Goal: Task Accomplishment & Management: Manage account settings

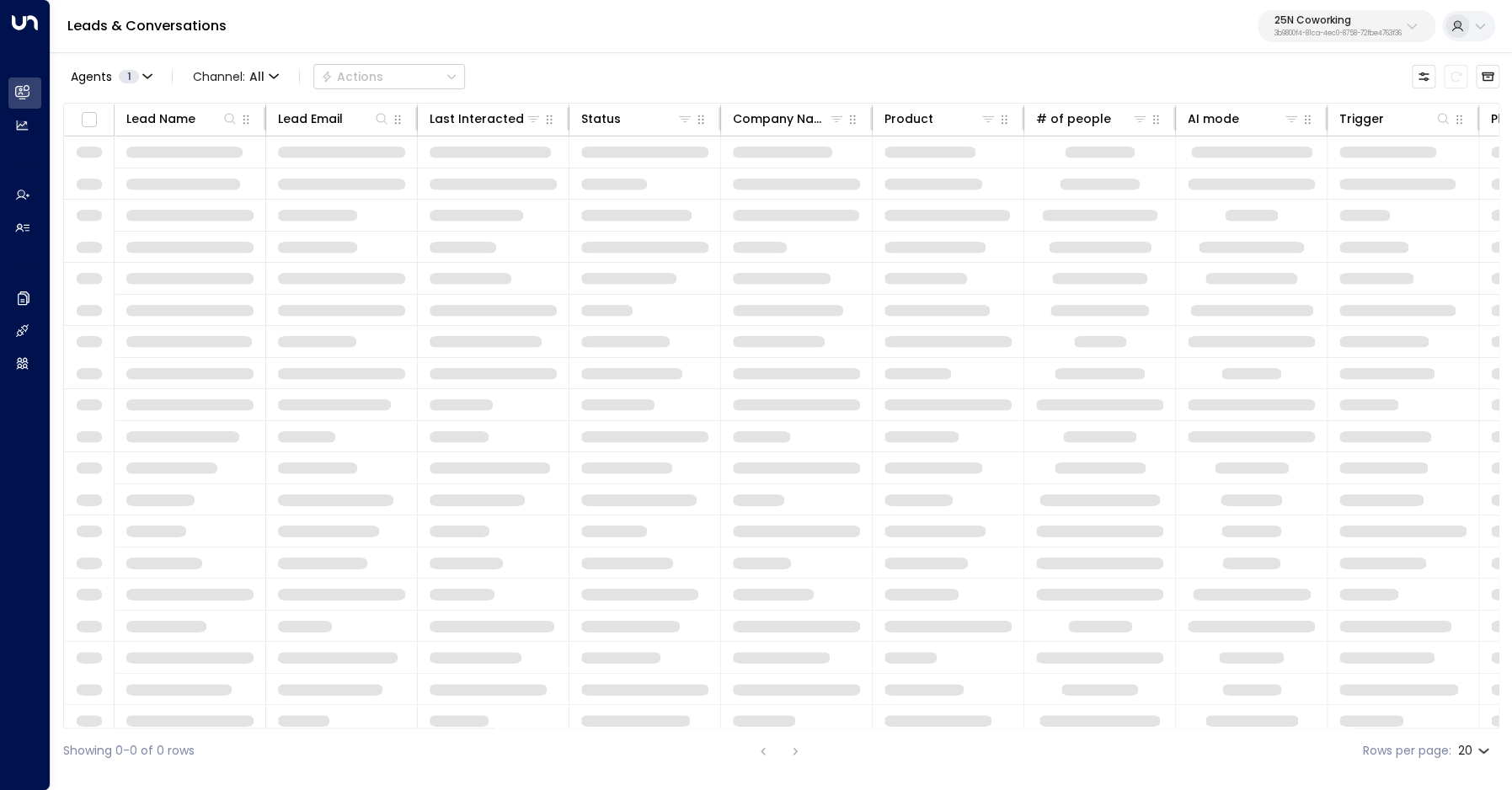
click at [1292, 24] on p "25N Coworking" at bounding box center [1337, 21] width 127 height 10
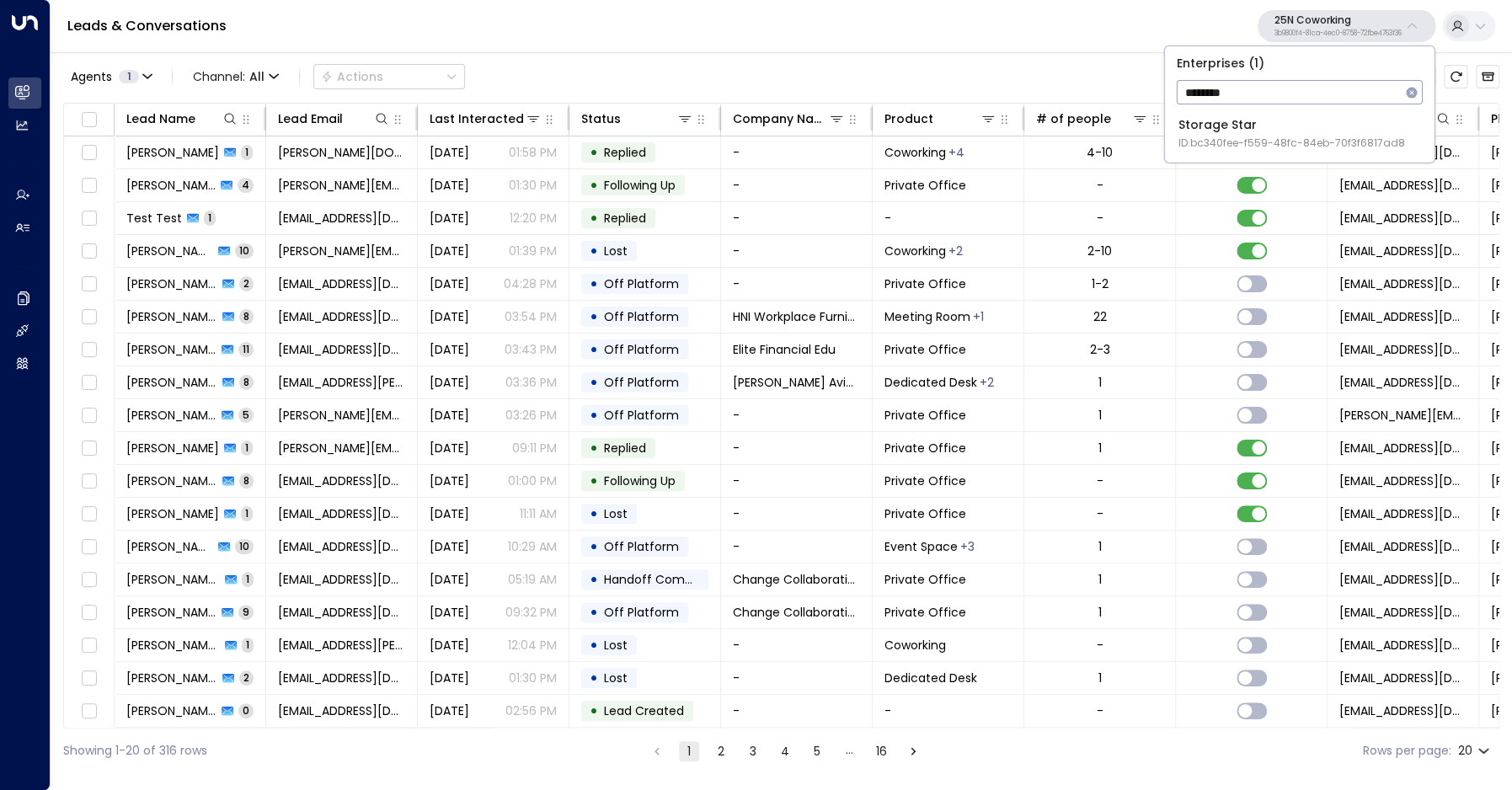
type input "*********"
click at [1244, 121] on div "Storage Star ID: bc340fee-f559-48fc-84eb-70f3f6817ad8" at bounding box center [1291, 133] width 226 height 34
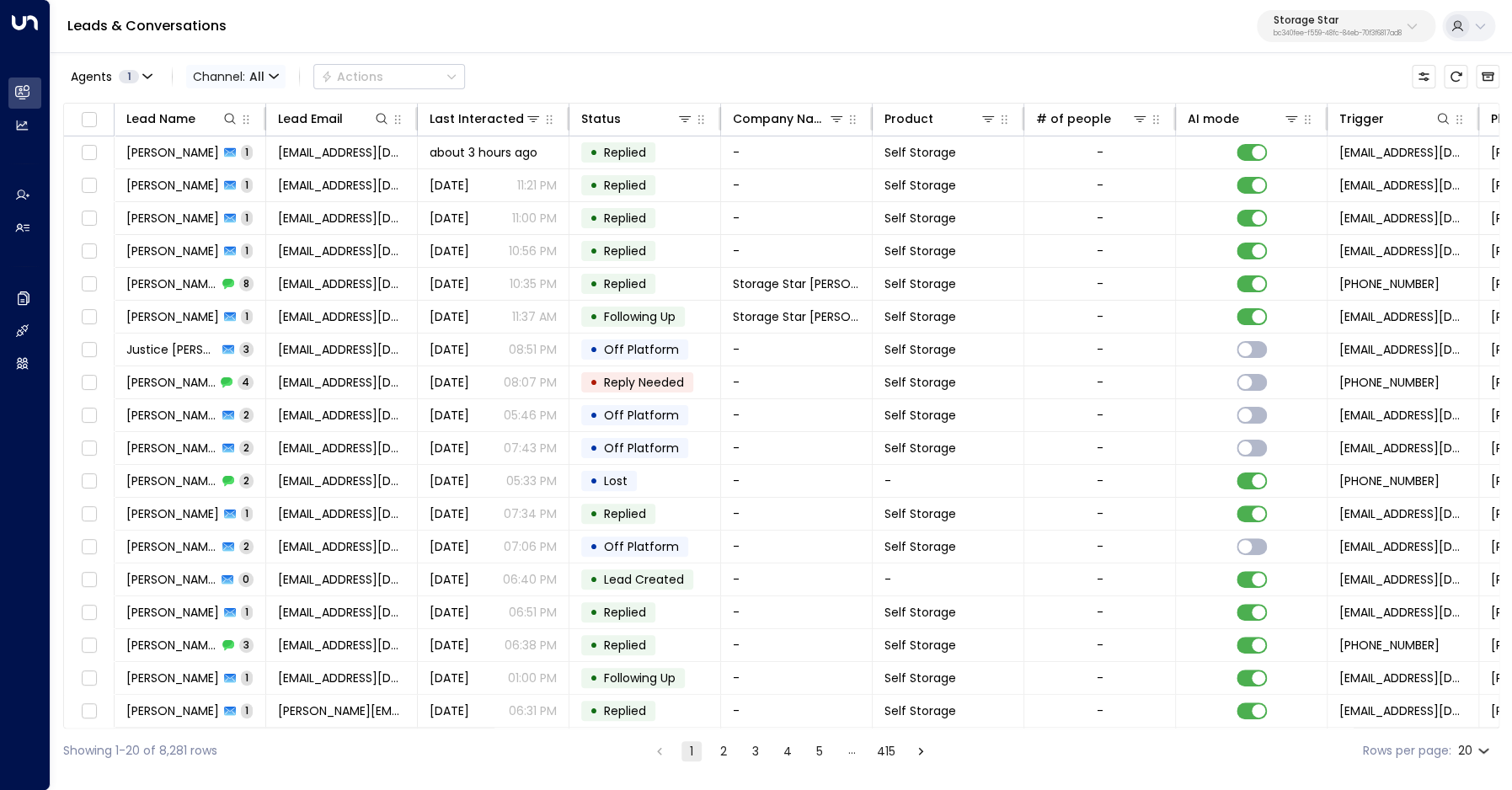
click at [216, 76] on span "Channel: All" at bounding box center [236, 76] width 100 height 23
click at [236, 225] on li "Voice" at bounding box center [245, 237] width 108 height 28
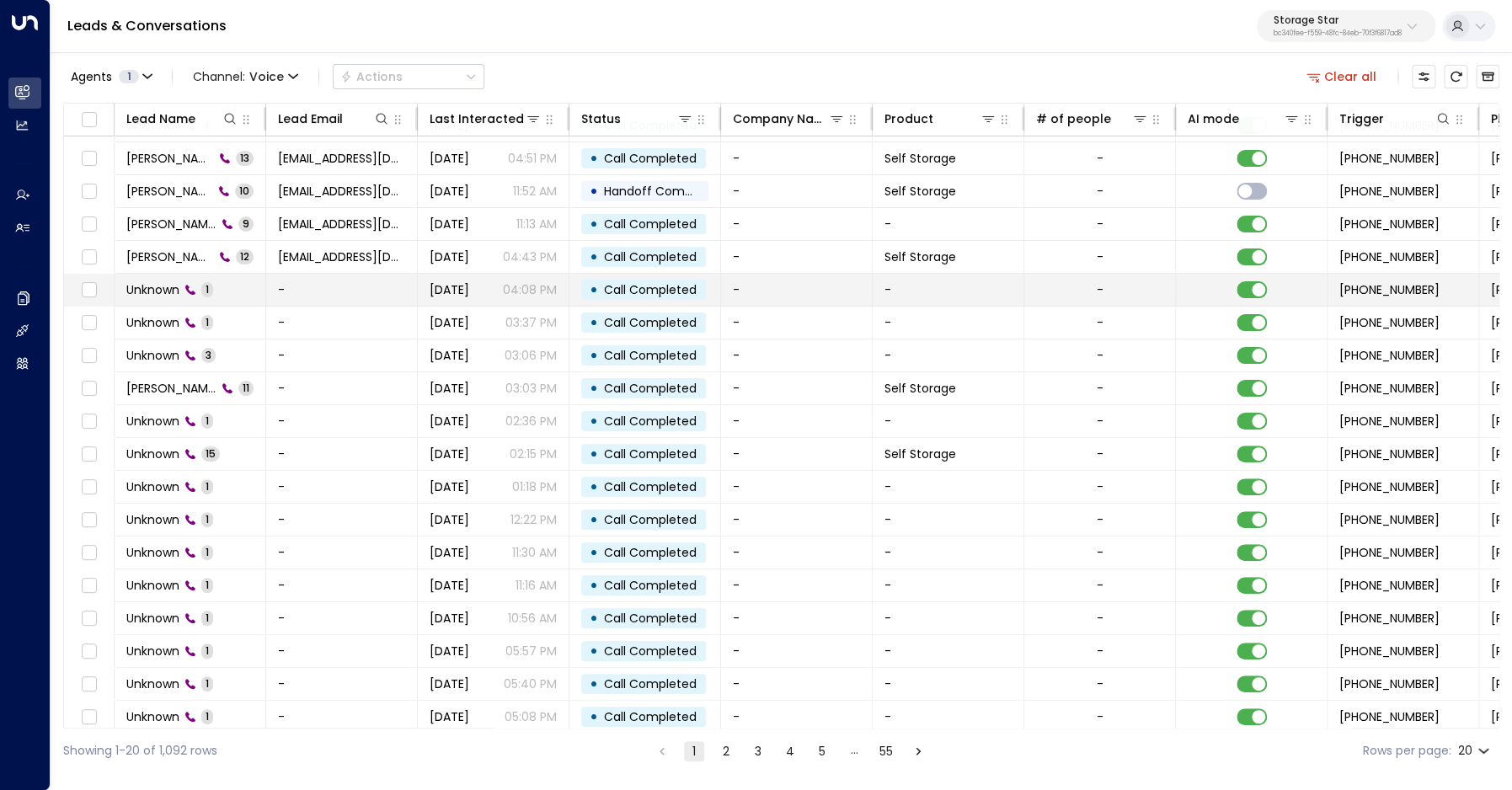
scroll to position [65, 0]
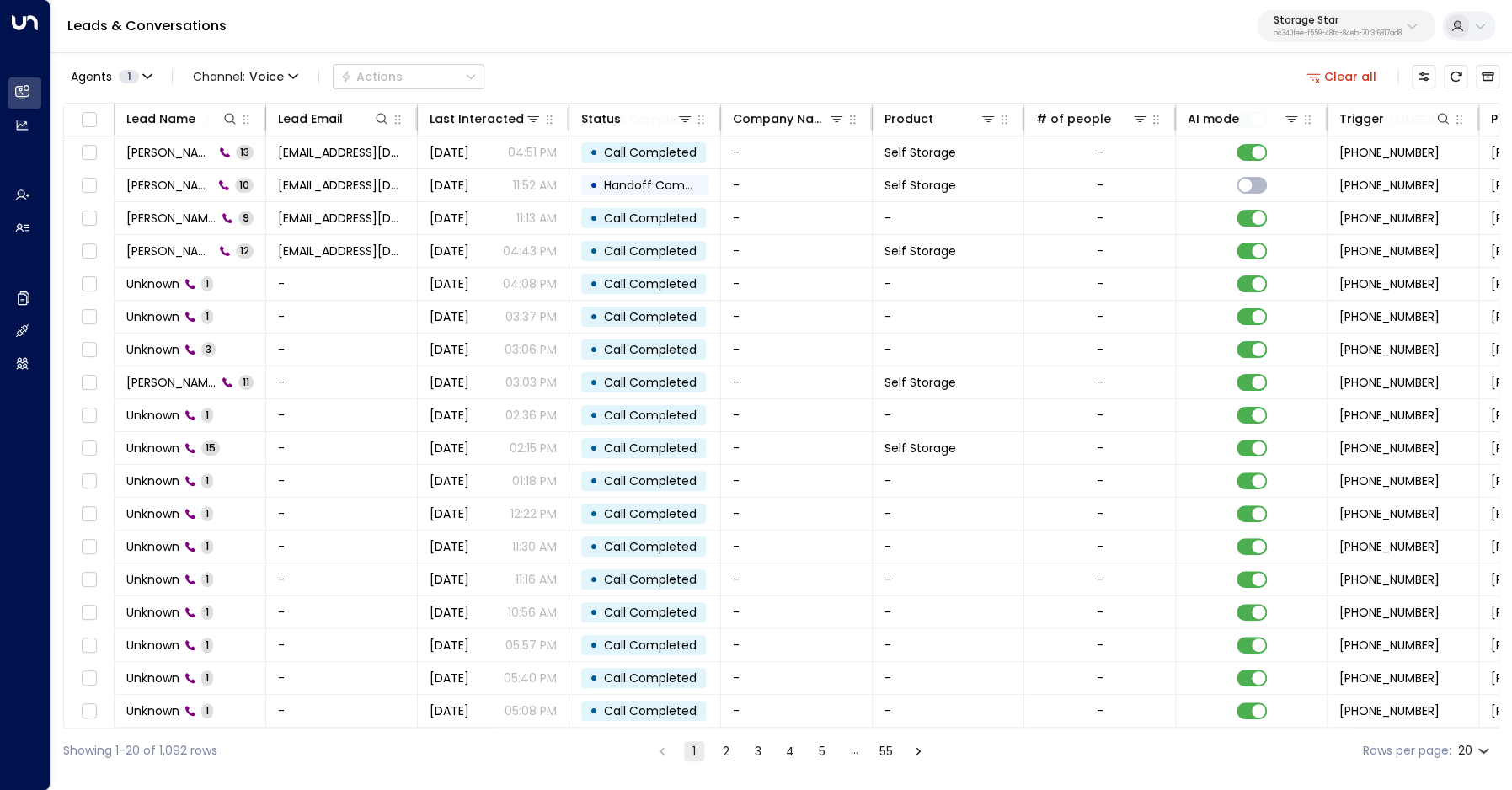
click at [1472, 754] on body "Overview Leads & Conversations Leads & Conversations Analytics Analytics Agents…" at bounding box center [756, 386] width 1512 height 774
click at [1467, 750] on li "100" at bounding box center [1473, 756] width 48 height 30
type input "***"
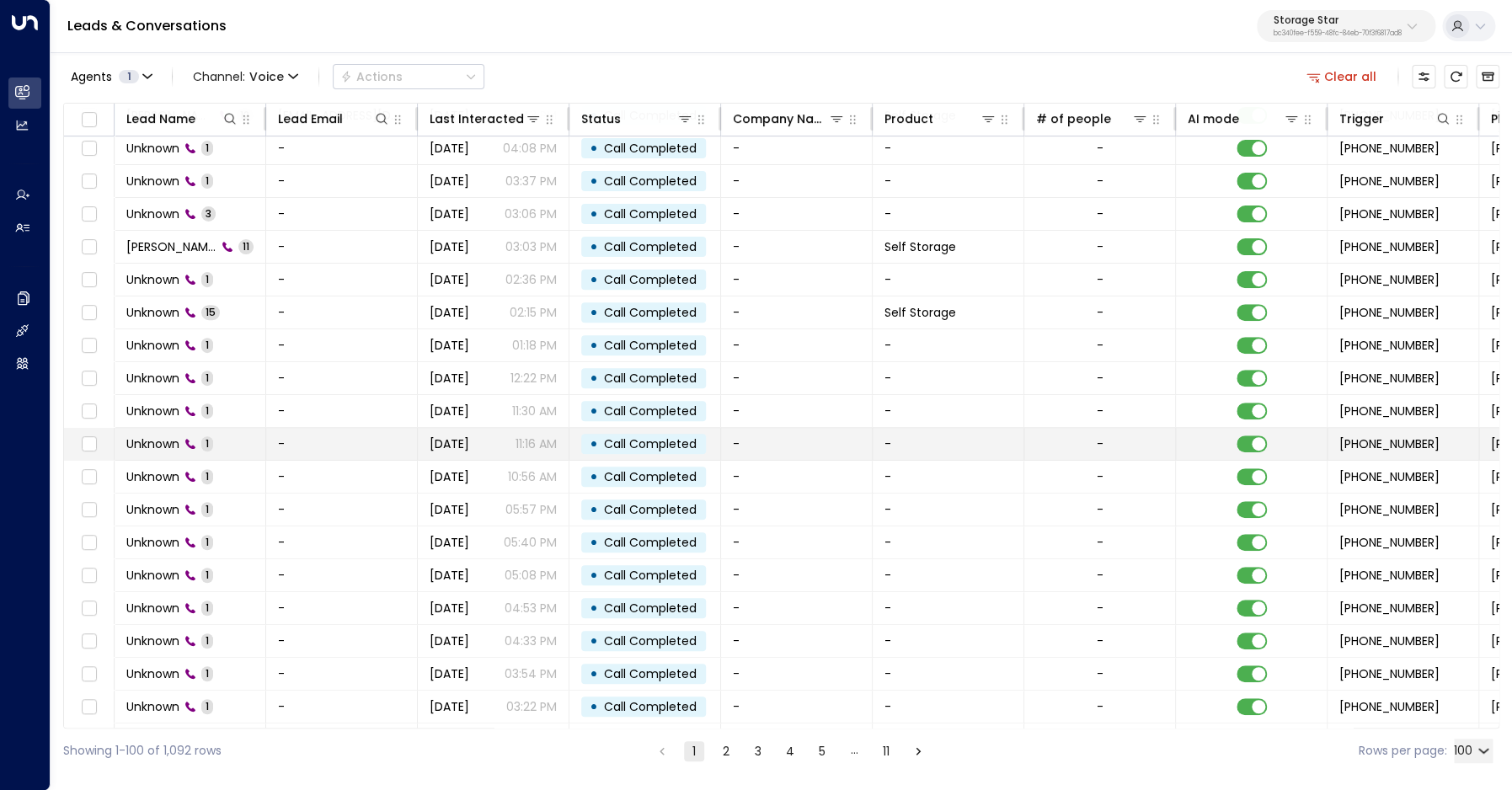
scroll to position [201, 2]
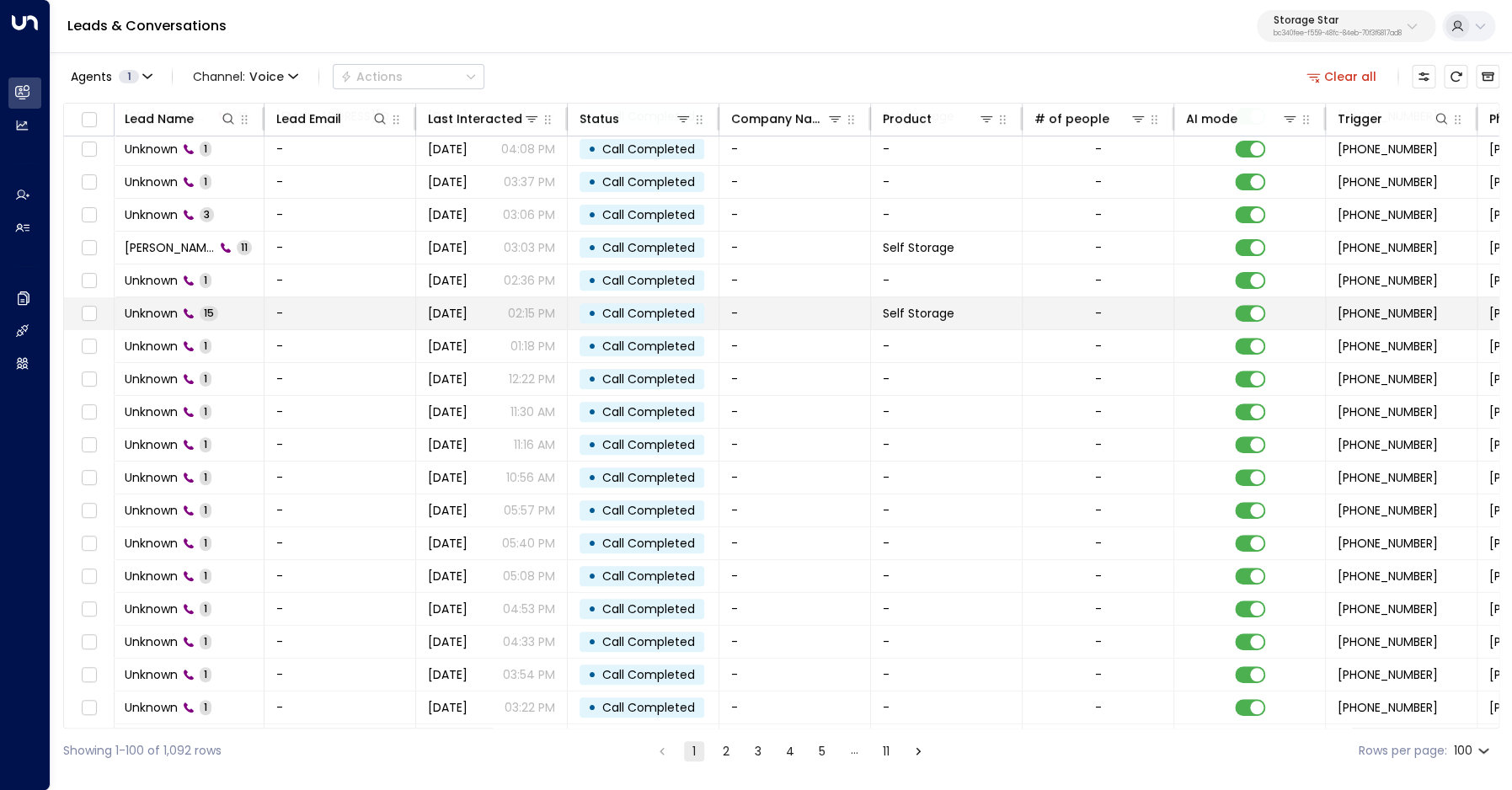
click at [142, 304] on td "Unknown 15" at bounding box center [188, 313] width 151 height 32
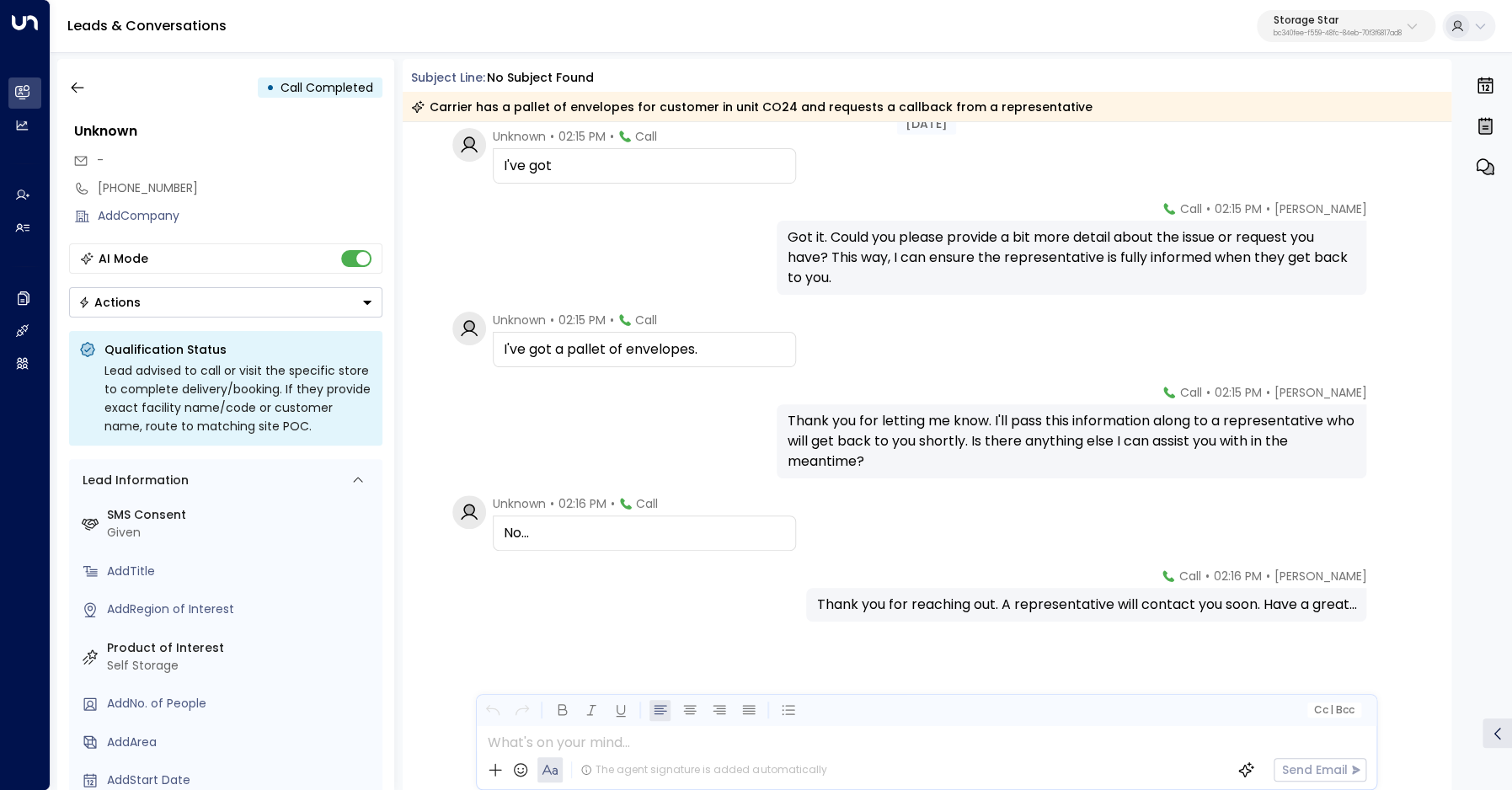
scroll to position [874, 0]
click at [71, 89] on icon "button" at bounding box center [77, 88] width 13 height 11
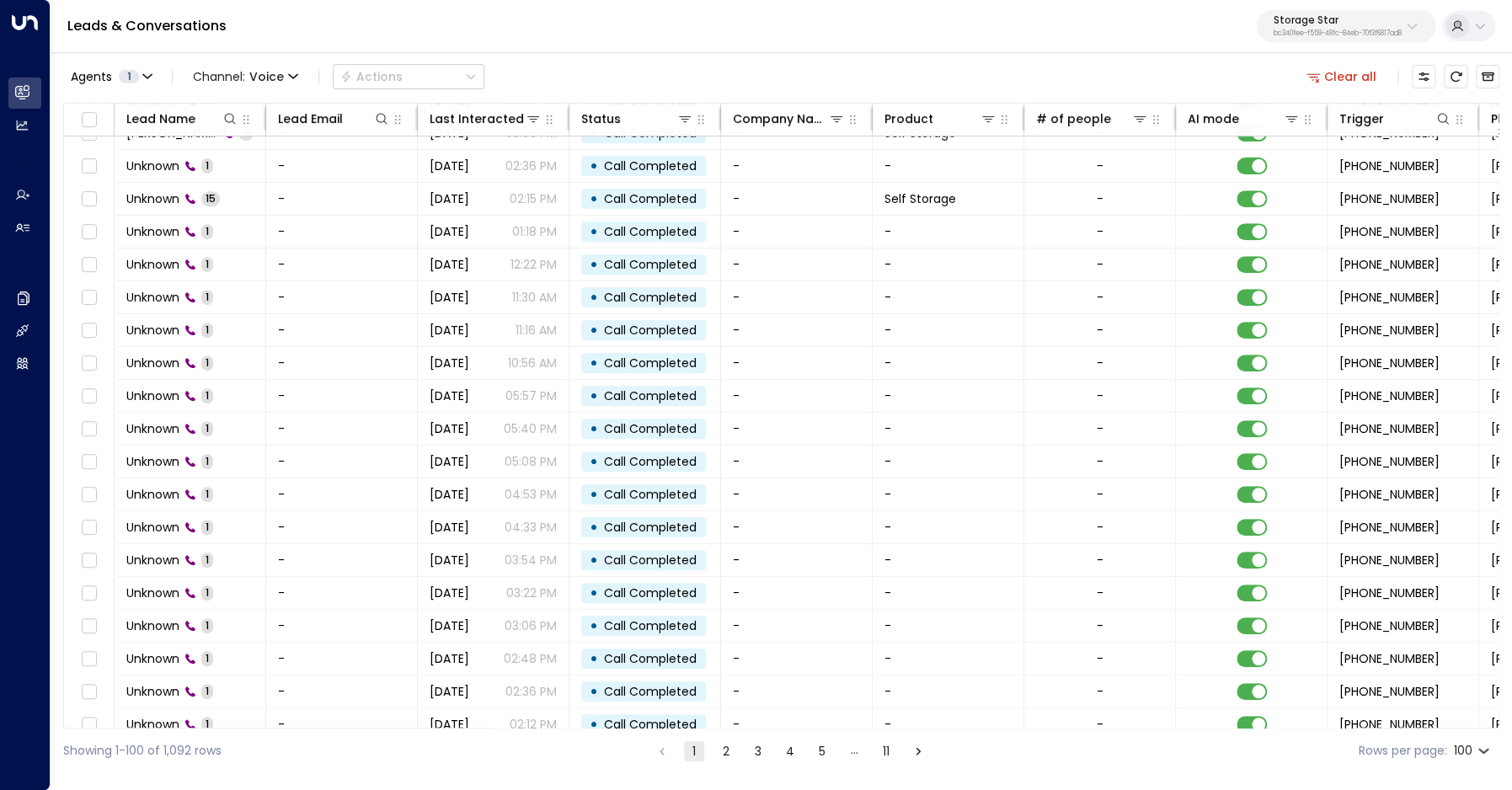
scroll to position [203, 0]
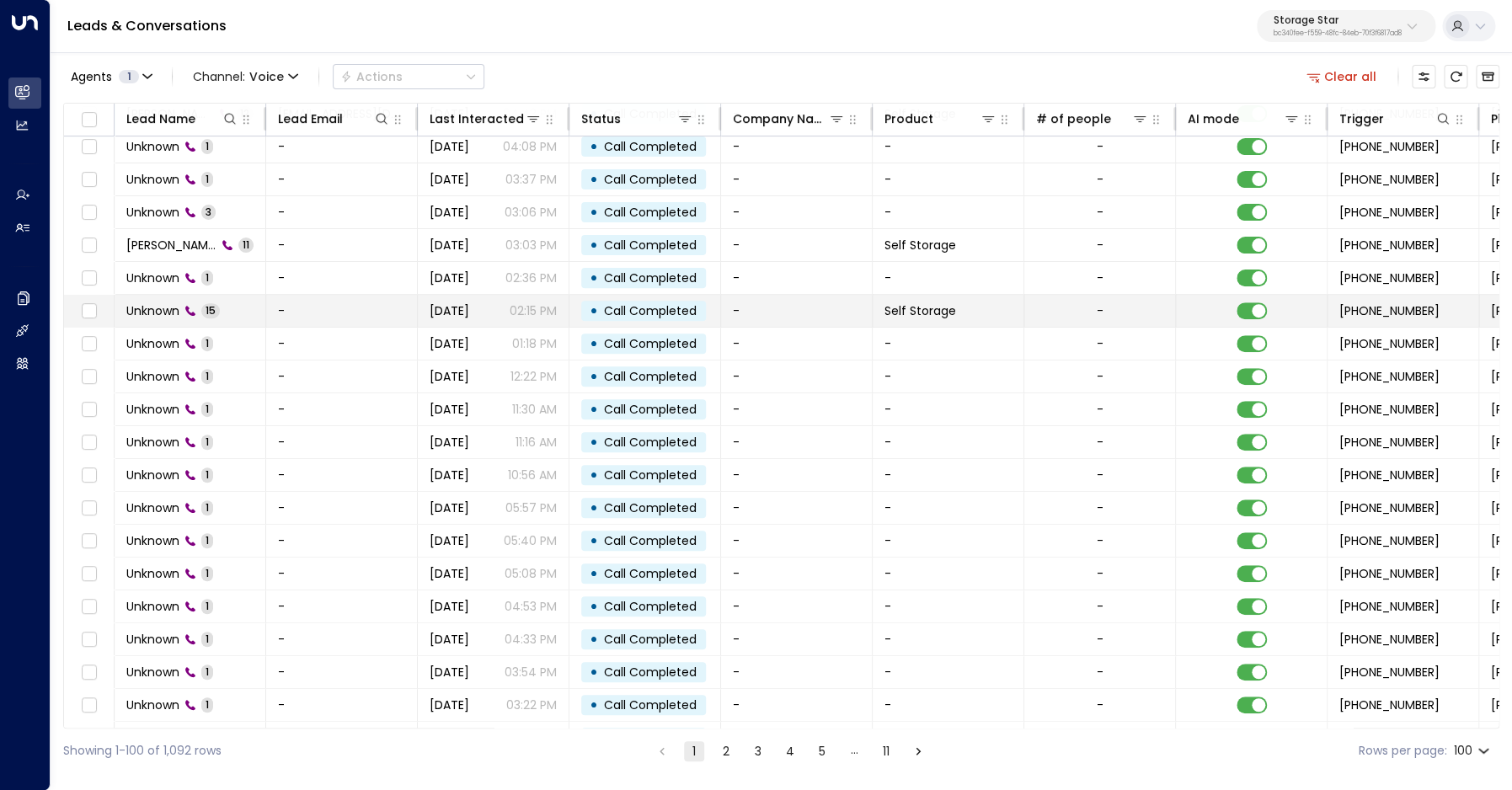
click at [170, 316] on span "Unknown" at bounding box center [153, 312] width 53 height 17
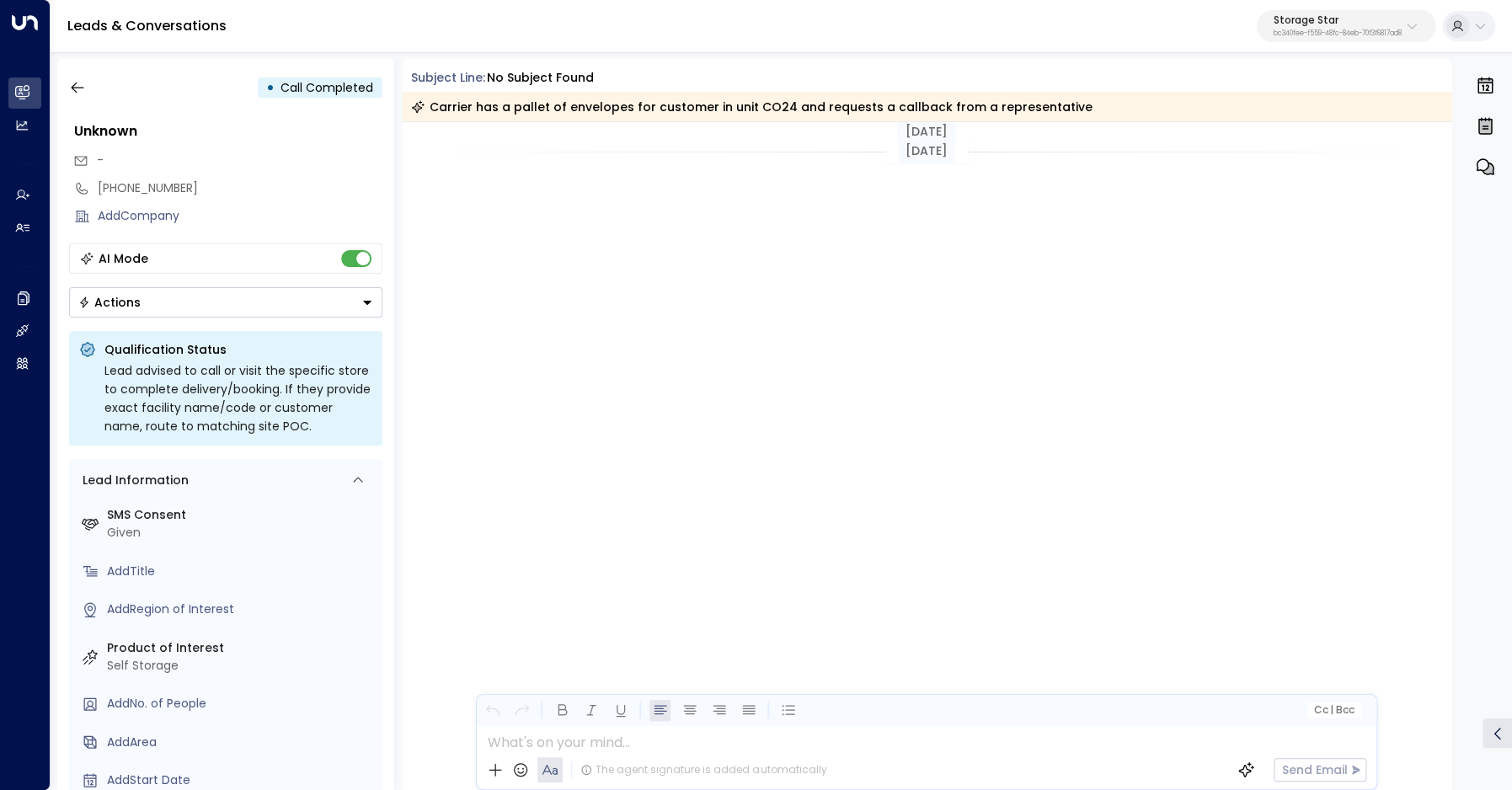
scroll to position [874, 0]
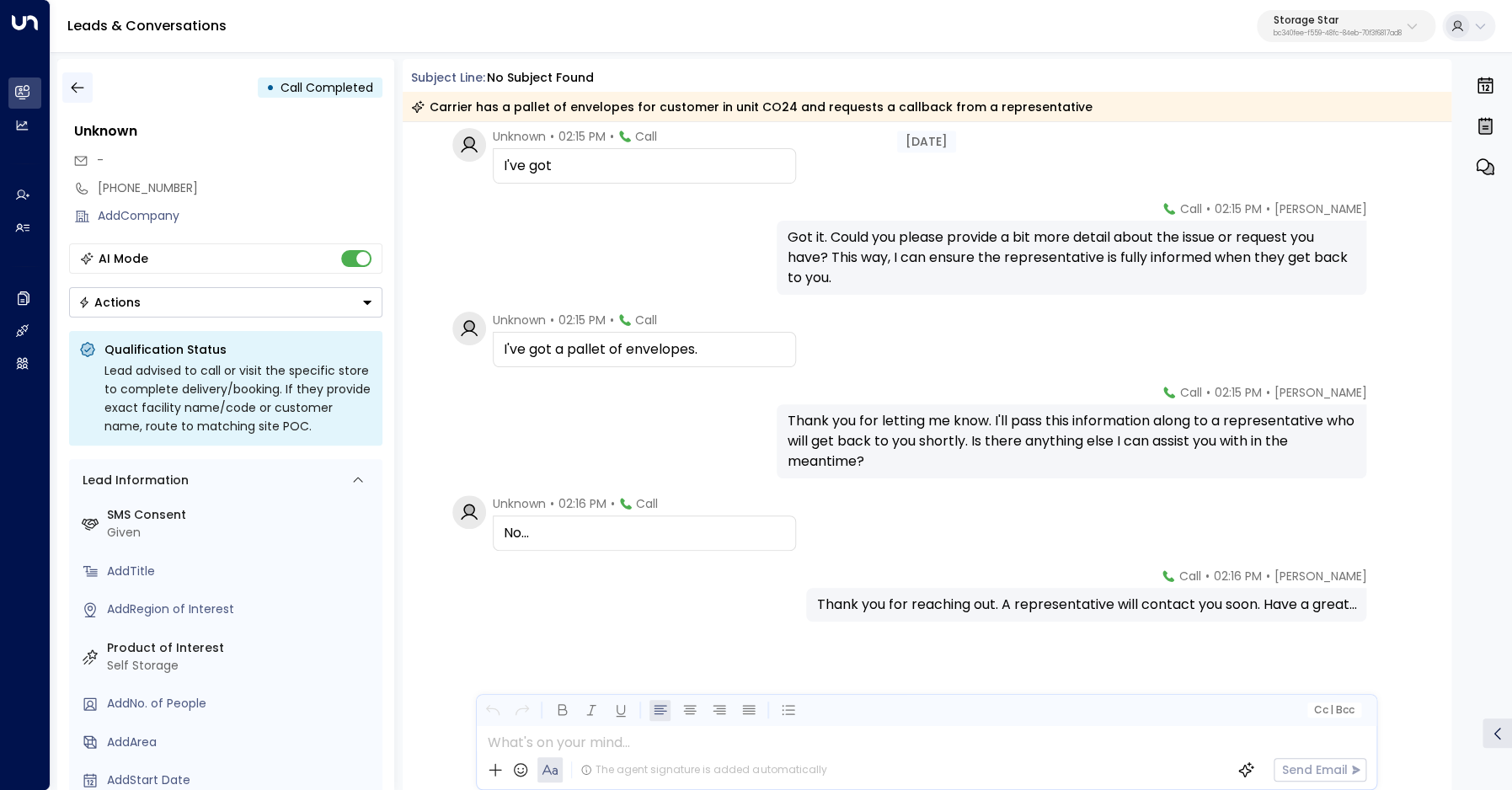
click at [73, 89] on icon "button" at bounding box center [77, 88] width 13 height 11
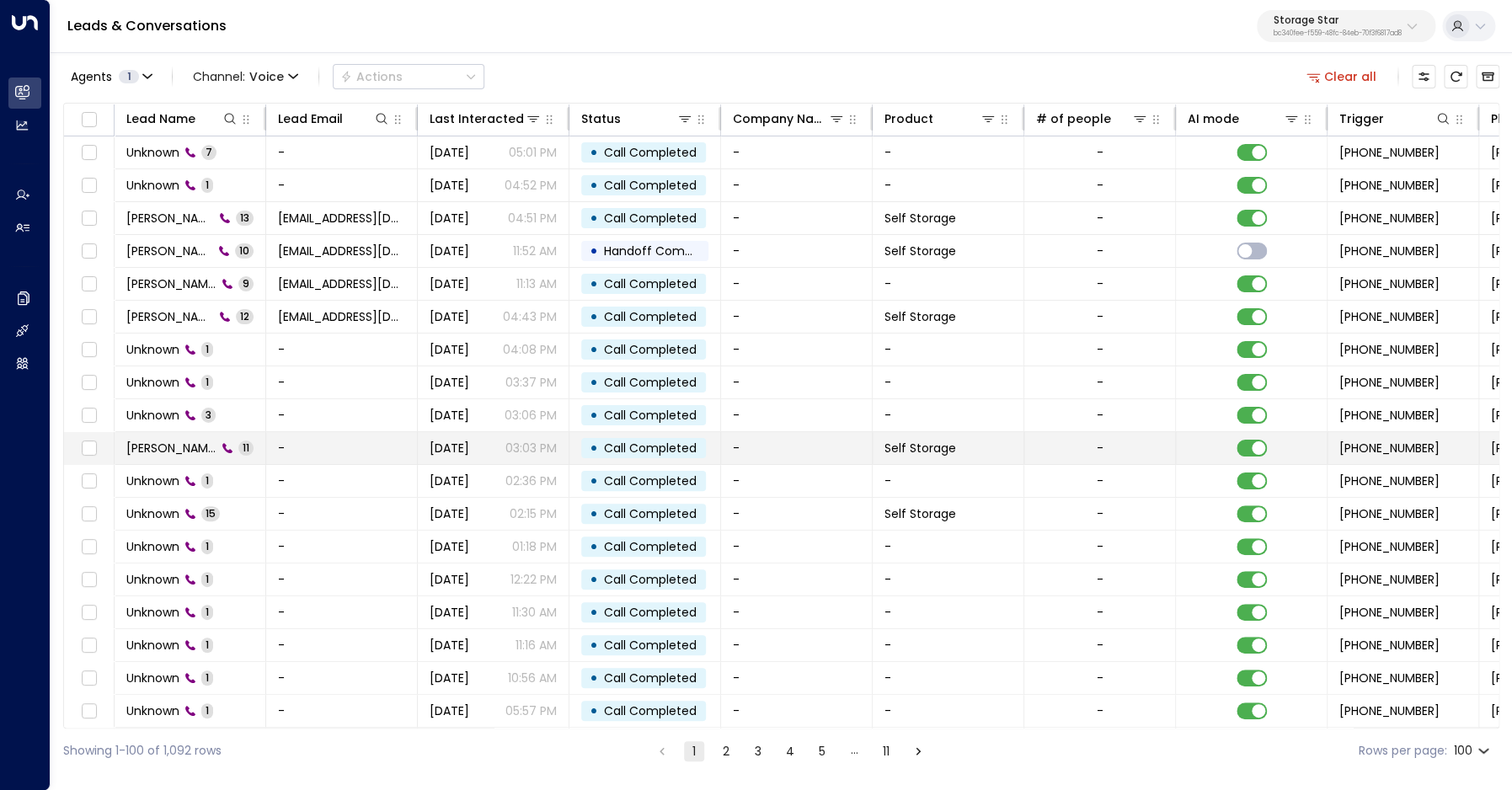
click at [175, 450] on span "Javier Ayala" at bounding box center [171, 448] width 90 height 17
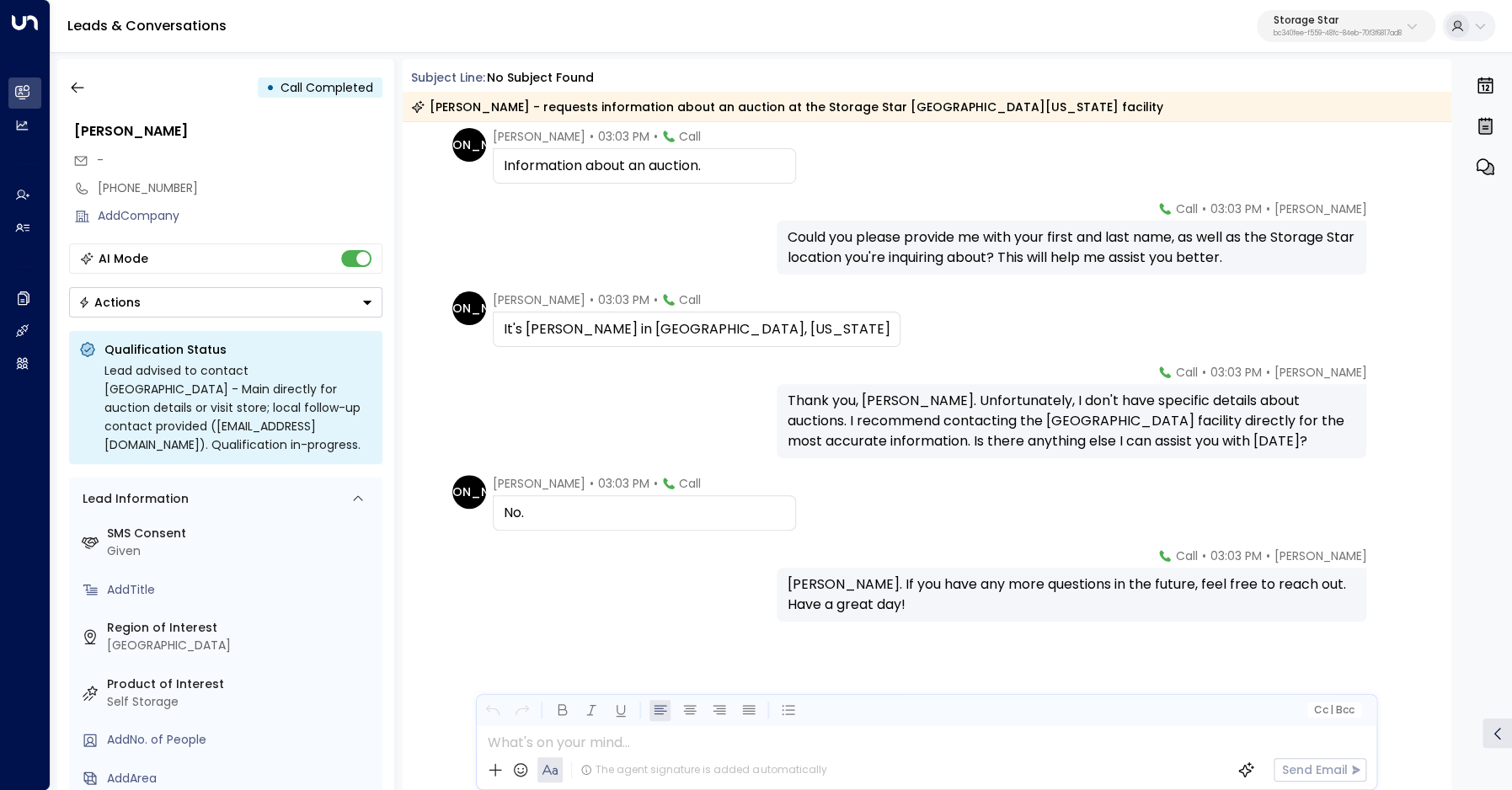
scroll to position [466, 0]
click at [83, 93] on icon "button" at bounding box center [77, 88] width 17 height 17
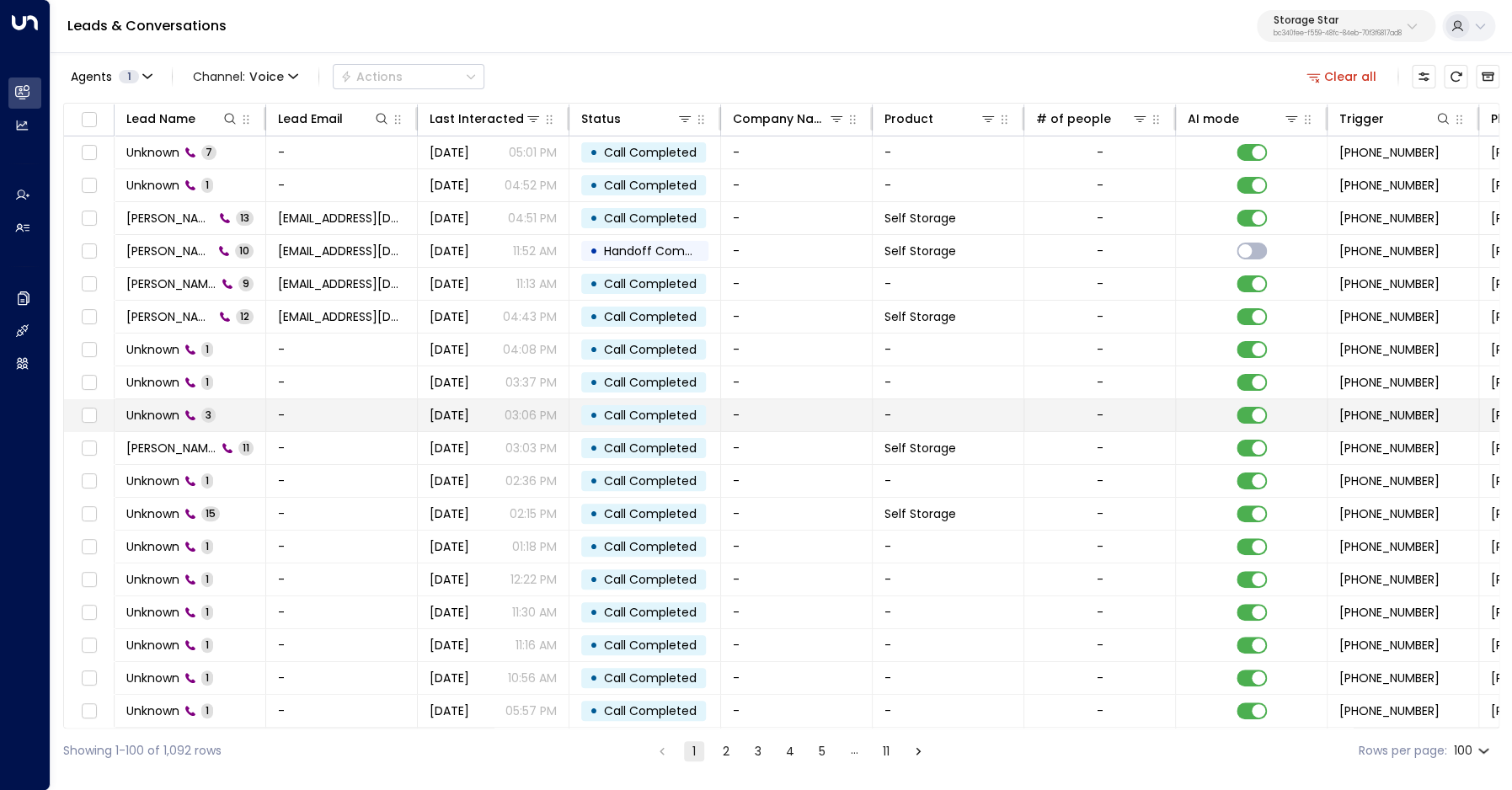
click at [164, 422] on span "Unknown" at bounding box center [153, 416] width 53 height 17
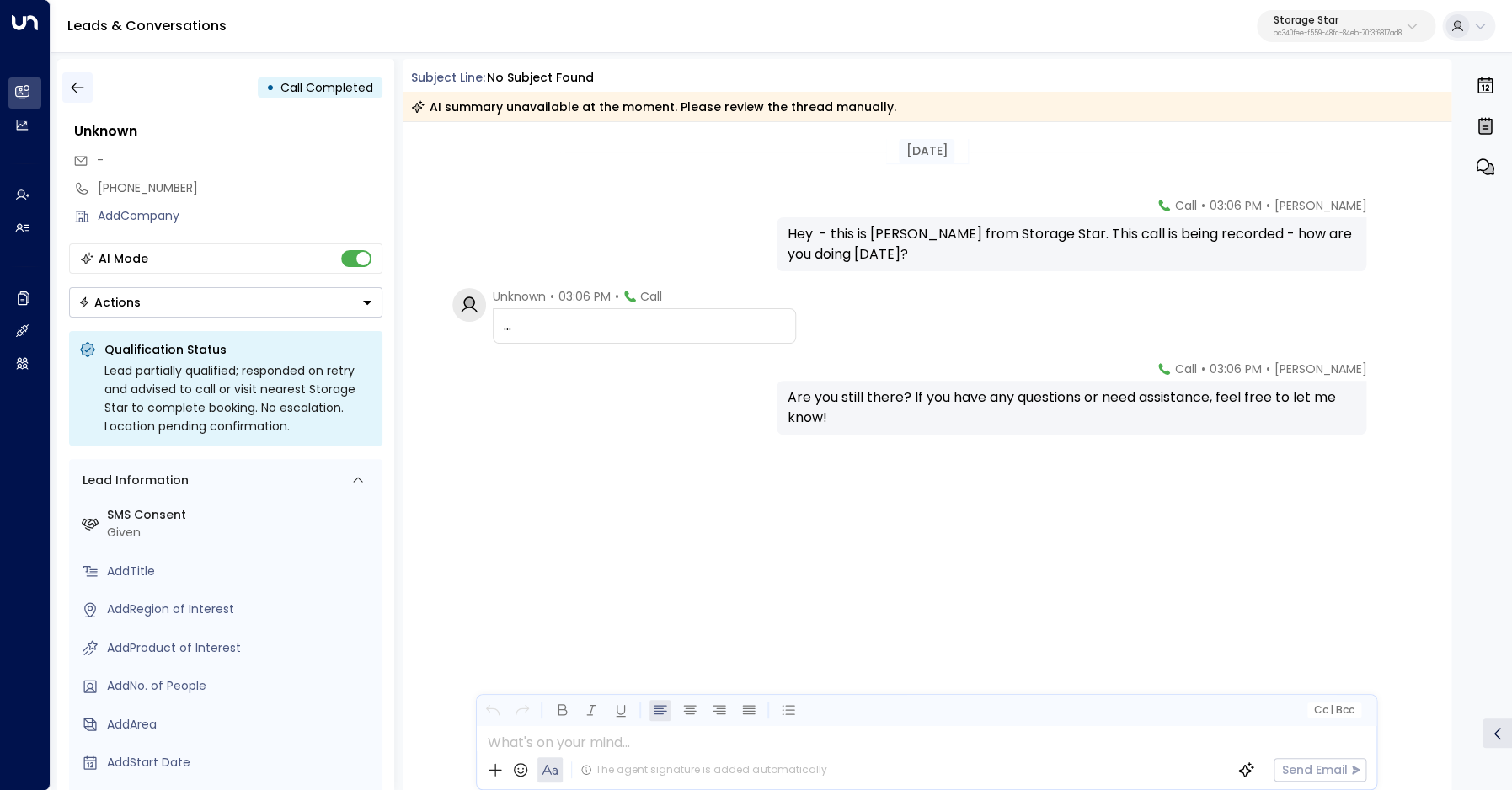
click at [75, 83] on icon "button" at bounding box center [77, 88] width 17 height 17
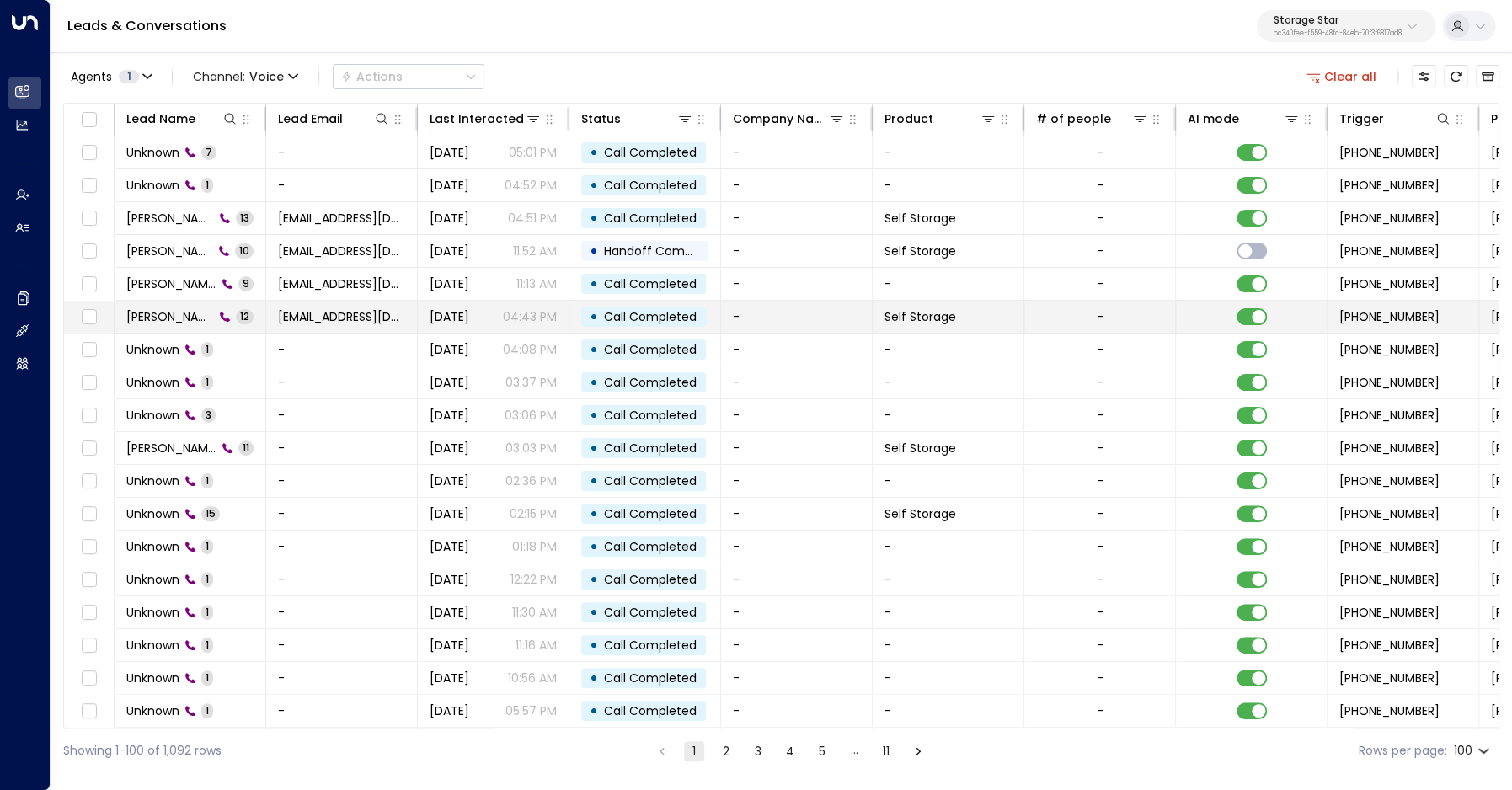
click at [162, 320] on span "Fred Adams" at bounding box center [170, 317] width 88 height 17
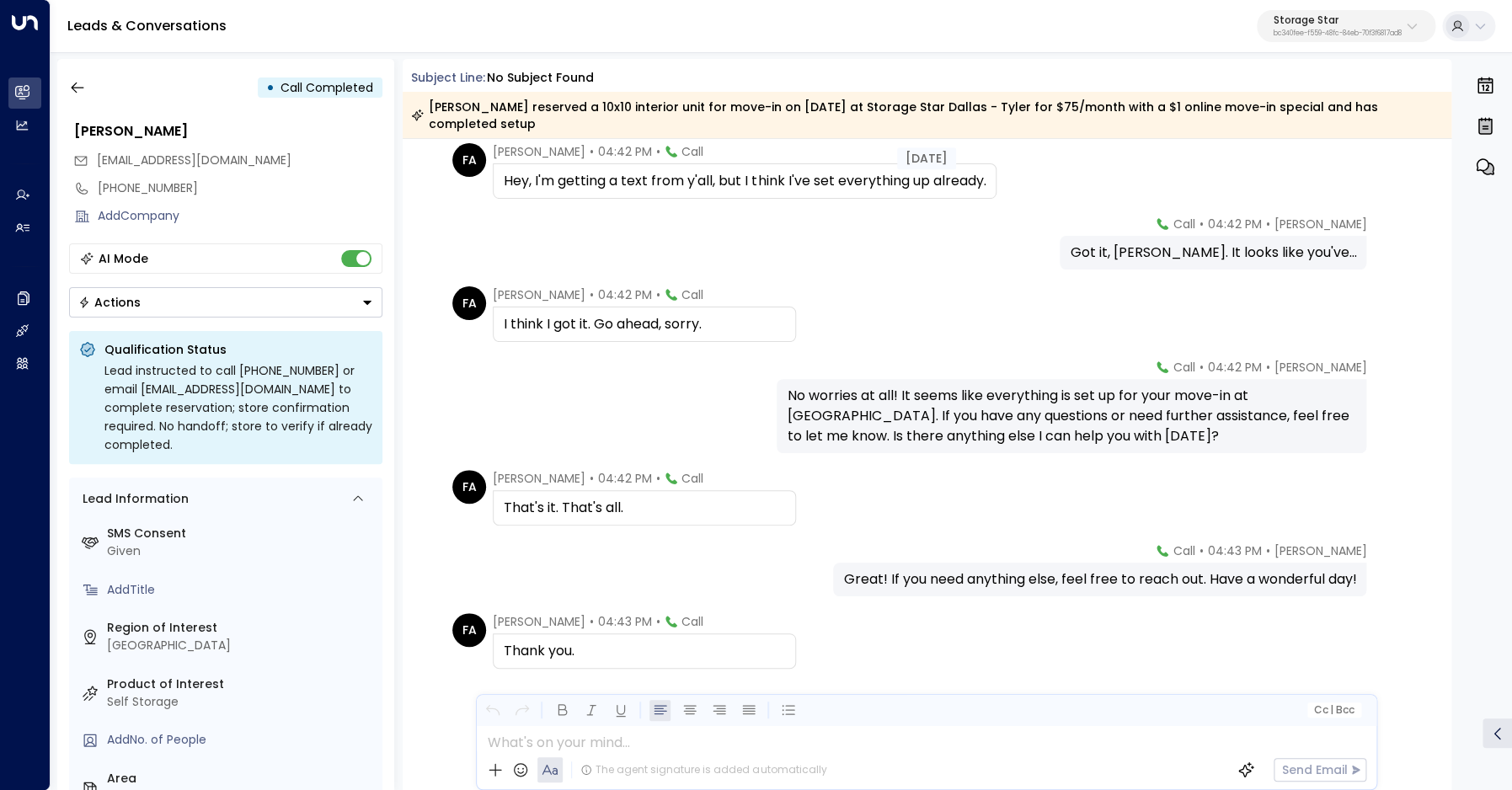
scroll to position [459, 0]
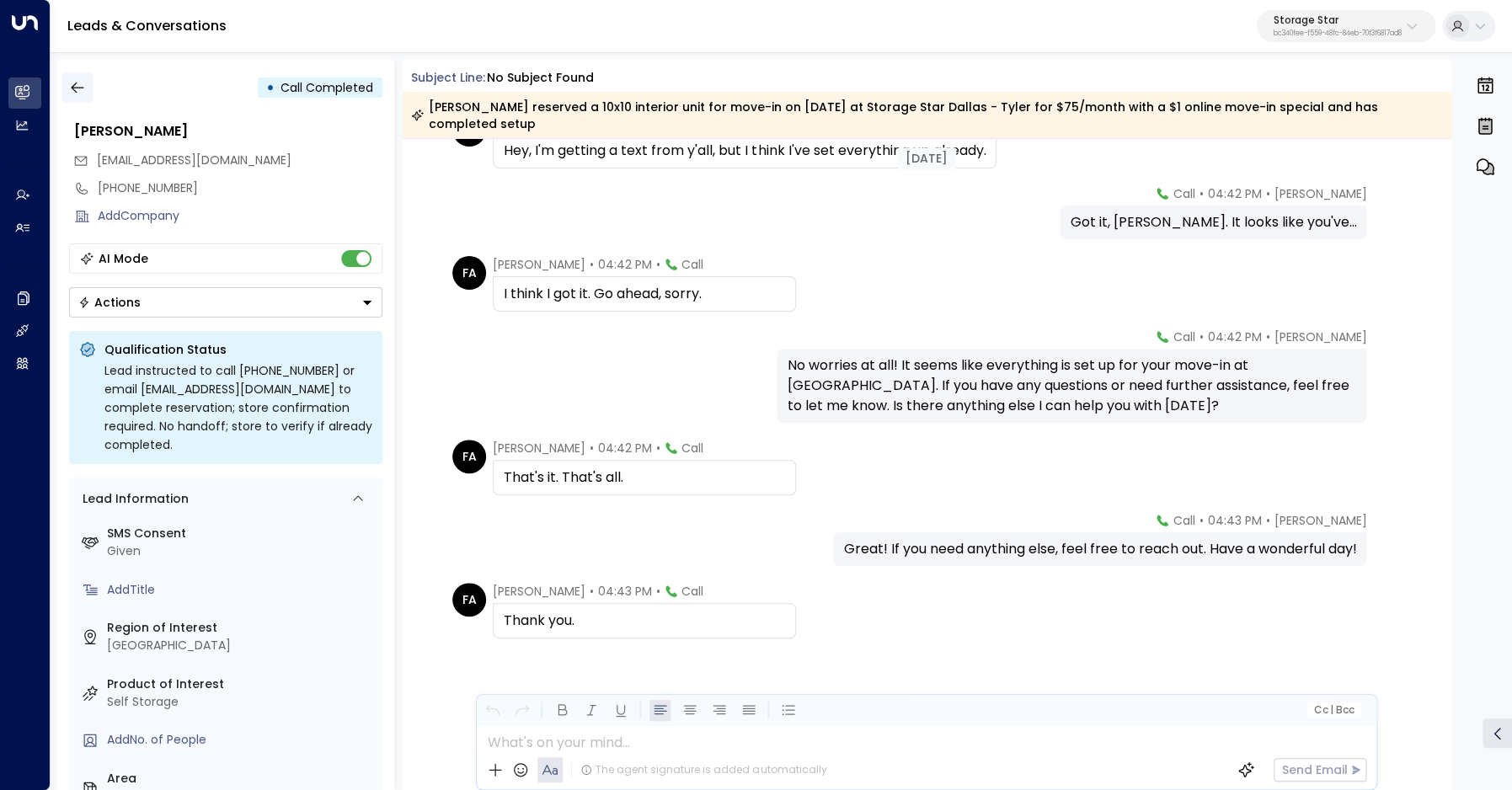
click at [66, 90] on button "button" at bounding box center [77, 87] width 30 height 30
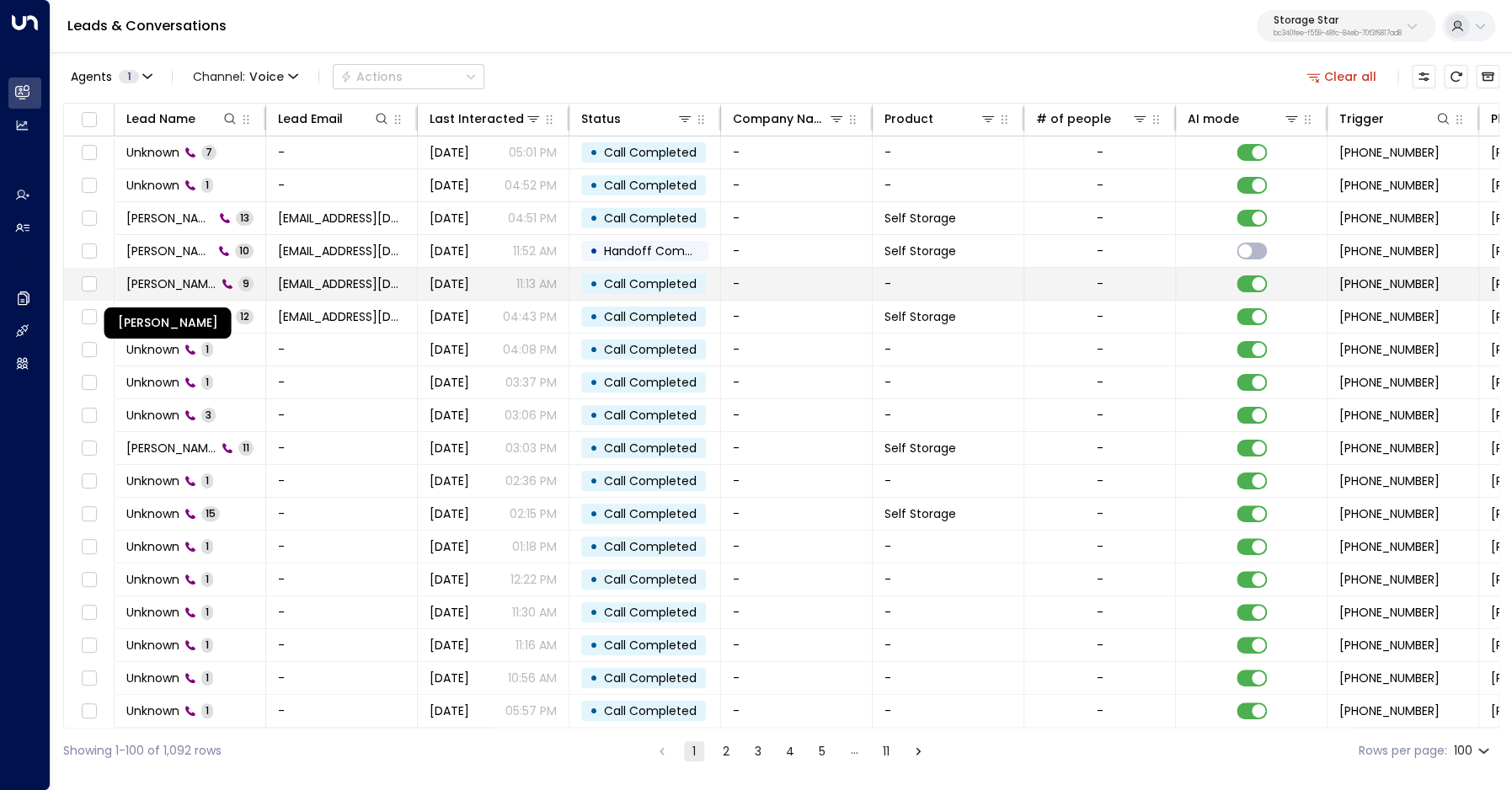
click at [161, 282] on span "Jamal Richardson" at bounding box center [171, 284] width 90 height 17
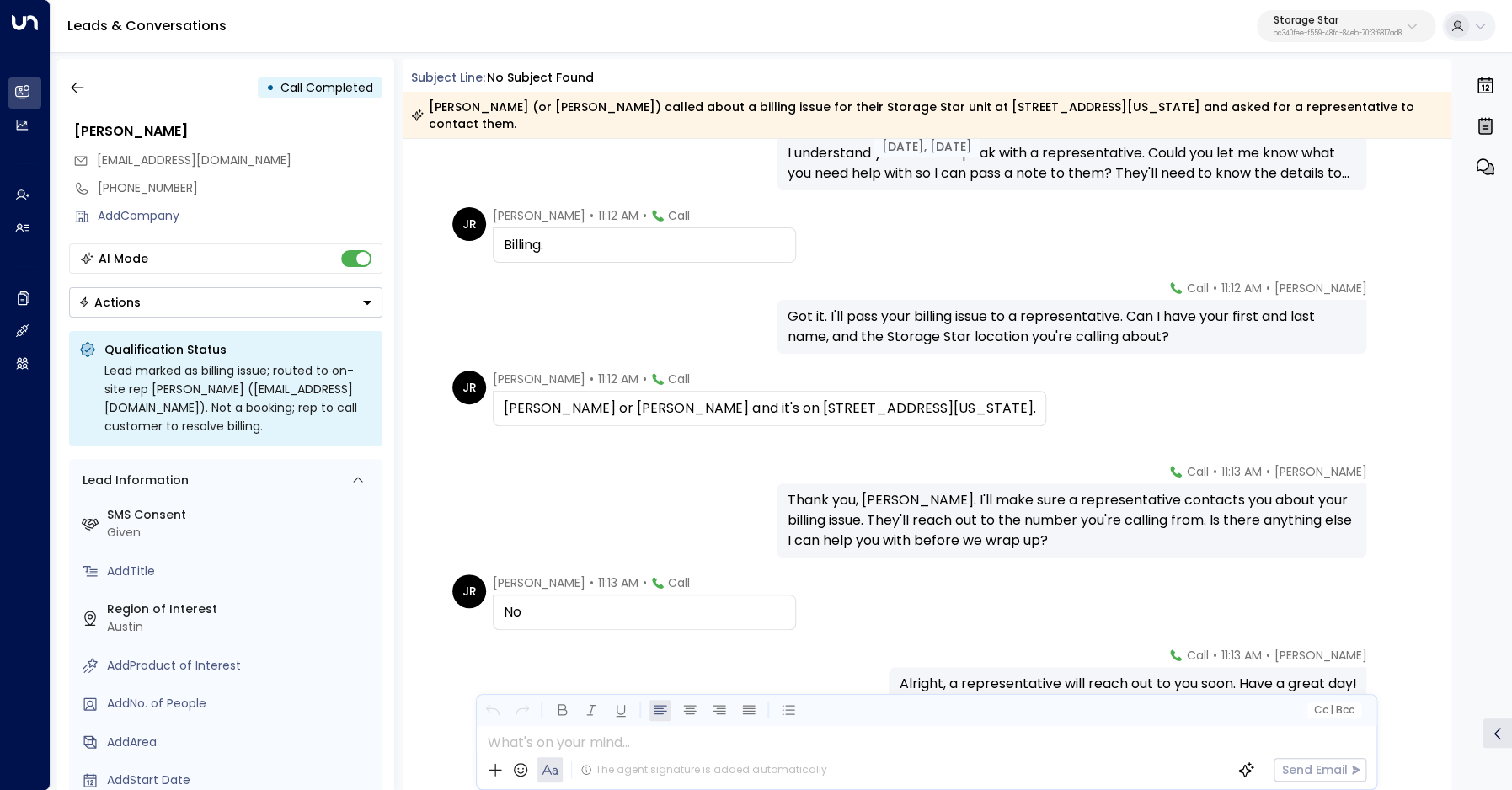
scroll to position [341, 0]
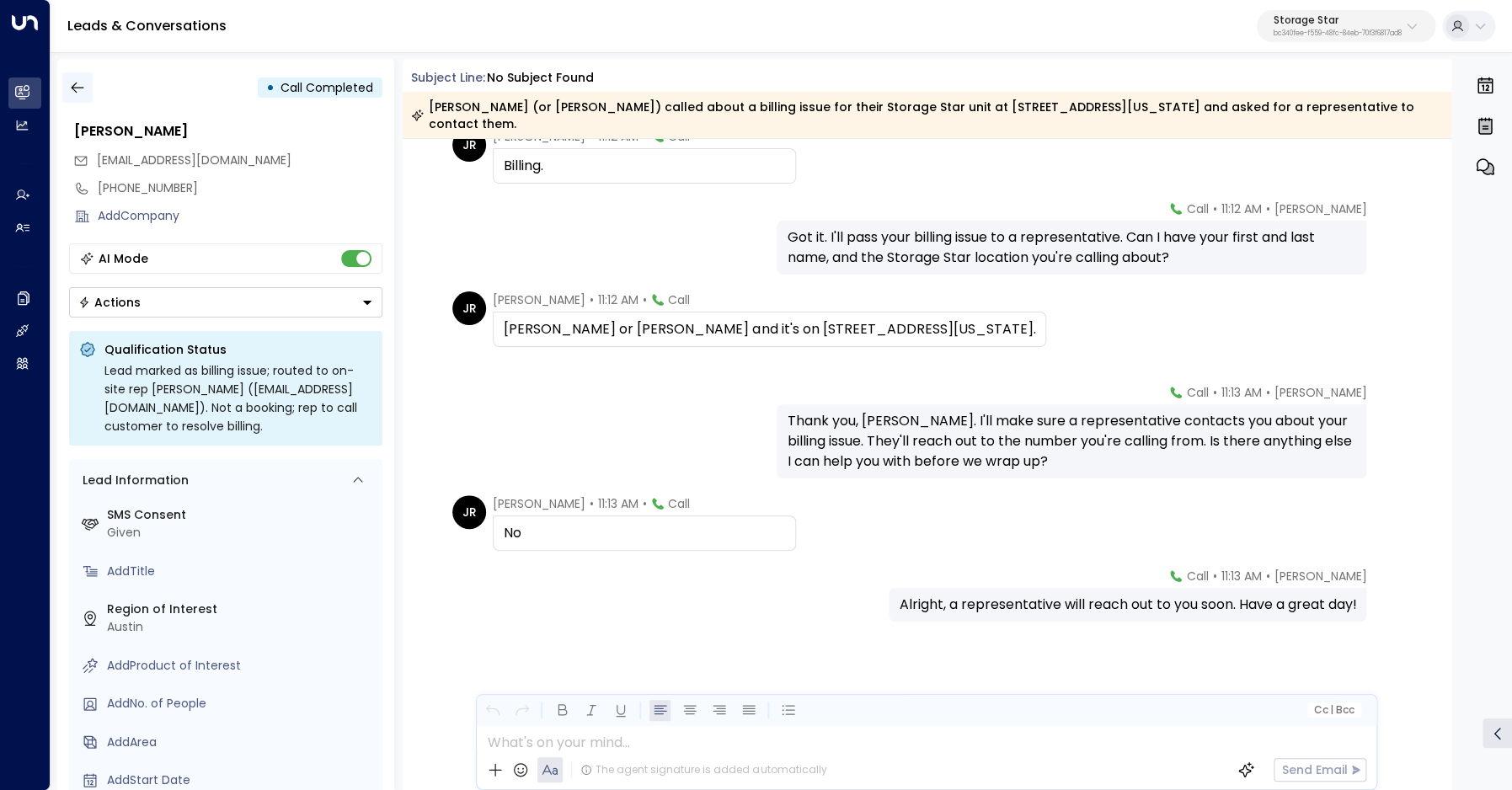
click at [79, 88] on icon "button" at bounding box center [77, 88] width 13 height 11
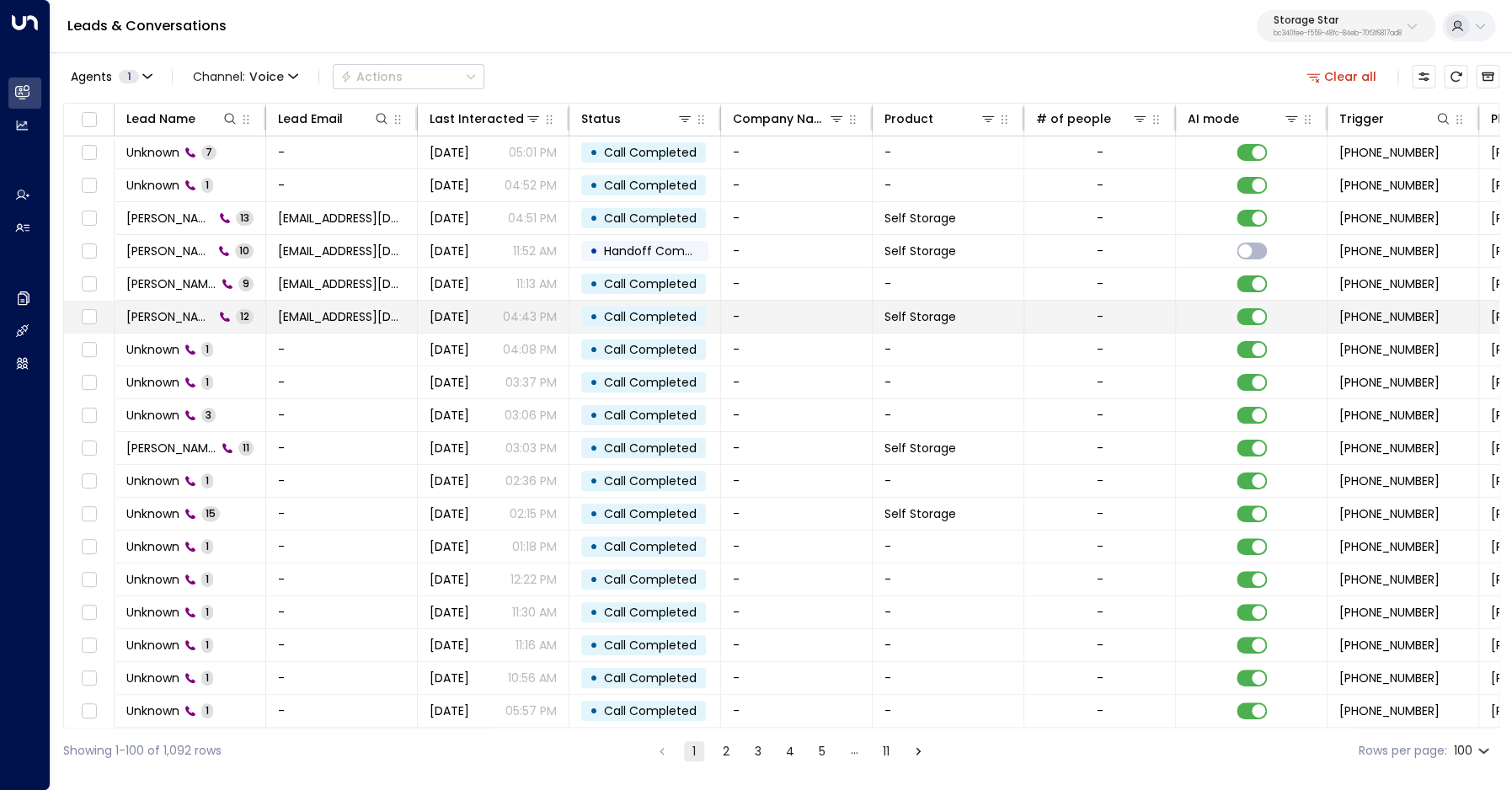
click at [176, 320] on span "Fred Adams" at bounding box center [170, 317] width 88 height 17
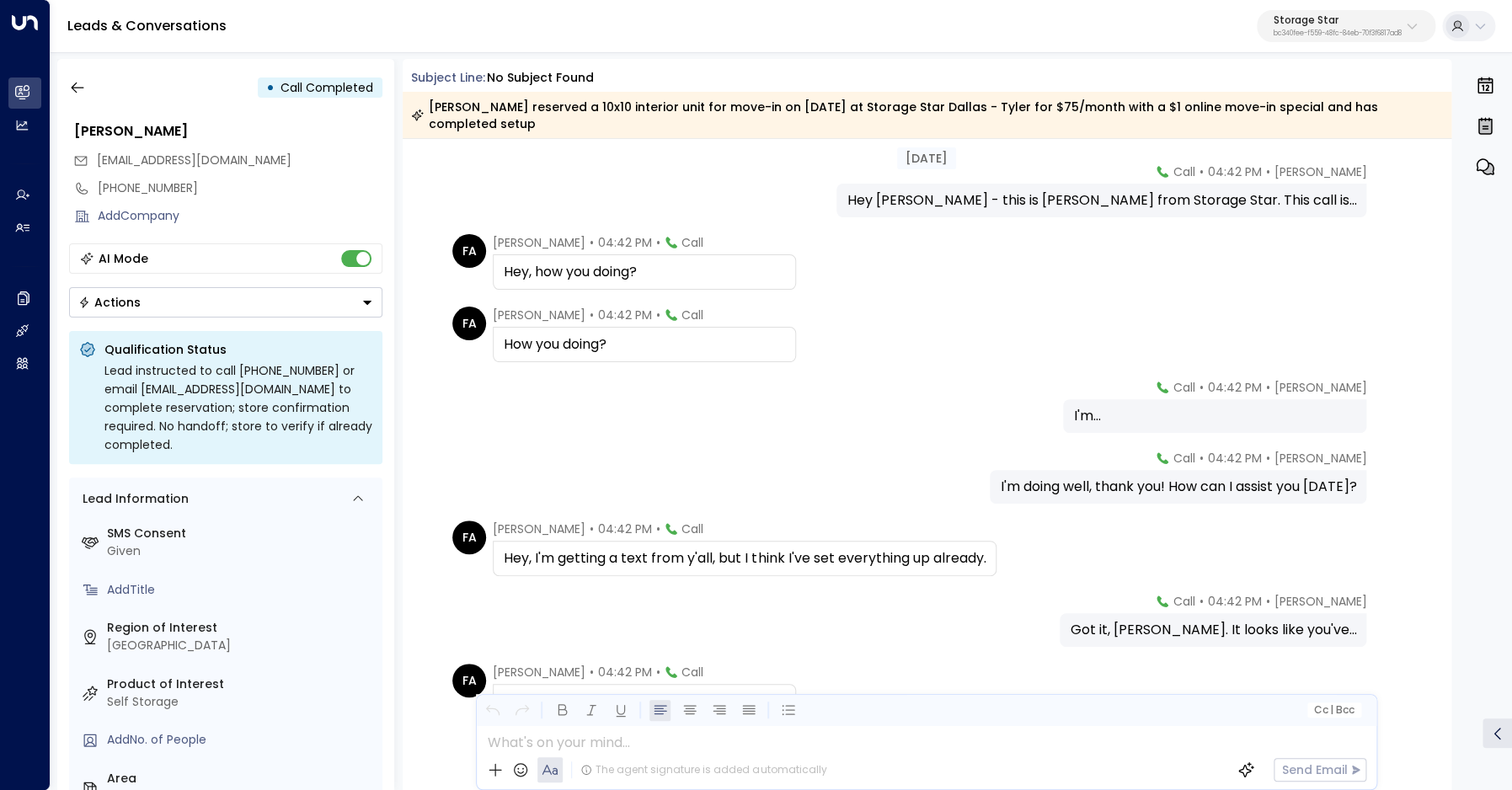
scroll to position [58, 0]
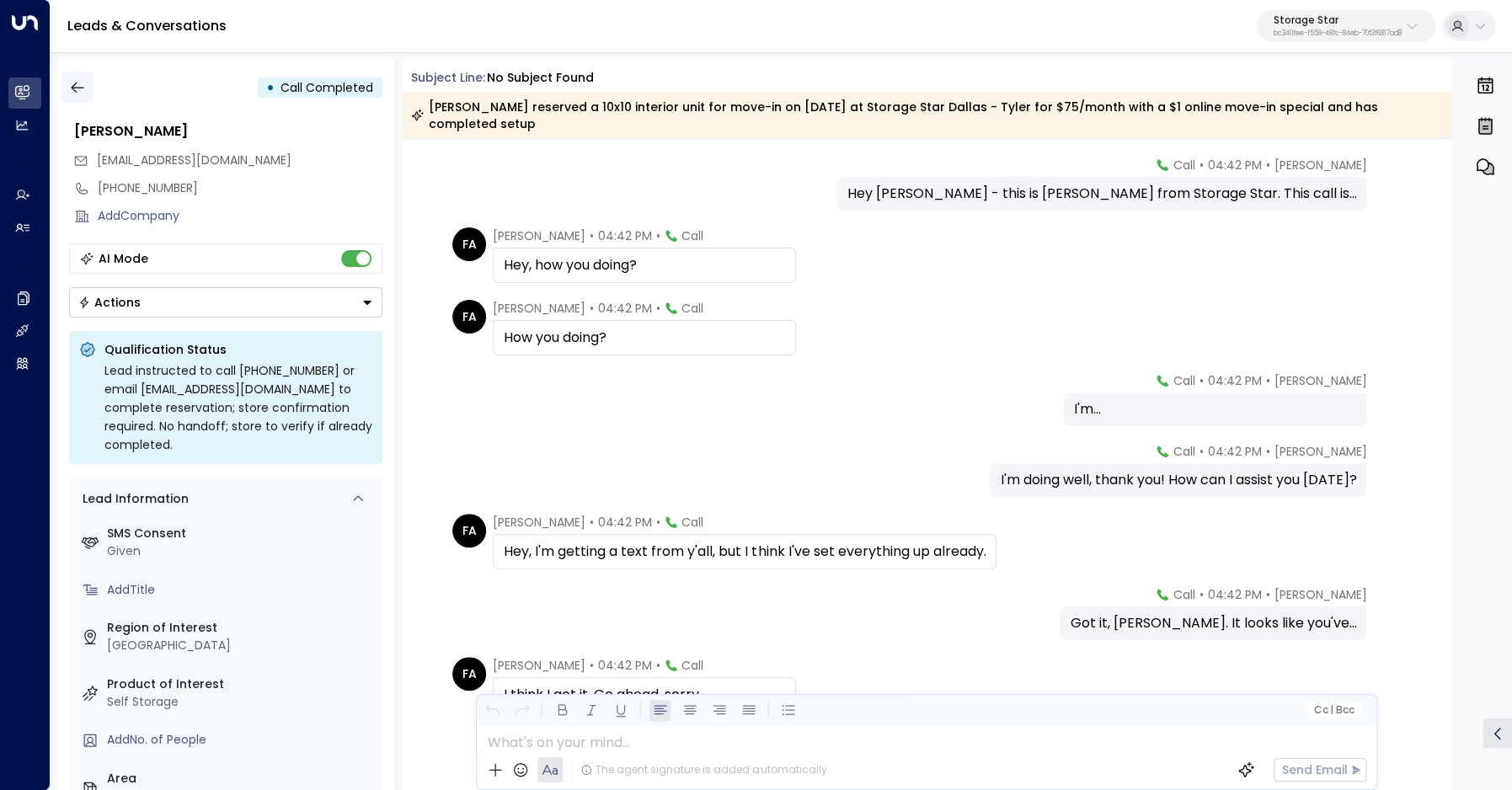
click at [72, 84] on icon "button" at bounding box center [77, 88] width 17 height 17
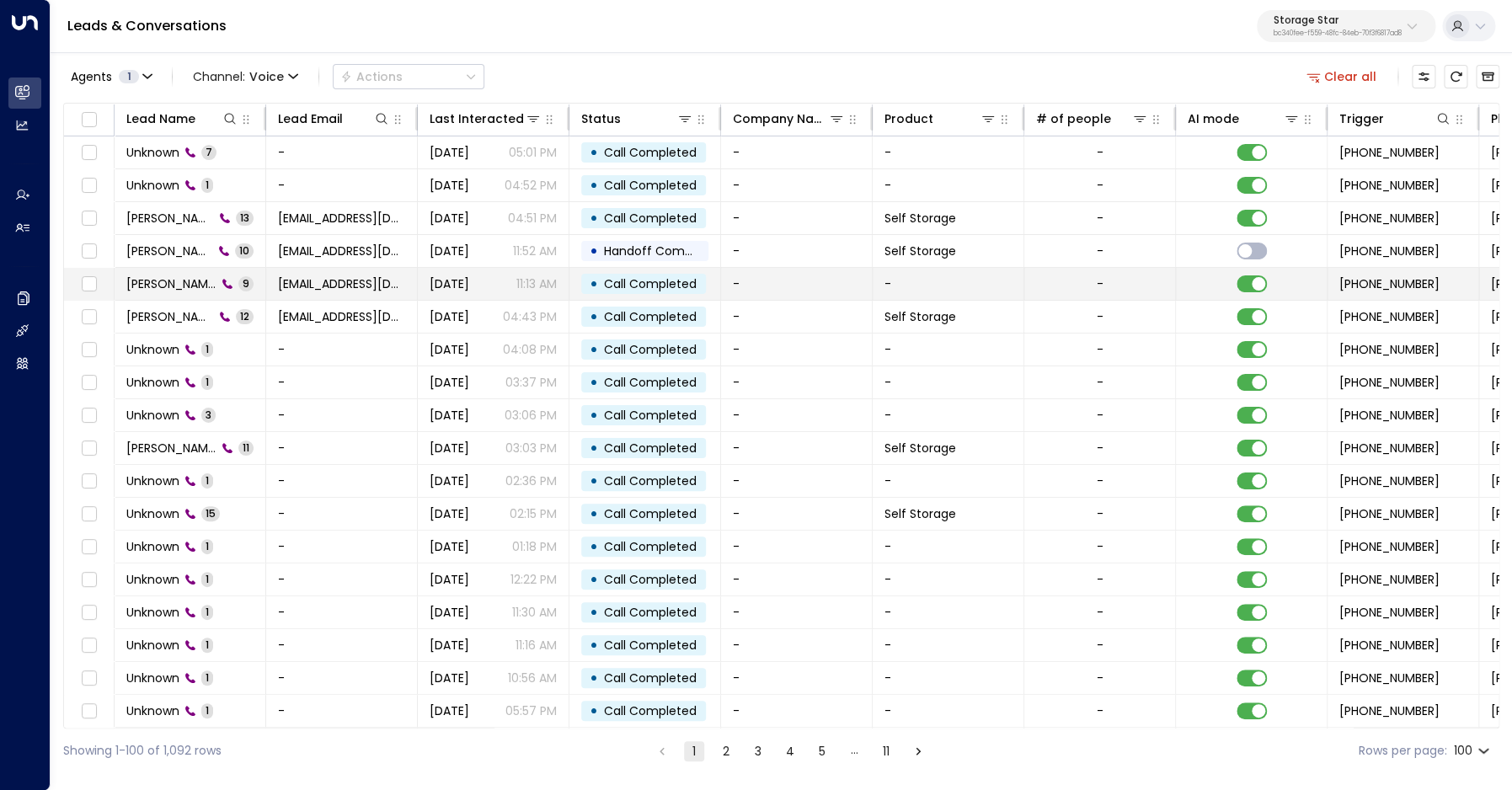
click at [176, 294] on td "Jamal Richardson 9" at bounding box center [190, 283] width 151 height 32
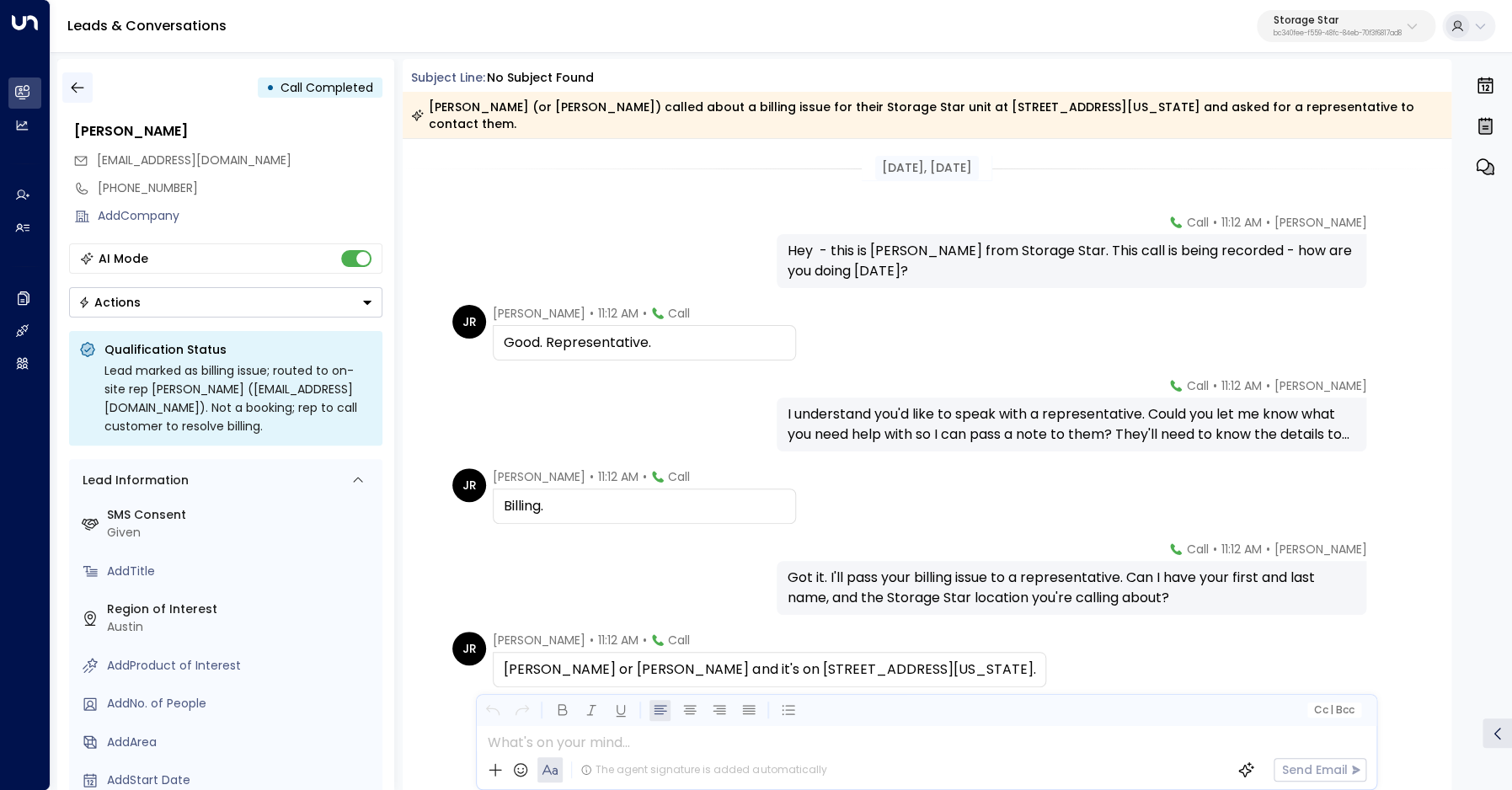
click at [80, 89] on icon "button" at bounding box center [77, 88] width 17 height 17
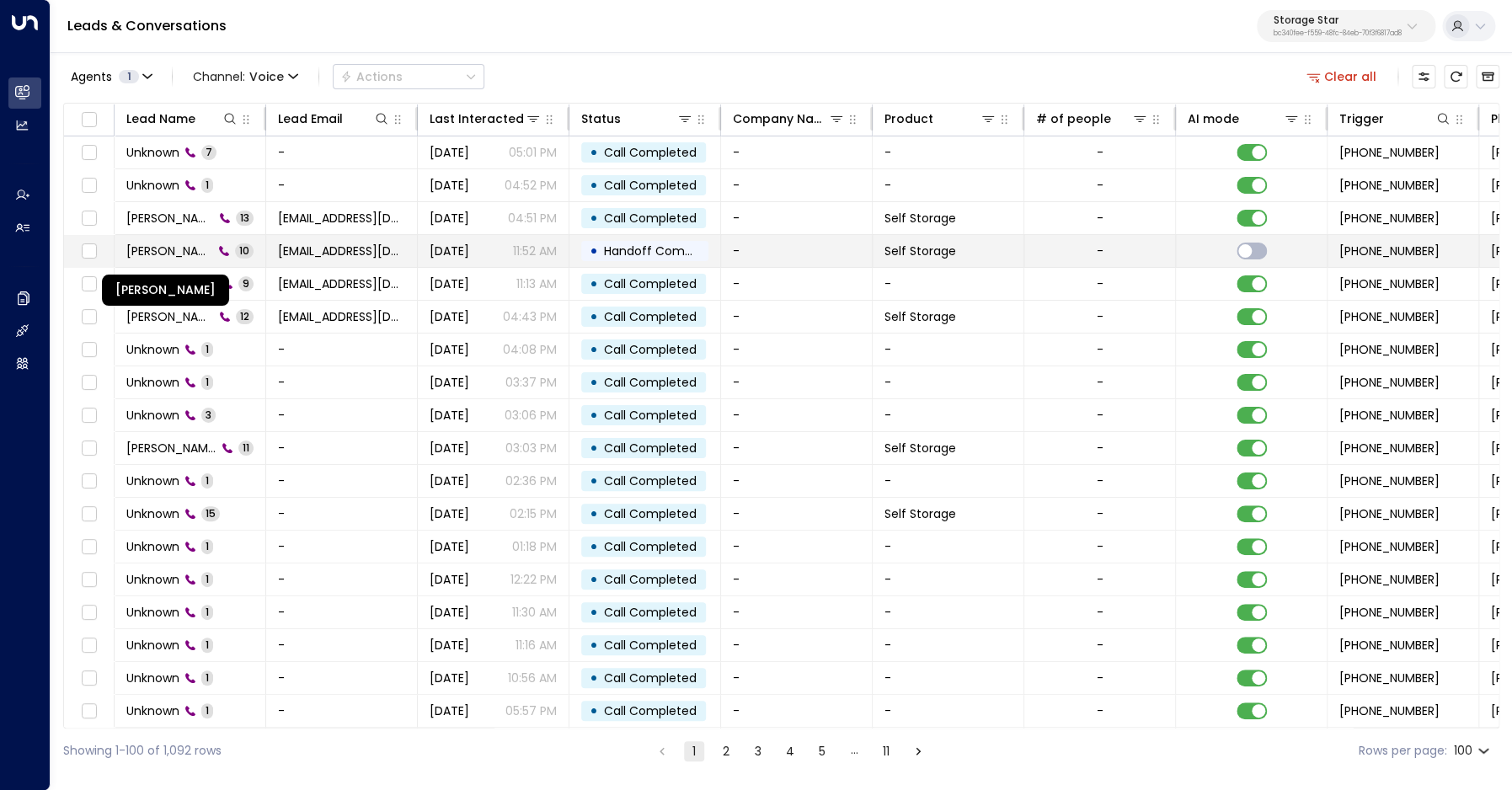
click at [169, 250] on span "Jamal Richardson" at bounding box center [169, 251] width 87 height 17
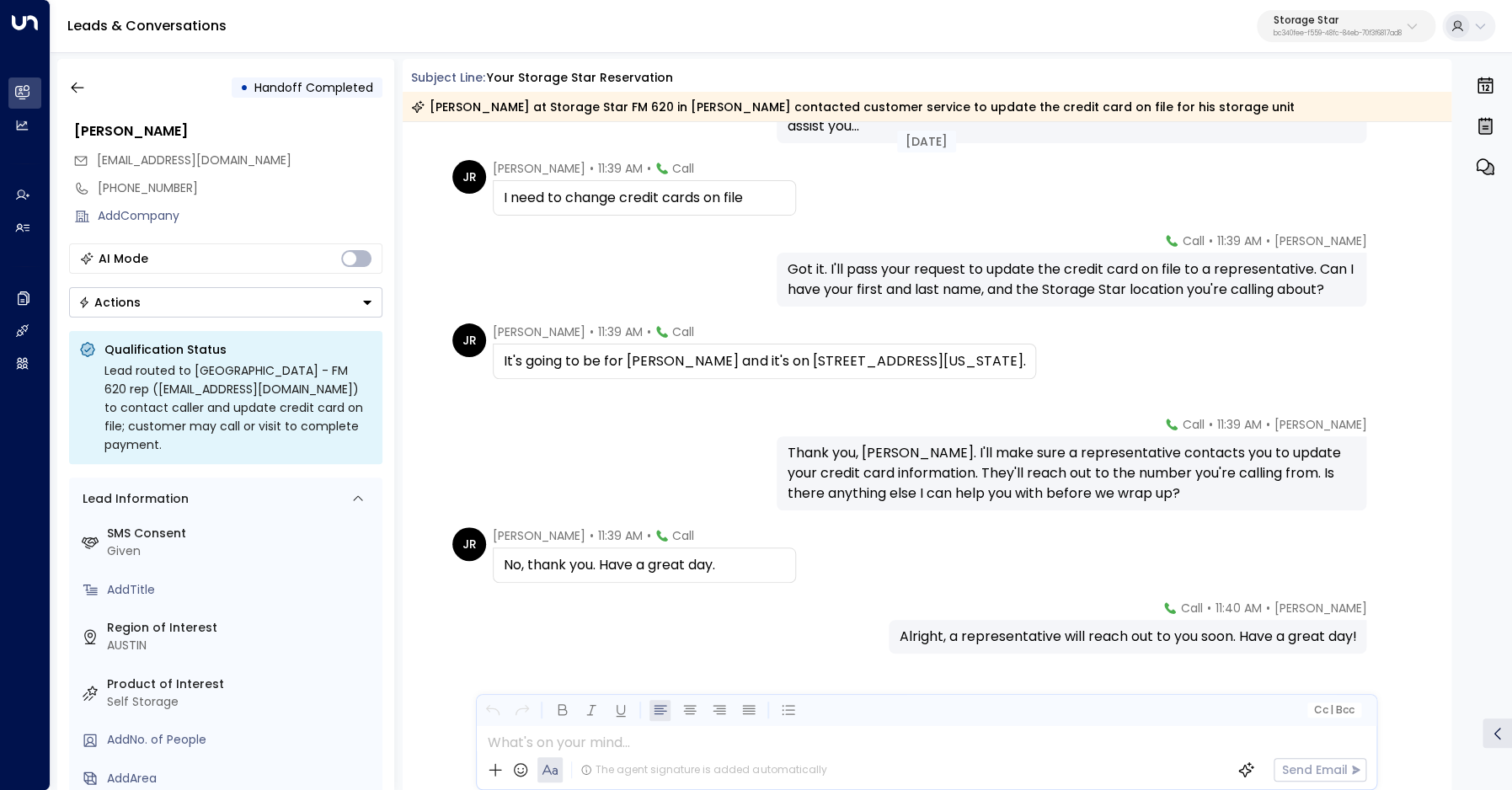
scroll to position [314, 0]
click at [80, 91] on icon "button" at bounding box center [77, 88] width 17 height 17
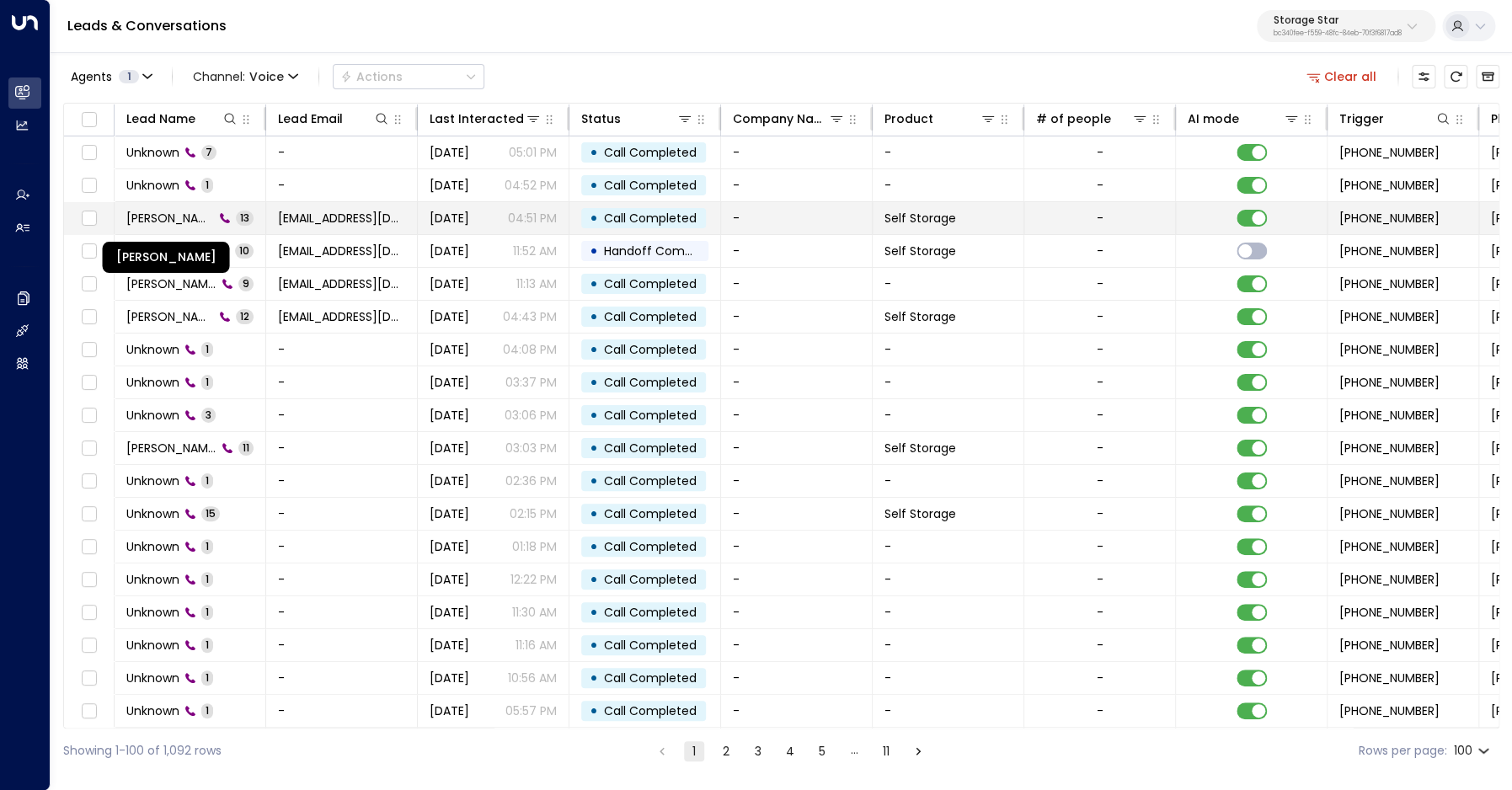
click at [169, 219] on span "Jamal Richardson" at bounding box center [170, 219] width 88 height 17
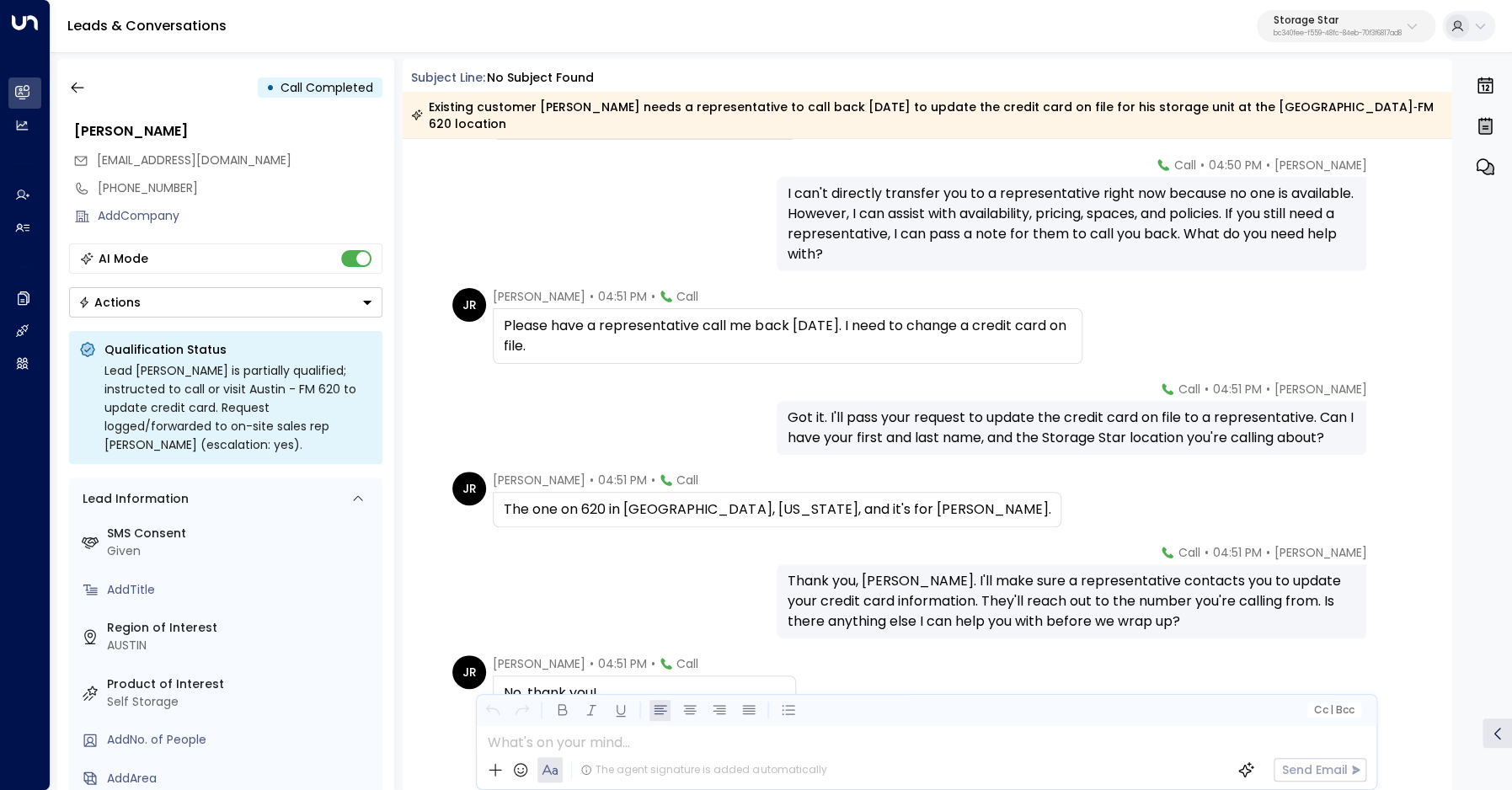
scroll to position [621, 0]
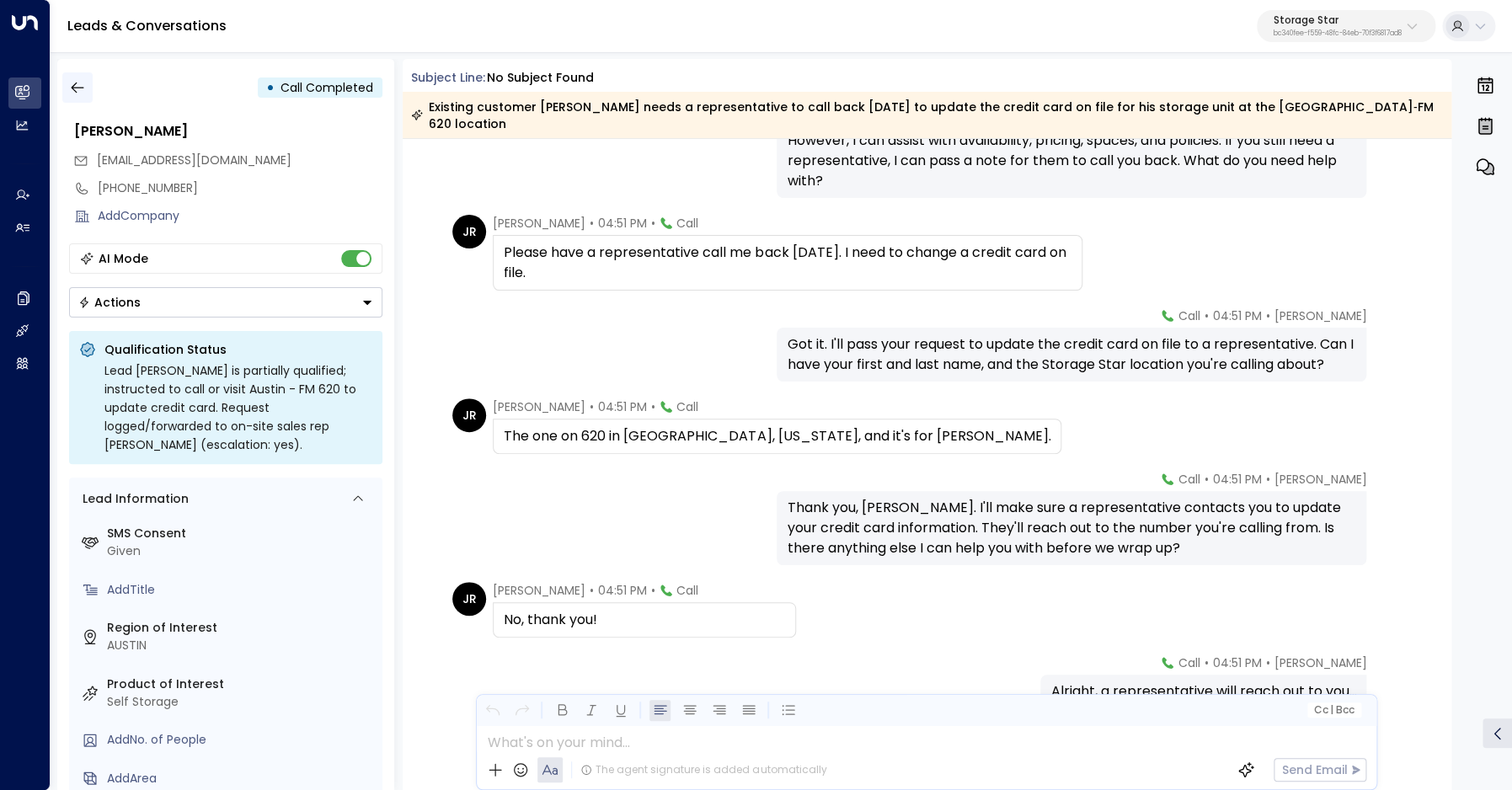
click at [72, 92] on icon "button" at bounding box center [77, 88] width 17 height 17
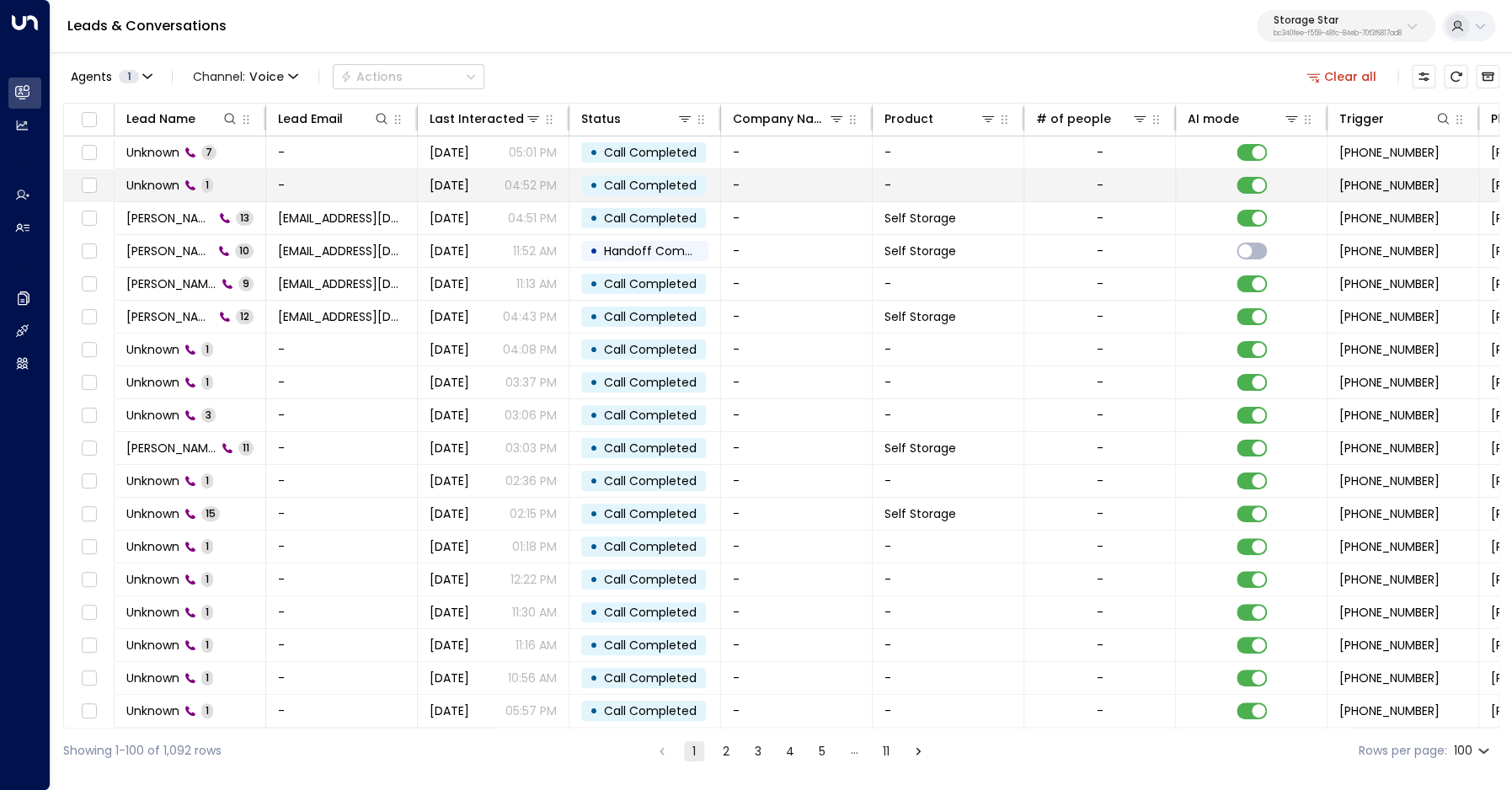
click at [155, 191] on span "Unknown" at bounding box center [153, 186] width 53 height 17
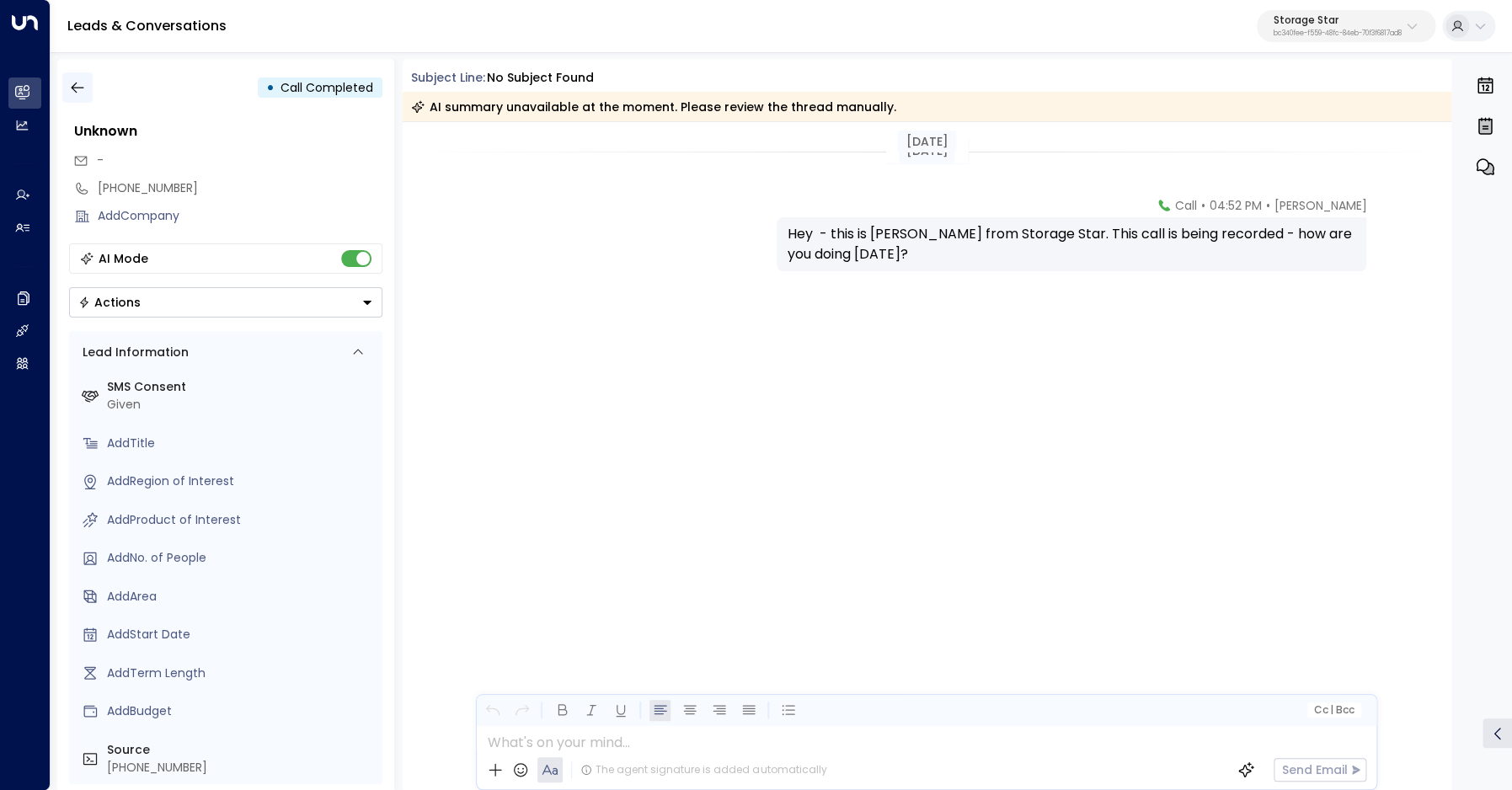
click at [84, 87] on icon "button" at bounding box center [77, 88] width 17 height 17
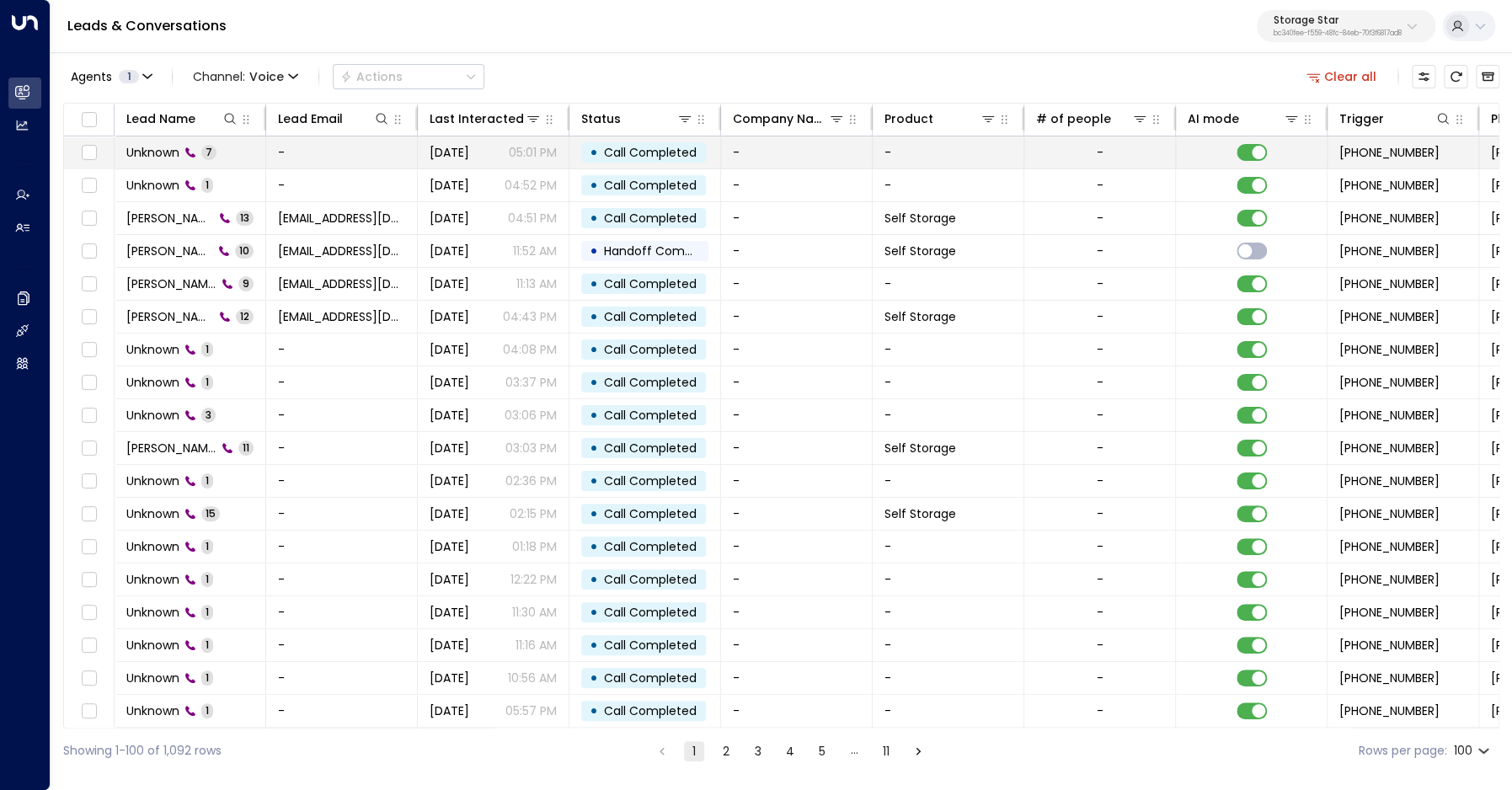
click at [170, 152] on span "Unknown" at bounding box center [153, 152] width 53 height 17
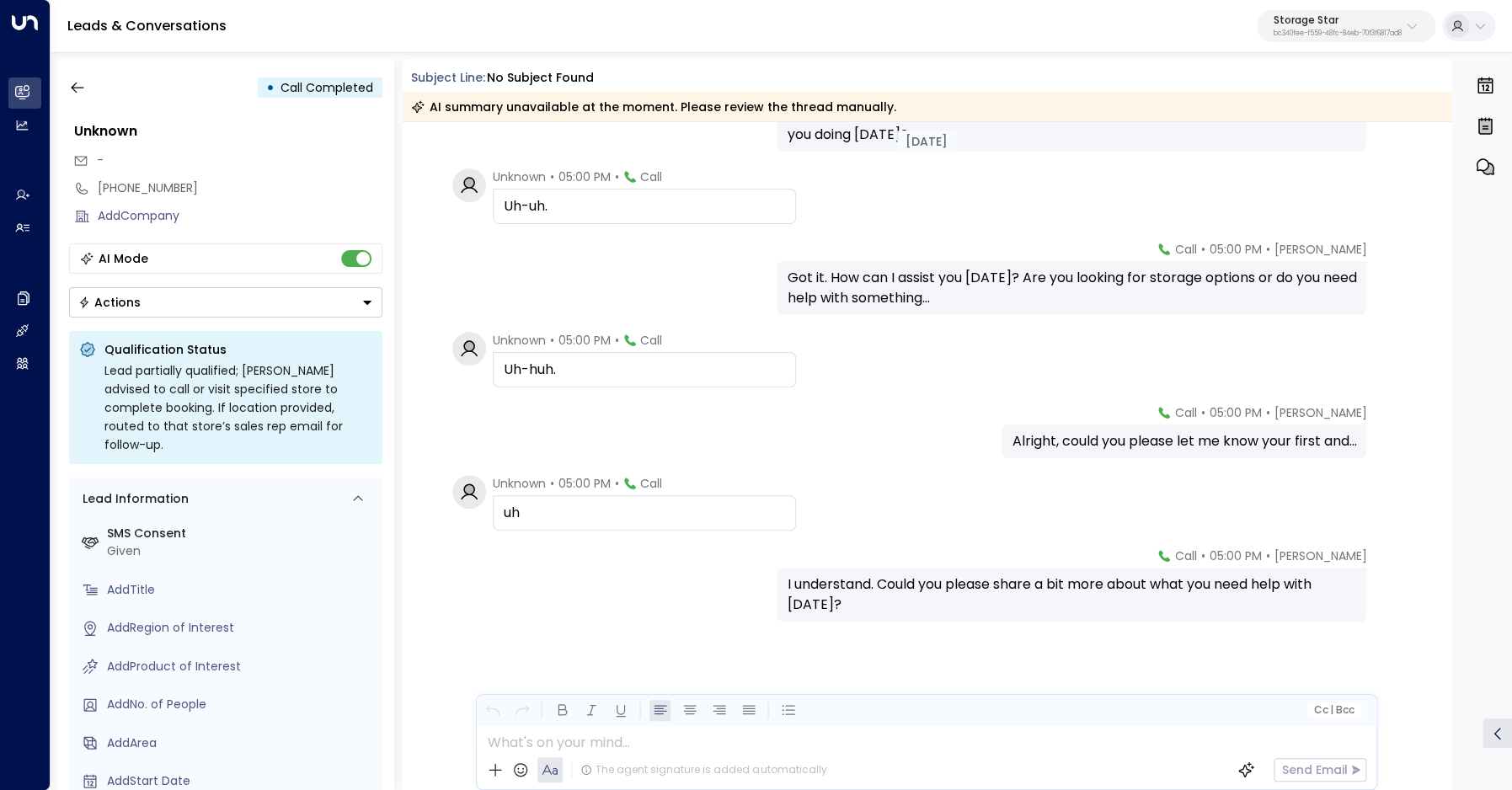
scroll to position [120, 0]
click at [89, 89] on button "button" at bounding box center [77, 87] width 30 height 30
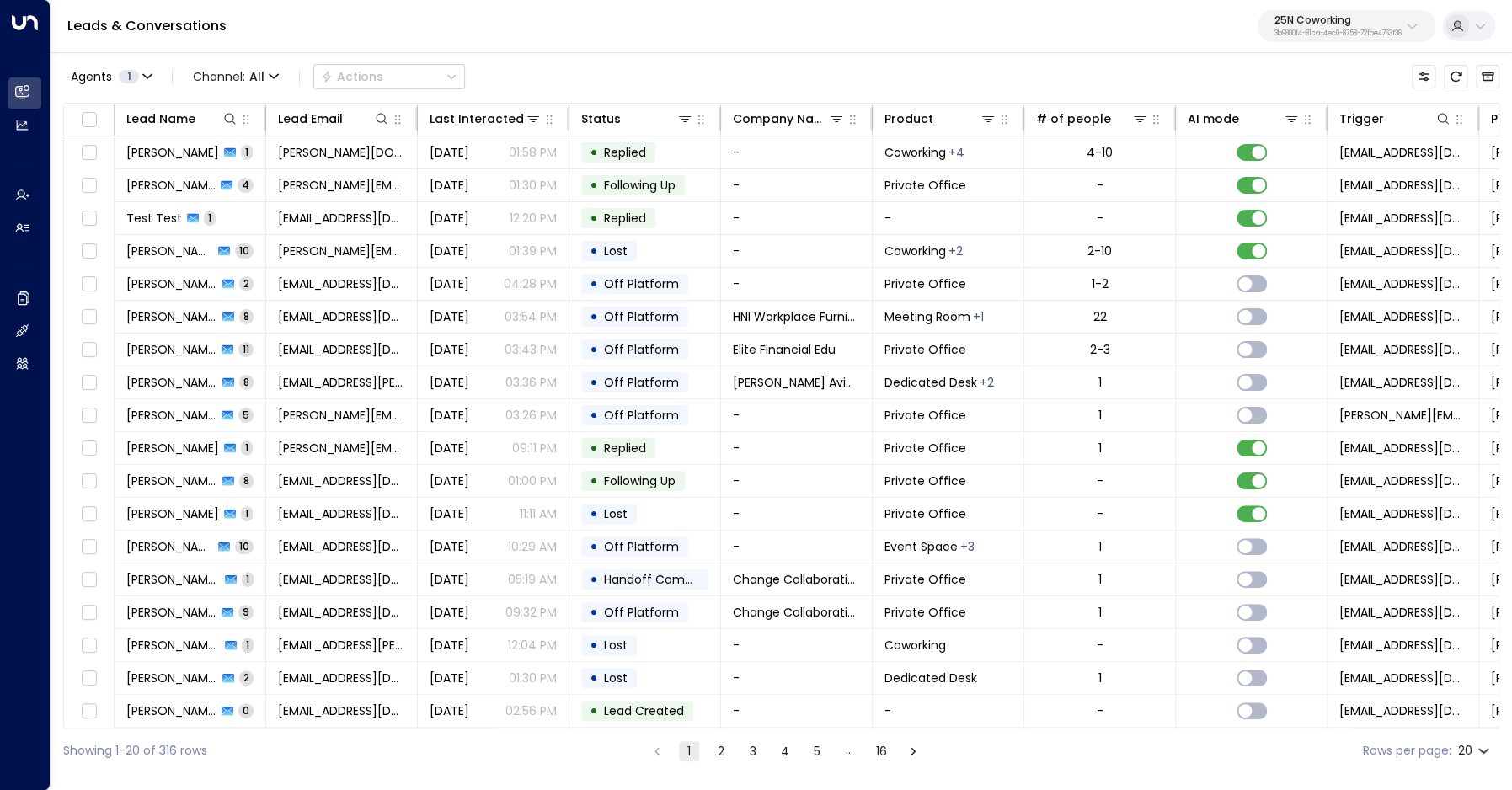
click at [1293, 30] on p "3b9800f4-81ca-4ec0-8758-72fbe4763f36" at bounding box center [1337, 34] width 127 height 7
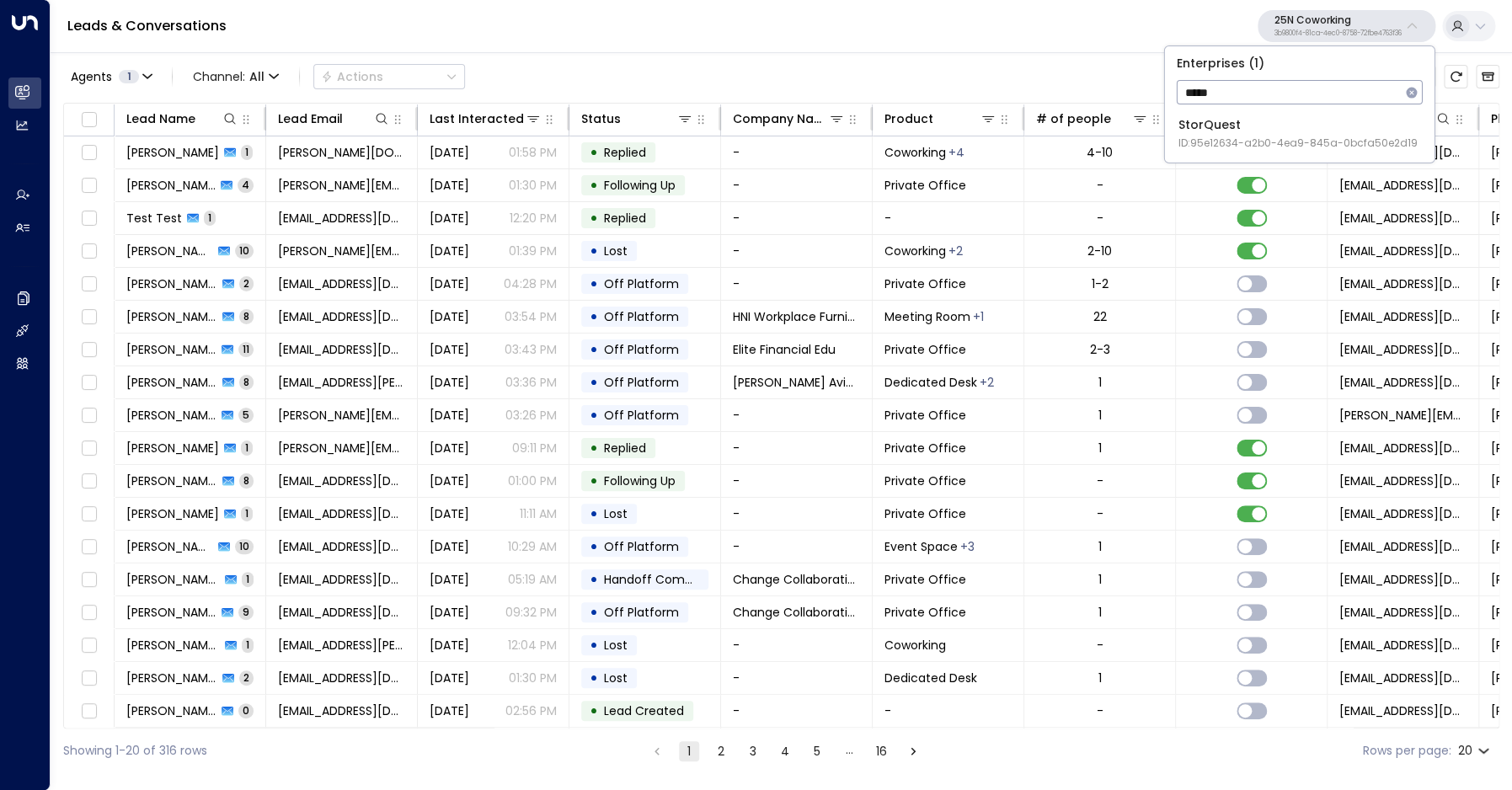
type input "*****"
click at [1281, 139] on span "ID: 95e12634-a2b0-4ea9-845a-0bcfa50e2d19" at bounding box center [1298, 144] width 239 height 15
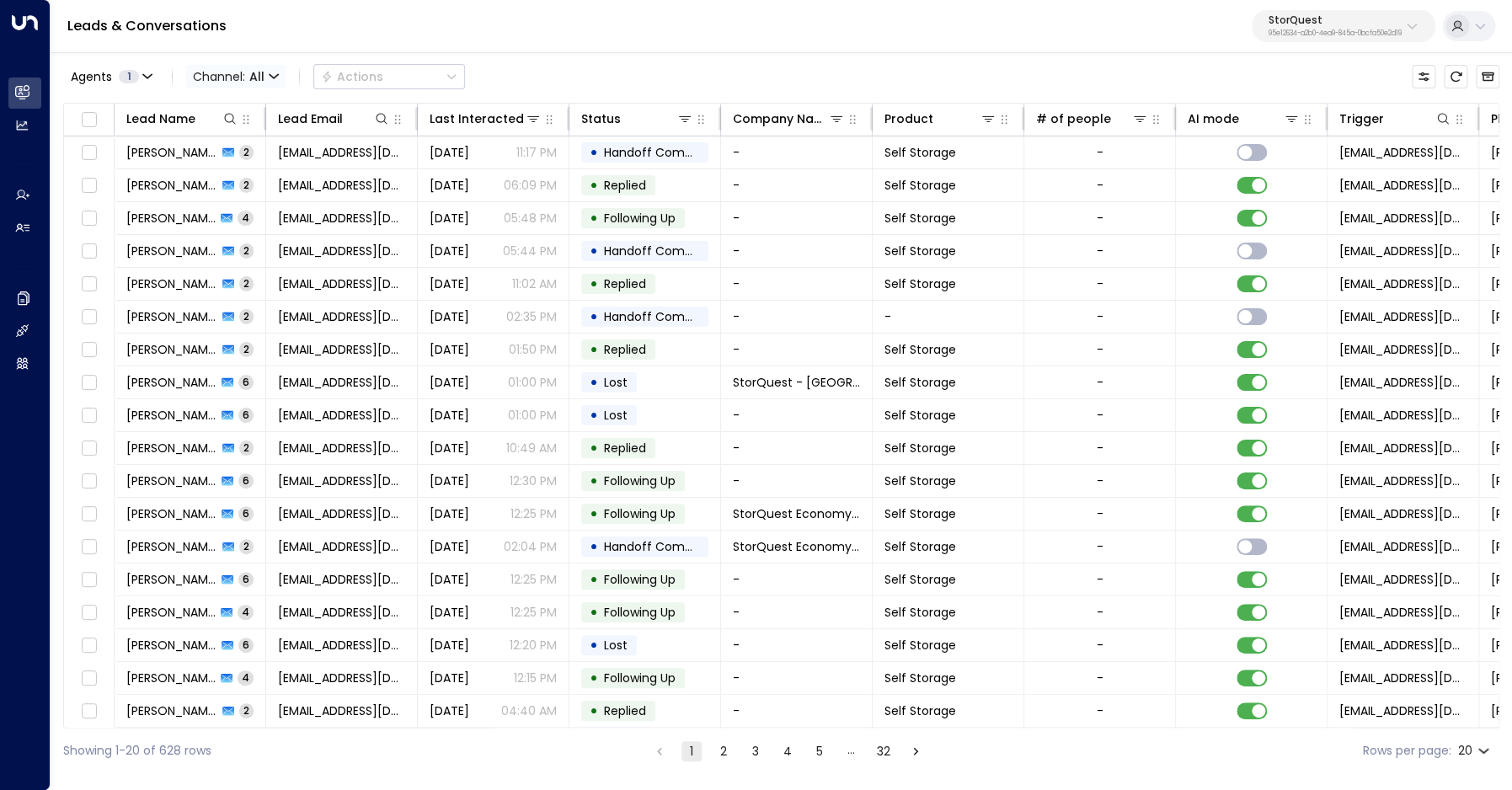
click at [280, 66] on span "Channel: All" at bounding box center [236, 76] width 100 height 23
click at [249, 233] on p "Voice" at bounding box center [246, 236] width 81 height 18
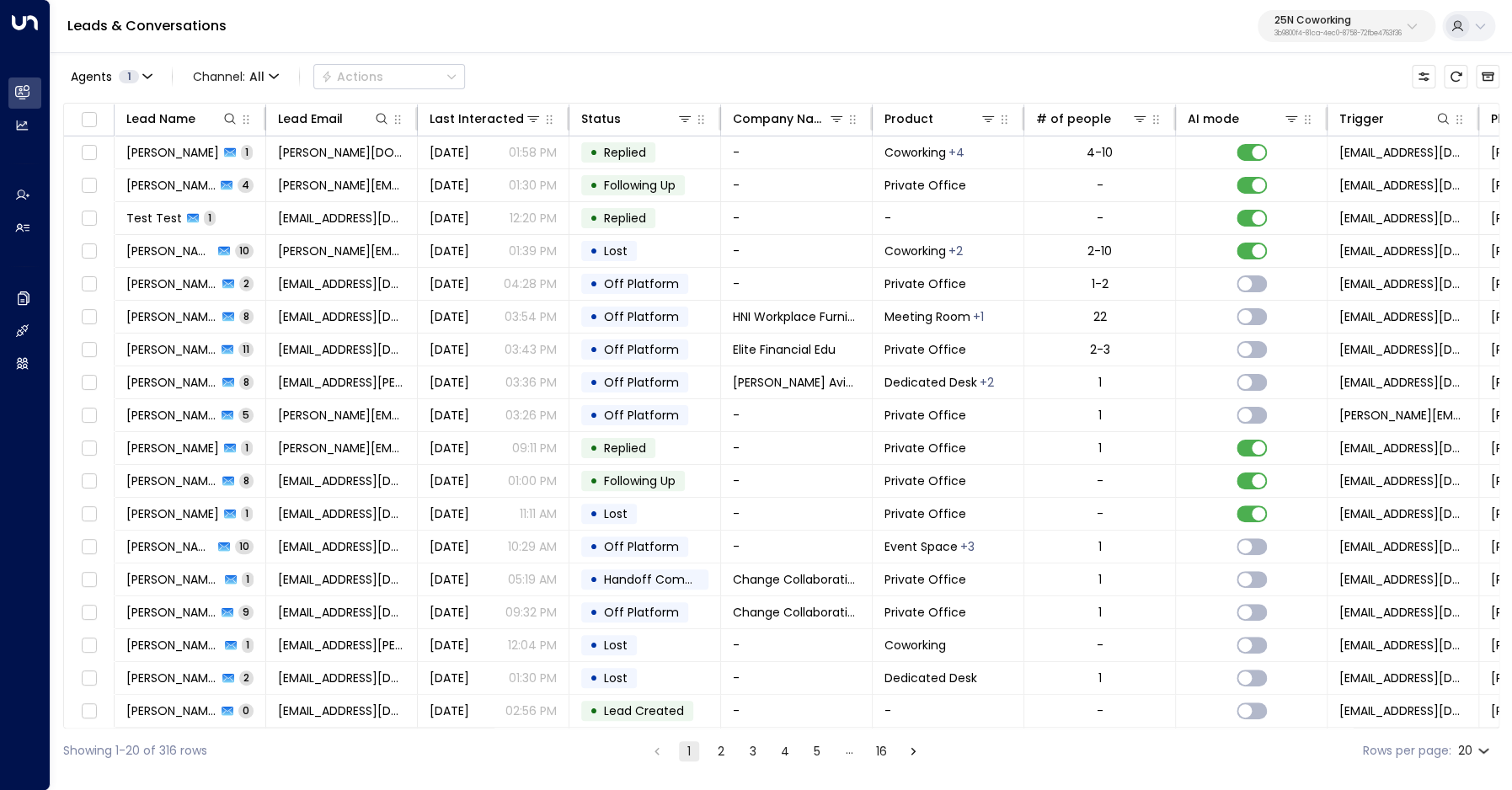
click at [1322, 33] on p "3b9800f4-81ca-4ec0-8758-72fbe4763f36" at bounding box center [1337, 34] width 127 height 7
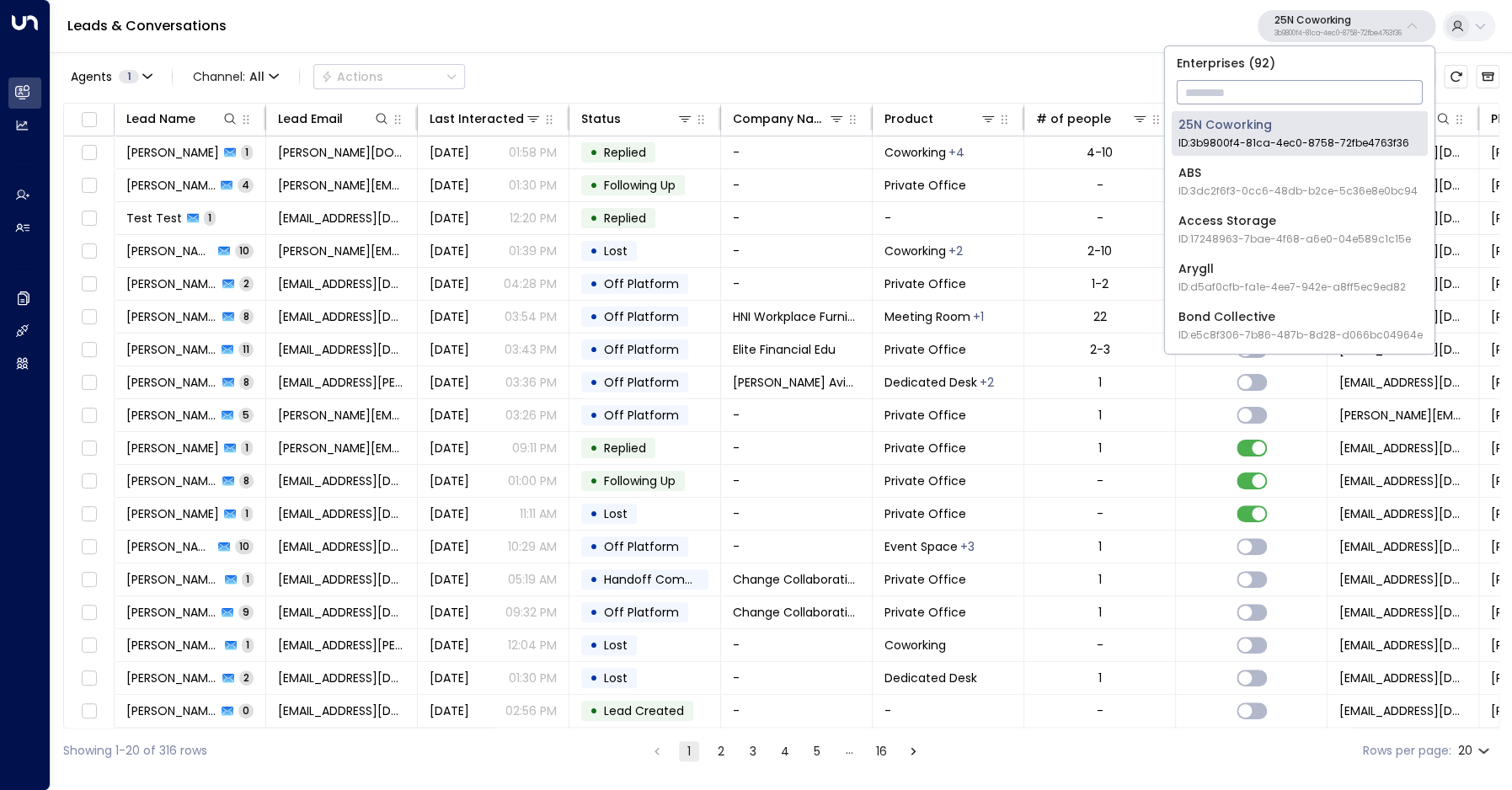
type input "*"
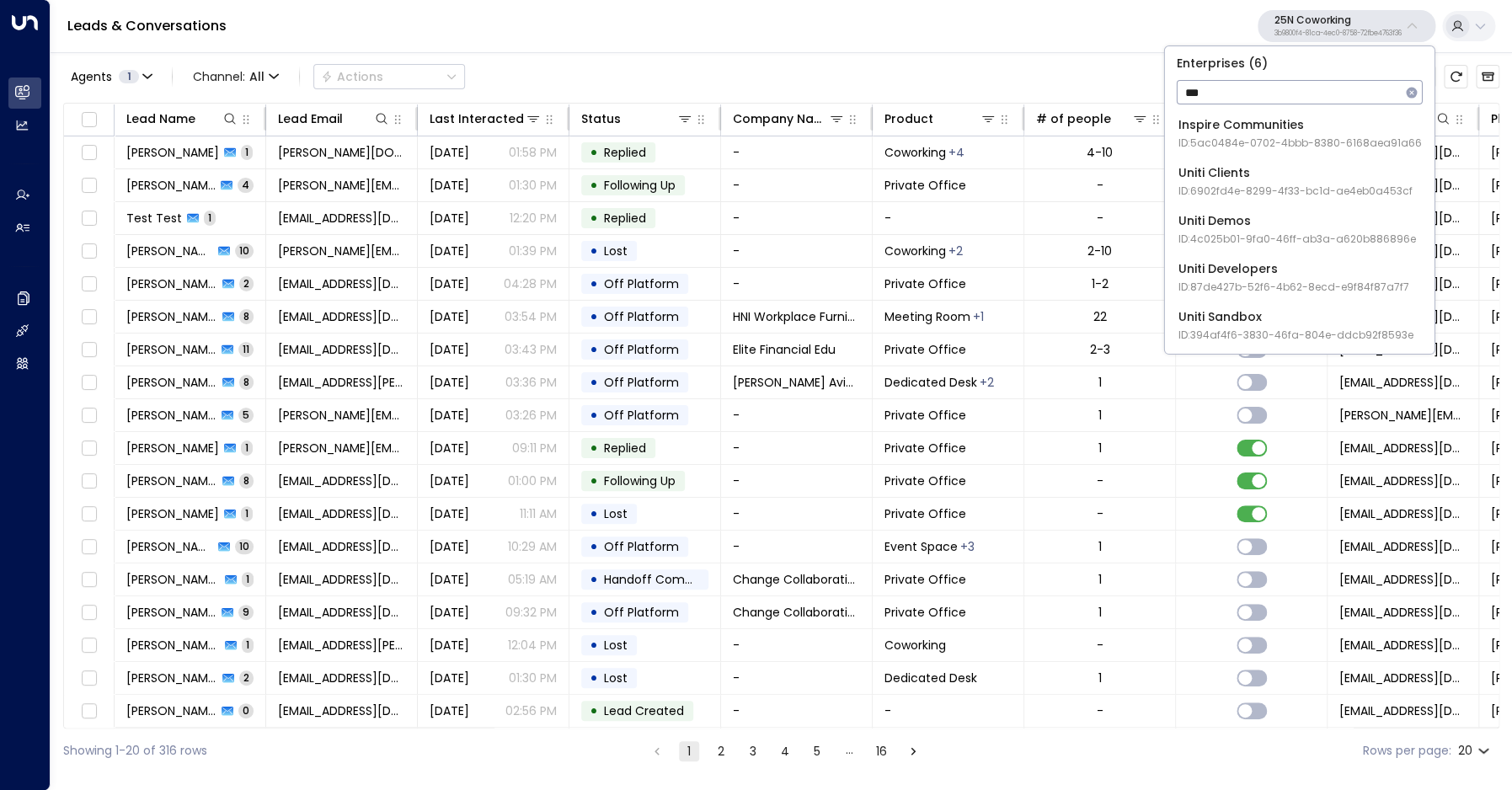
type input "****"
click at [1284, 235] on span "ID: 4c025b01-9fa0-46ff-ab3a-a620b886896e" at bounding box center [1297, 239] width 237 height 15
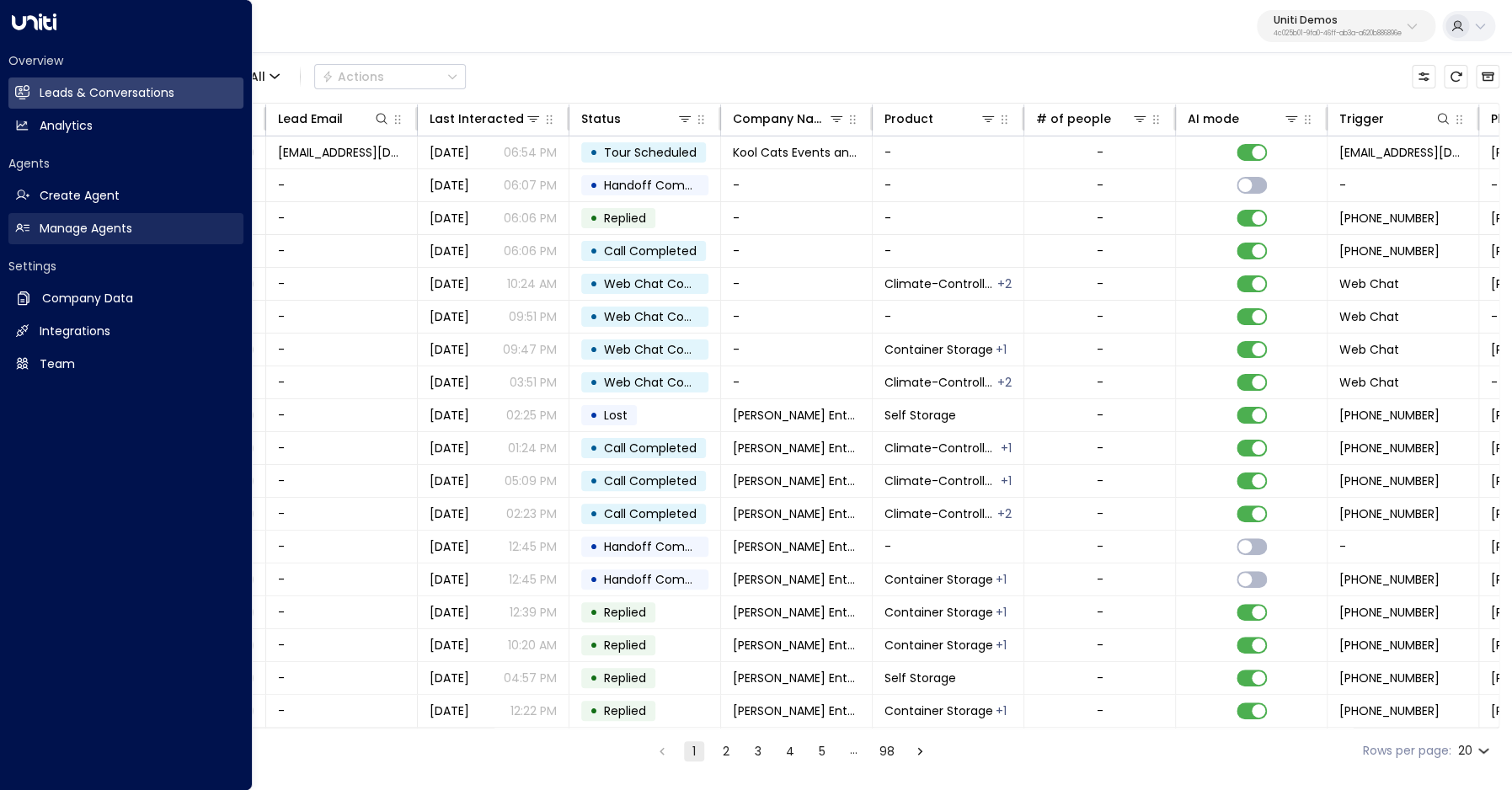
click at [100, 227] on h2 "Manage Agents" at bounding box center [86, 229] width 93 height 18
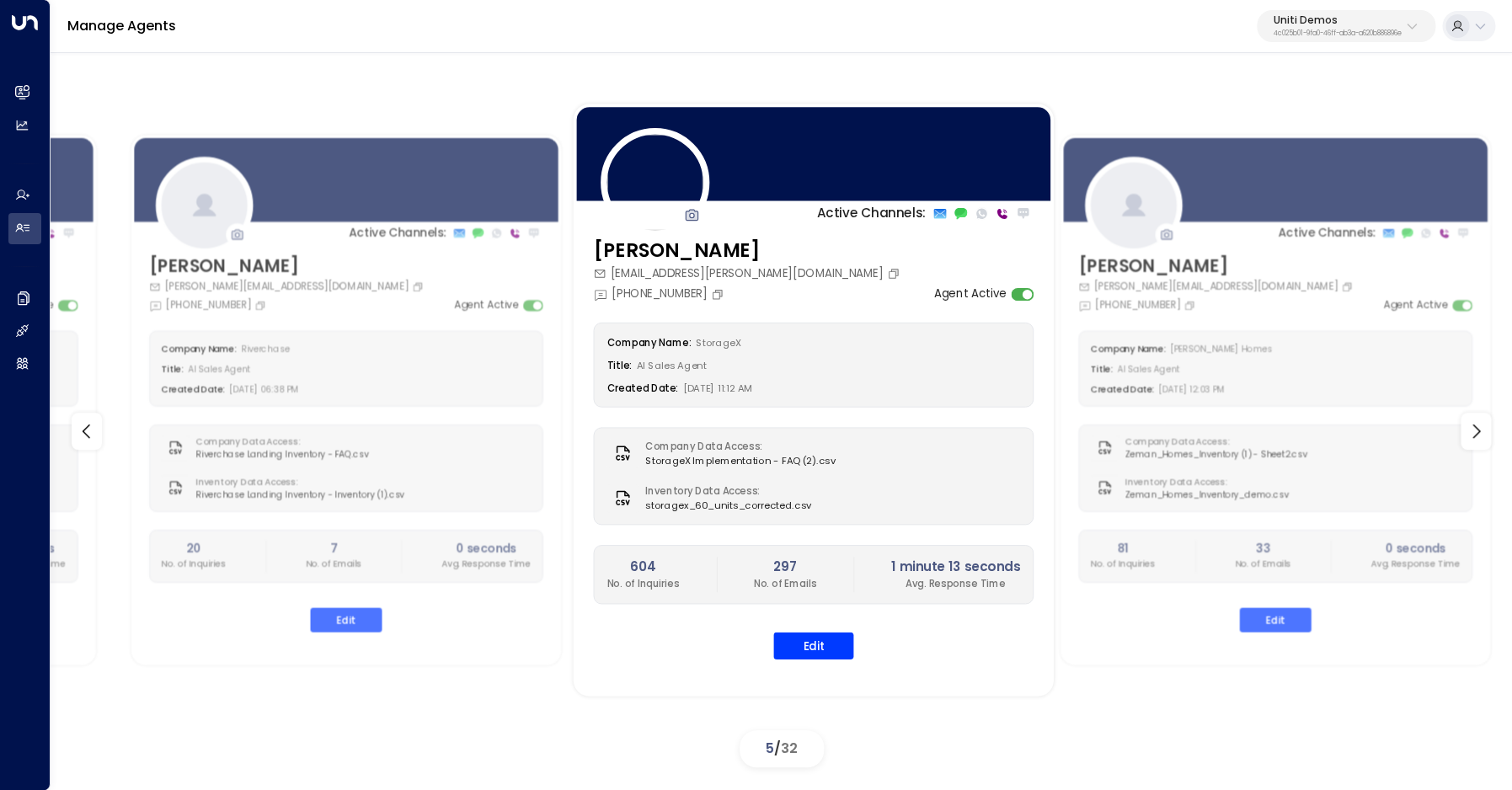
click at [1325, 15] on button "Uniti Demos 4c025b01-9fa0-46ff-ab3a-a620b886896e" at bounding box center [1346, 26] width 179 height 32
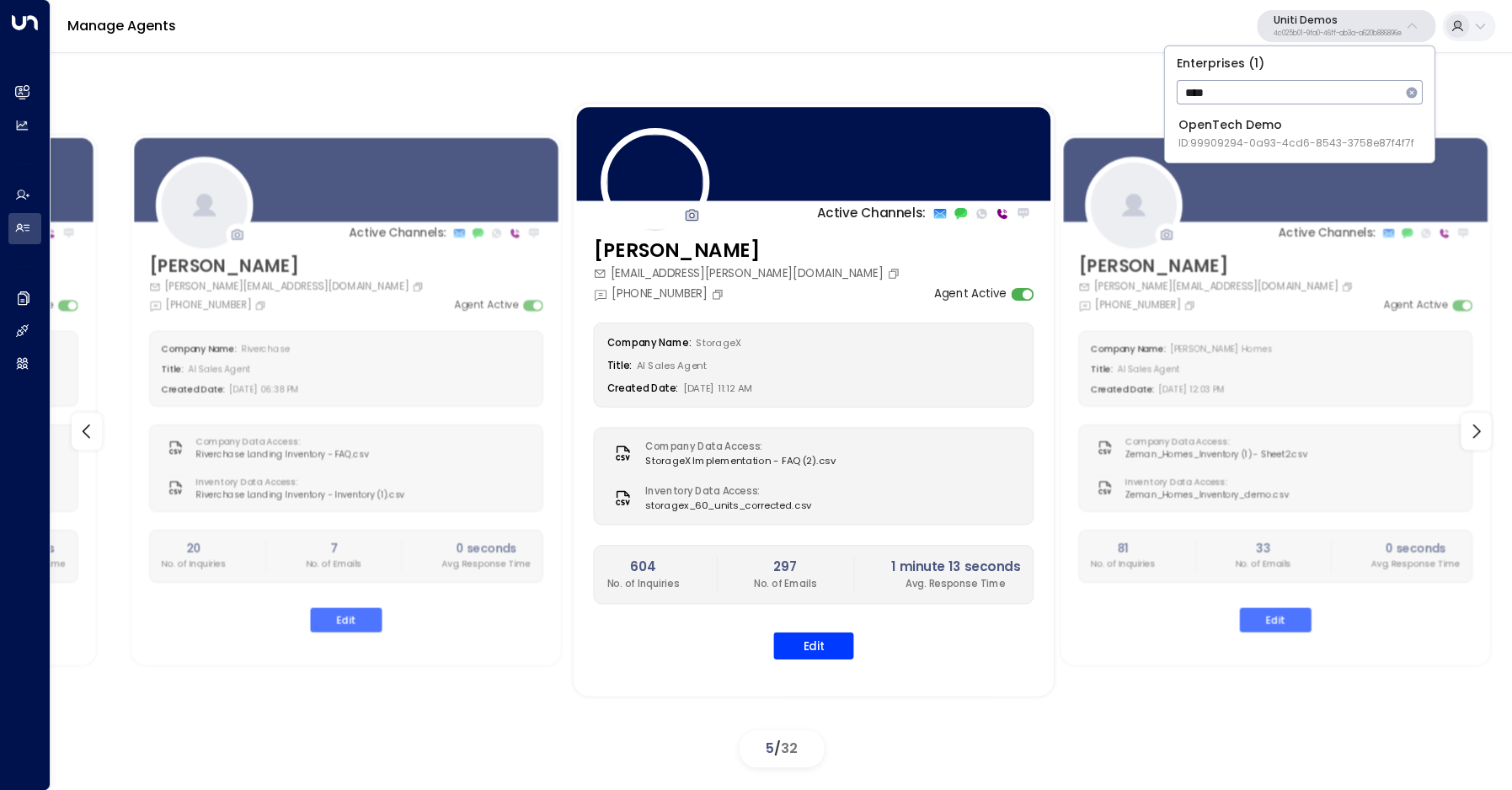
type input "****"
click at [1308, 140] on span "ID: 99909294-0a93-4cd6-8543-3758e87f4f7f" at bounding box center [1296, 144] width 236 height 15
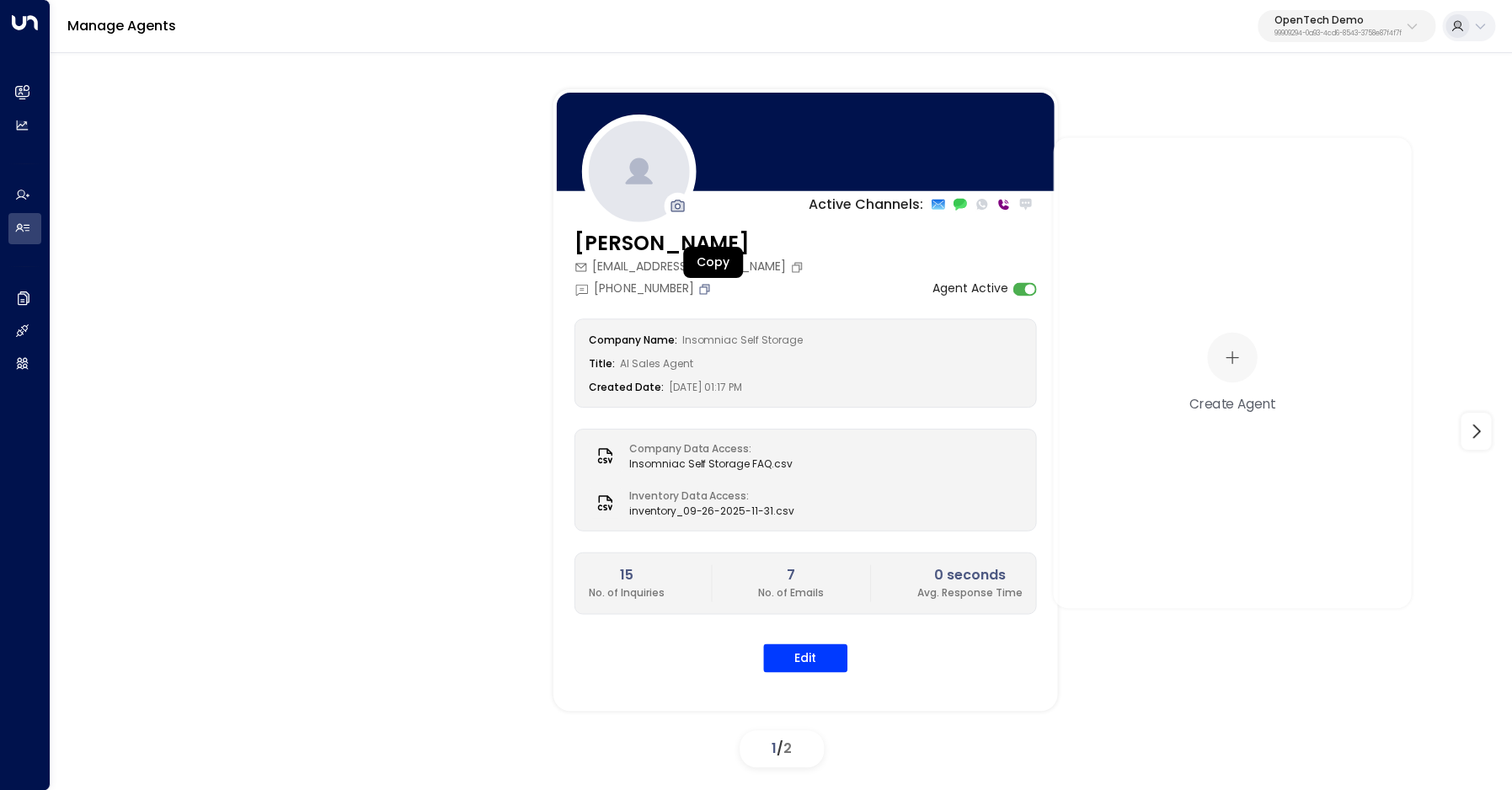
click at [710, 292] on icon "Copy" at bounding box center [704, 288] width 14 height 14
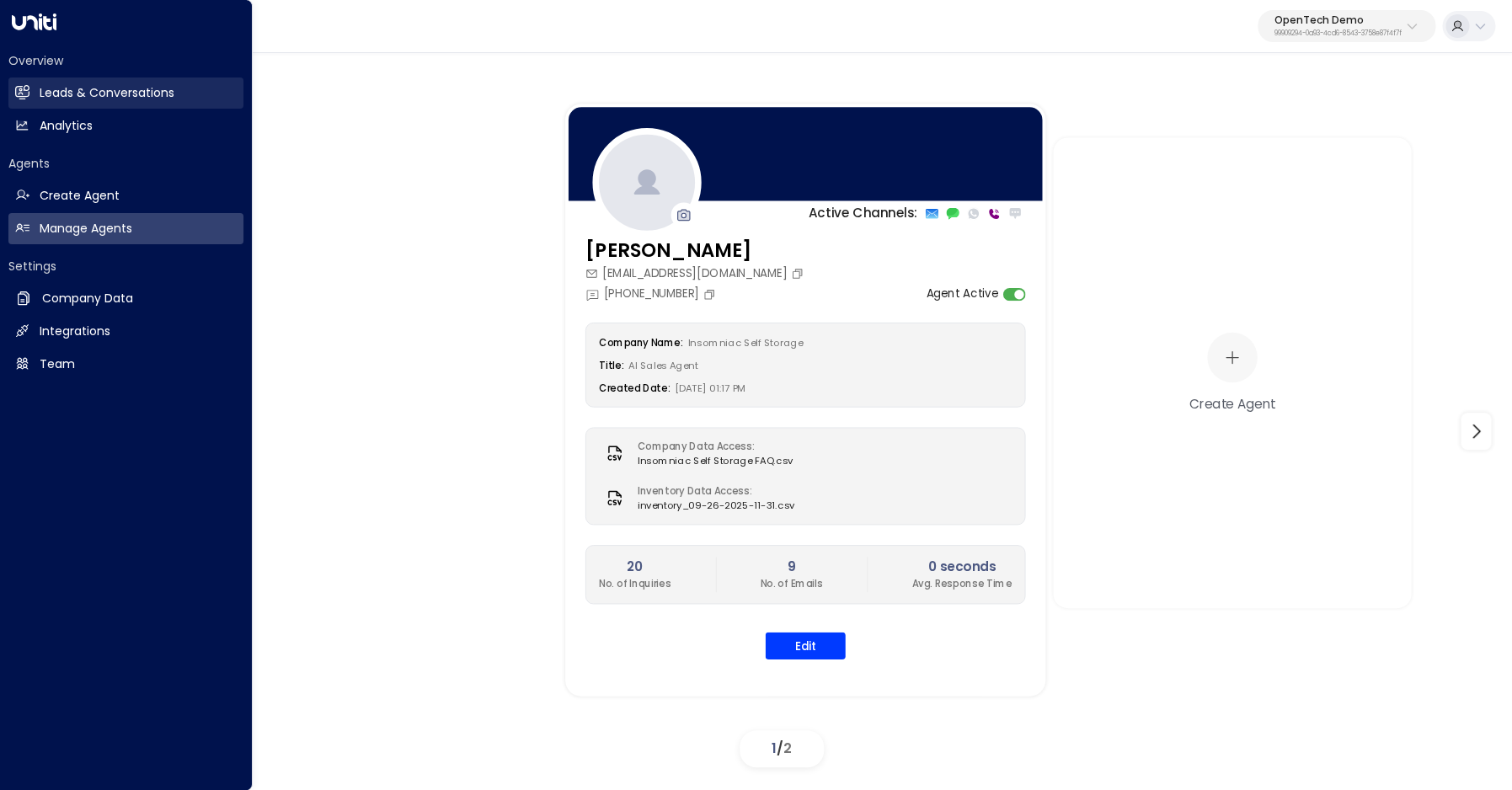
click at [51, 89] on h2 "Leads & Conversations" at bounding box center [107, 93] width 135 height 18
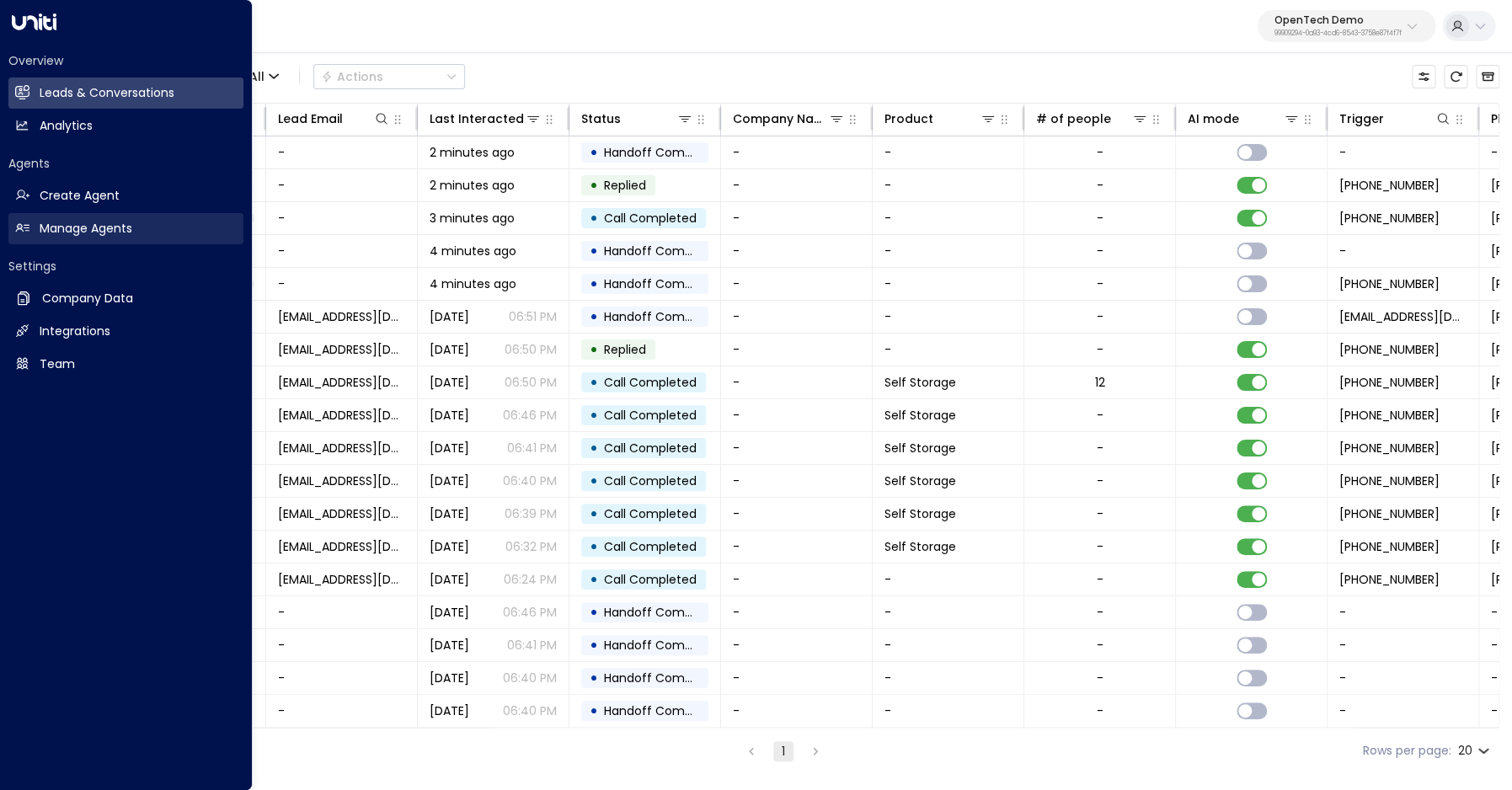
click at [36, 220] on link "Manage Agents Manage Agents" at bounding box center [126, 229] width 235 height 31
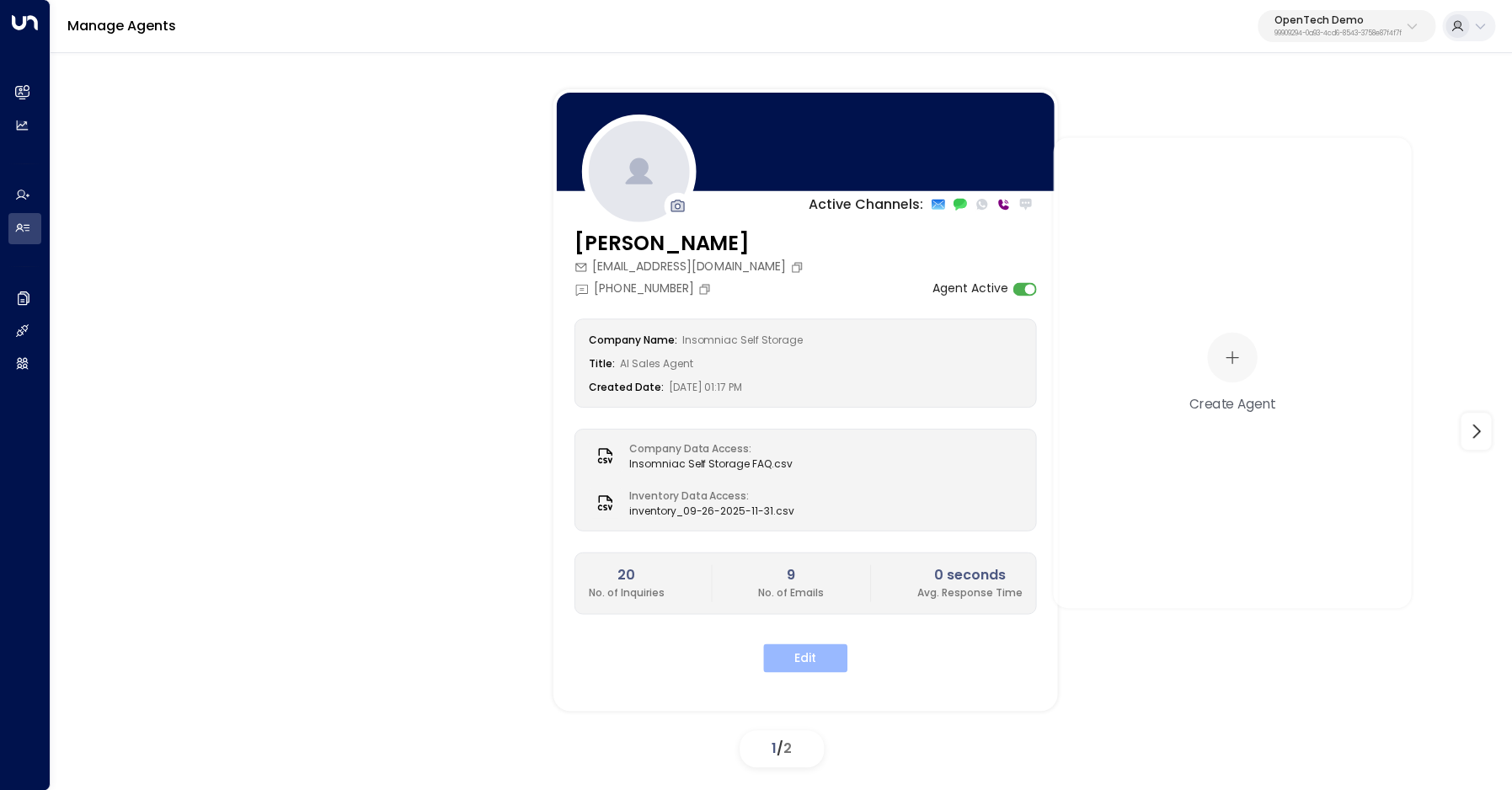
click at [809, 670] on button "Edit" at bounding box center [805, 657] width 84 height 28
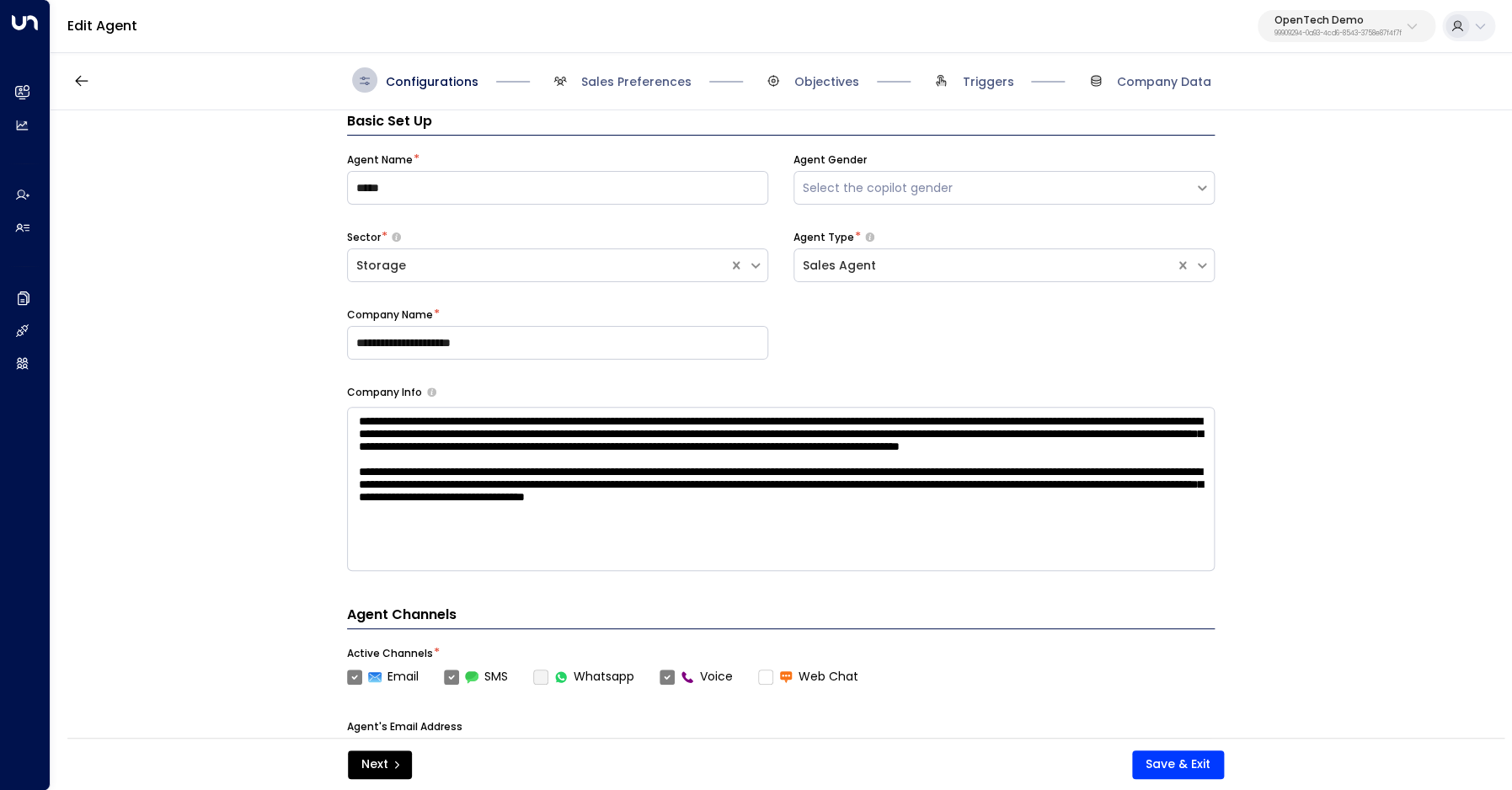
scroll to position [25, 0]
click at [631, 82] on span "Sales Preferences" at bounding box center [636, 82] width 110 height 17
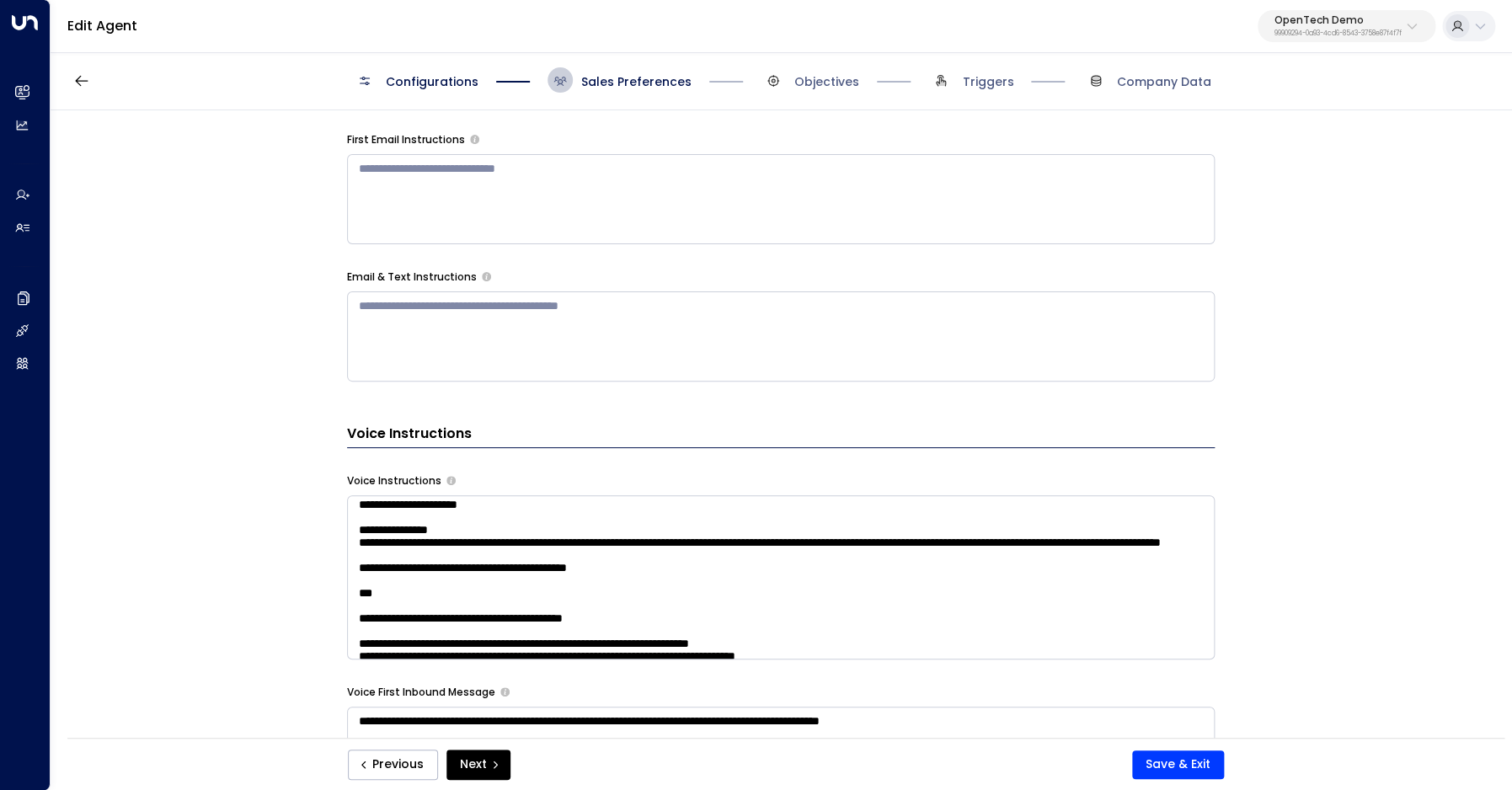
scroll to position [1178, 0]
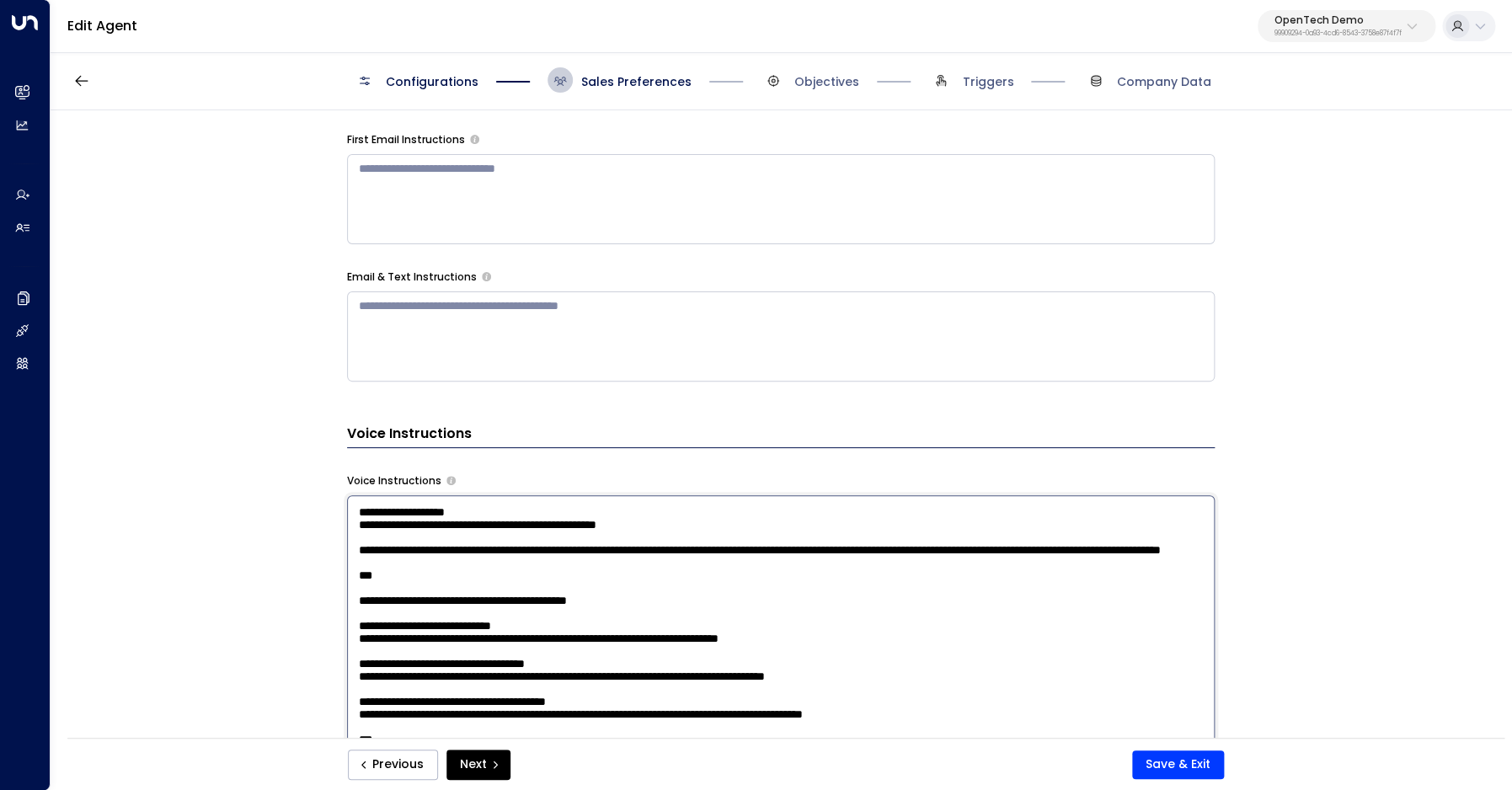
drag, startPoint x: 464, startPoint y: 573, endPoint x: 340, endPoint y: 573, distance: 124.0
click at [347, 573] on textarea at bounding box center [780, 726] width 868 height 461
drag, startPoint x: 412, startPoint y: 546, endPoint x: 337, endPoint y: 546, distance: 75.0
click at [347, 546] on textarea at bounding box center [780, 726] width 868 height 461
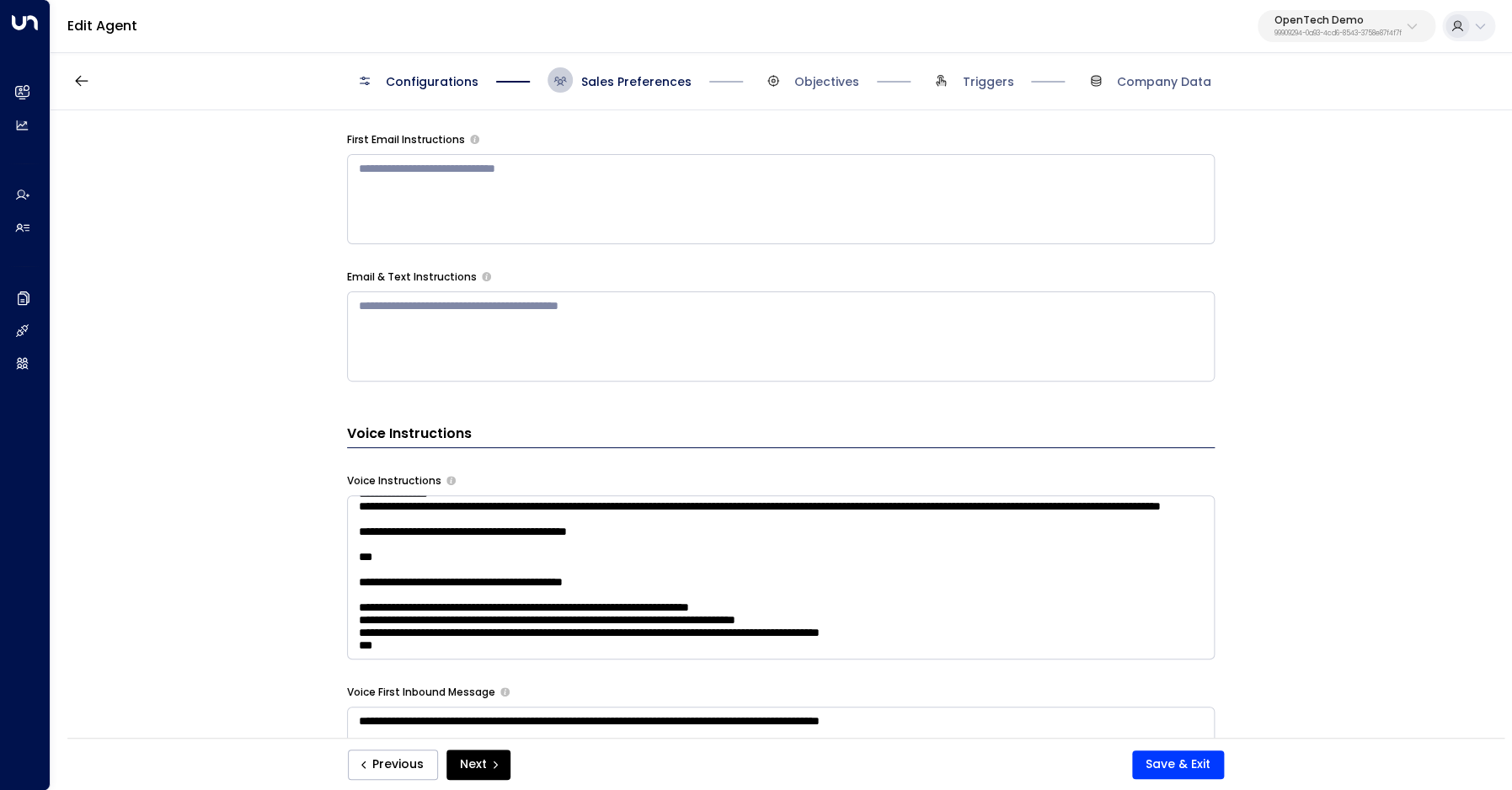
scroll to position [1255, 0]
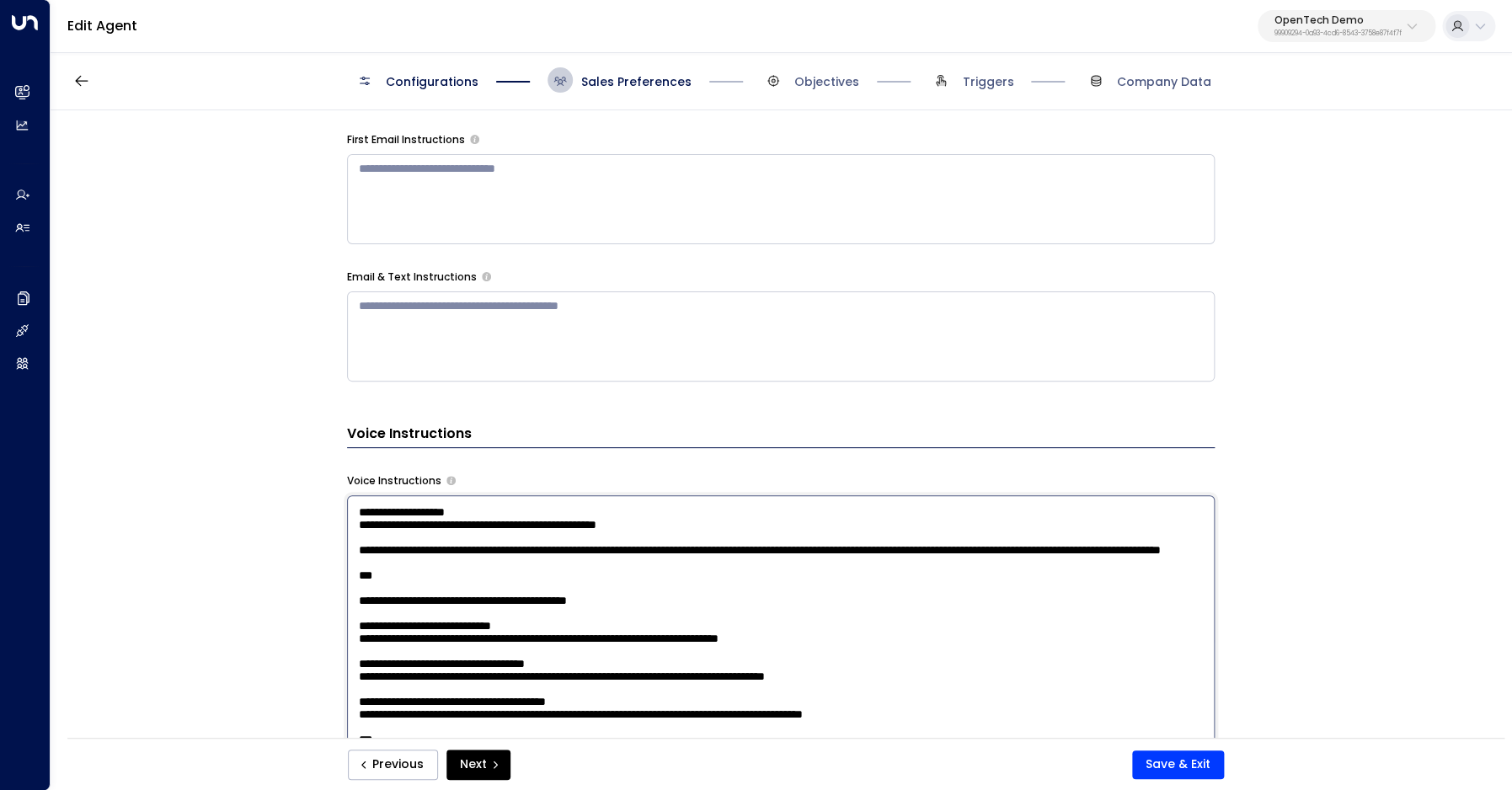
drag, startPoint x: 575, startPoint y: 539, endPoint x: 287, endPoint y: 521, distance: 288.6
click at [347, 522] on textarea at bounding box center [780, 726] width 868 height 461
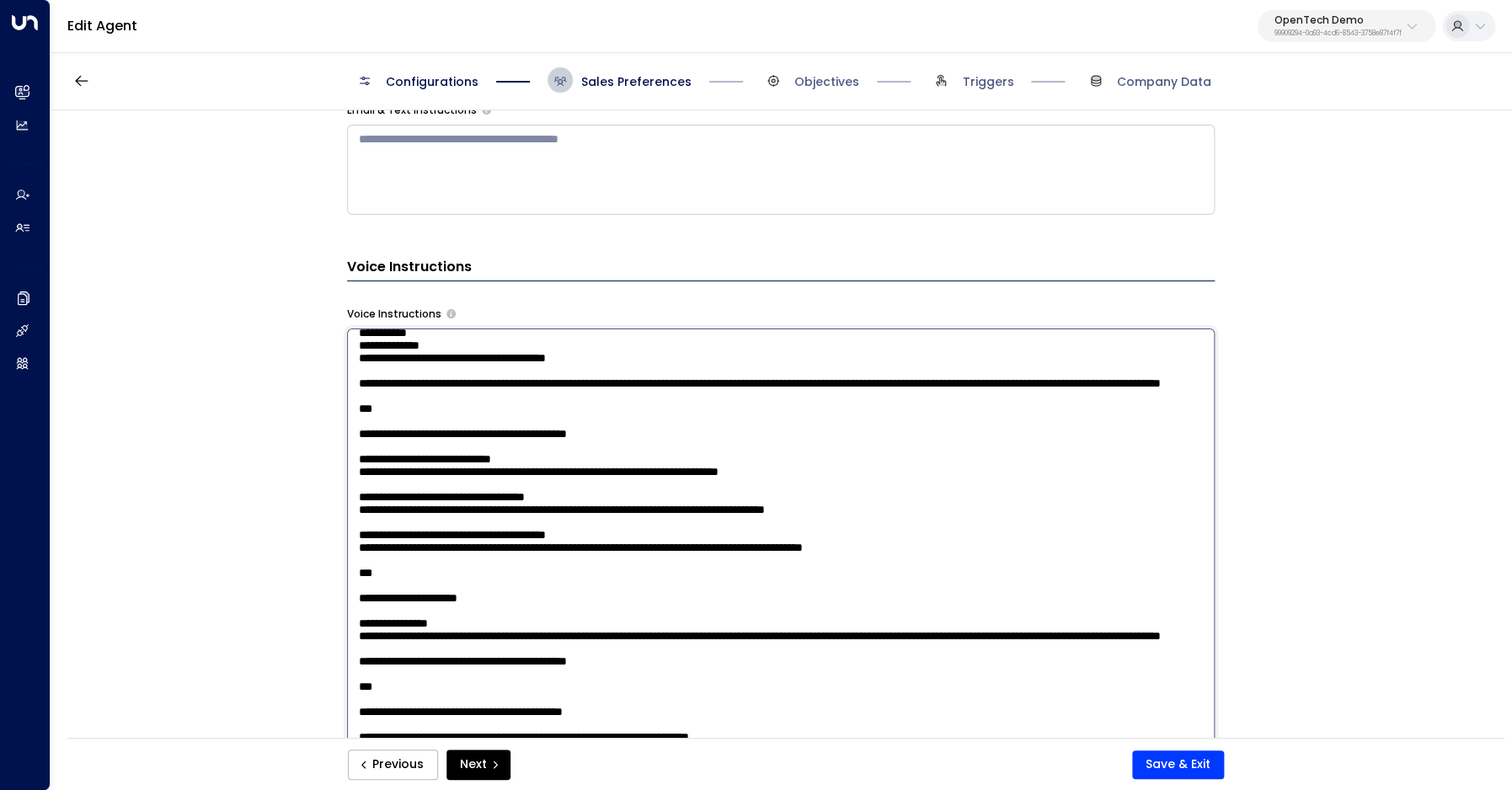
scroll to position [1105, 0]
click at [872, 387] on textarea at bounding box center [780, 559] width 868 height 461
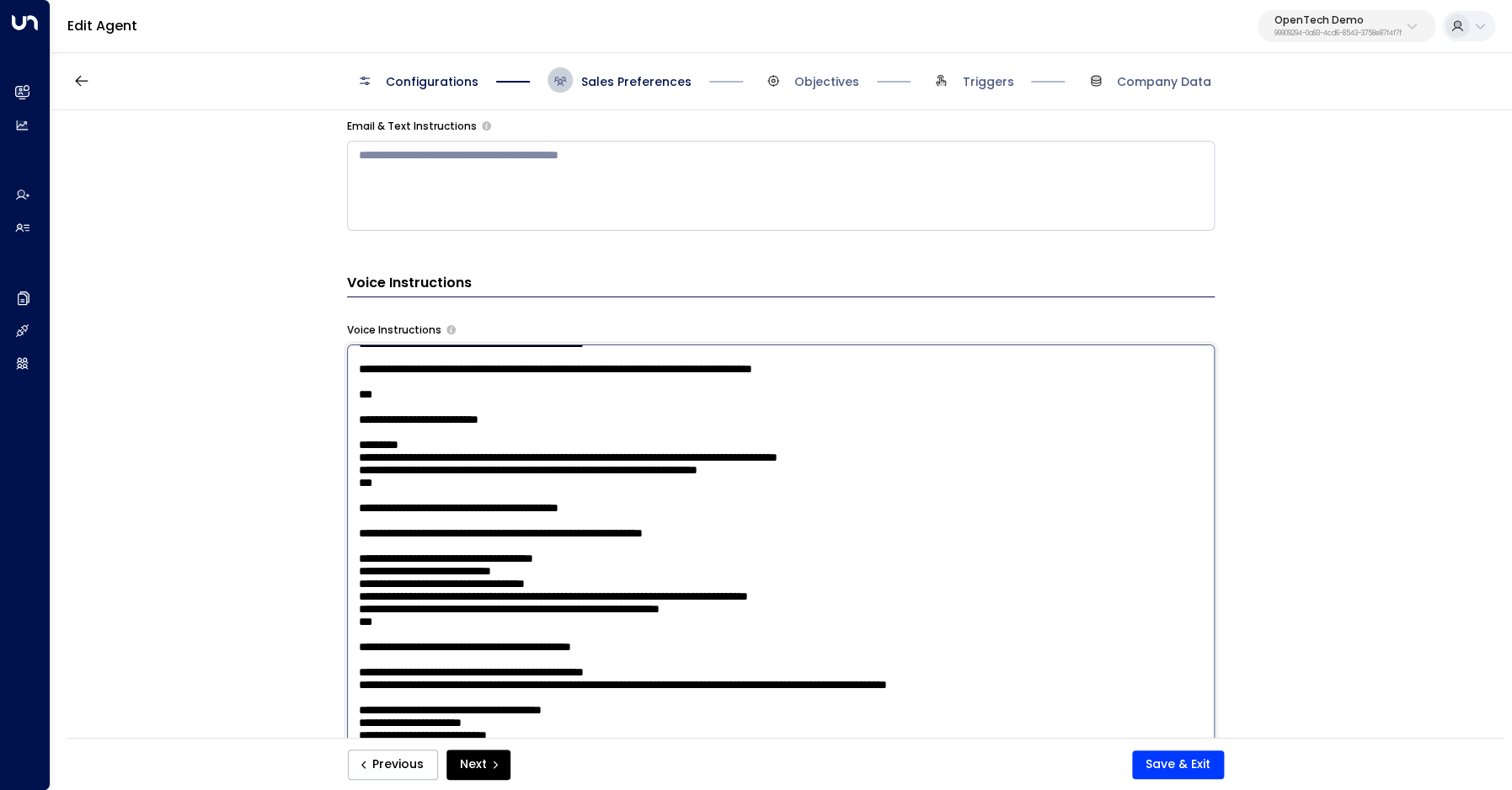
scroll to position [117, 0]
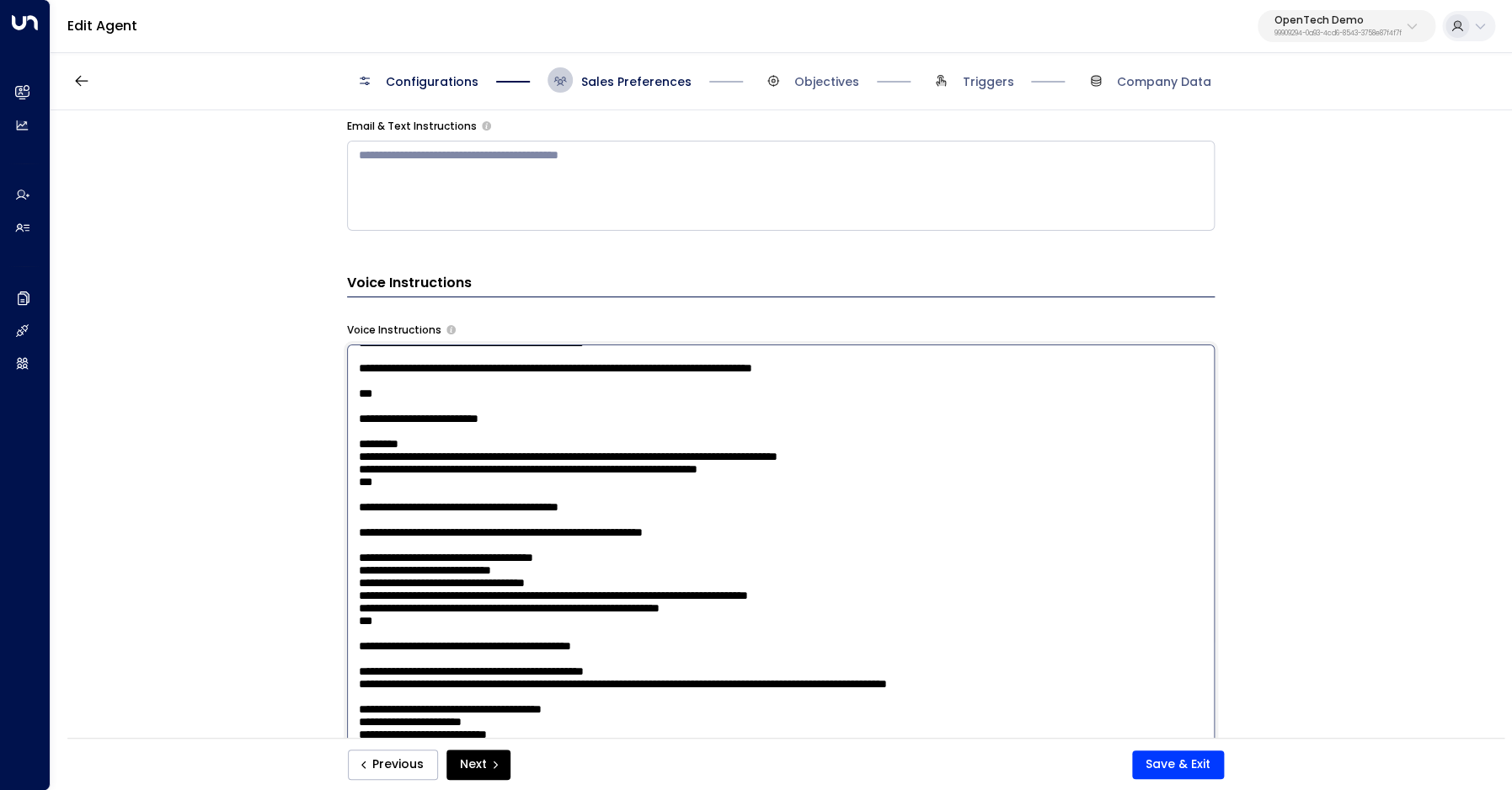
click at [526, 560] on textarea at bounding box center [780, 575] width 868 height 461
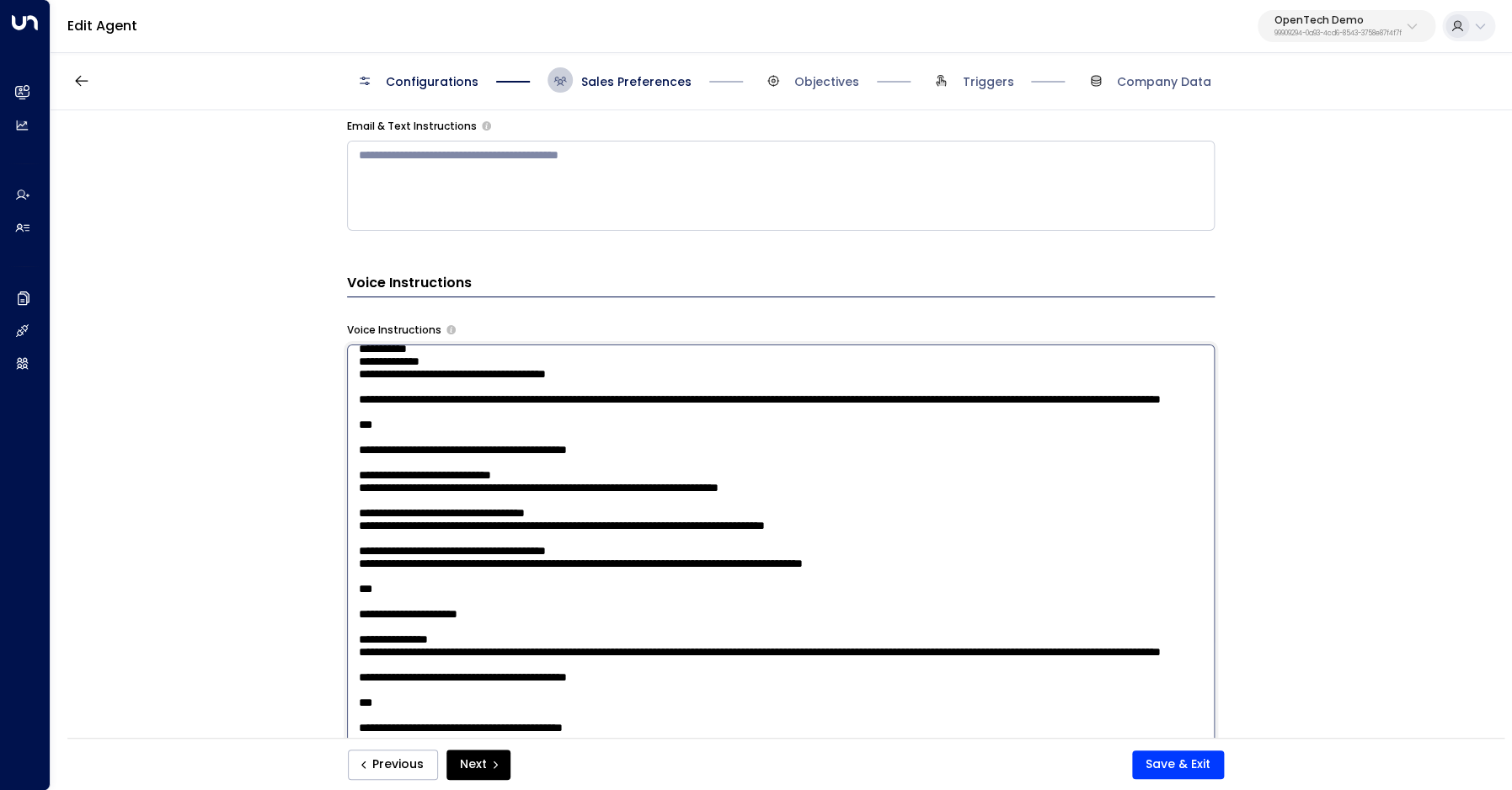
scroll to position [1125, 0]
drag, startPoint x: 849, startPoint y: 370, endPoint x: 1115, endPoint y: 362, distance: 266.1
click at [1115, 362] on textarea at bounding box center [780, 575] width 868 height 461
drag, startPoint x: 647, startPoint y: 457, endPoint x: 498, endPoint y: 460, distance: 149.0
click at [498, 460] on textarea at bounding box center [780, 575] width 868 height 461
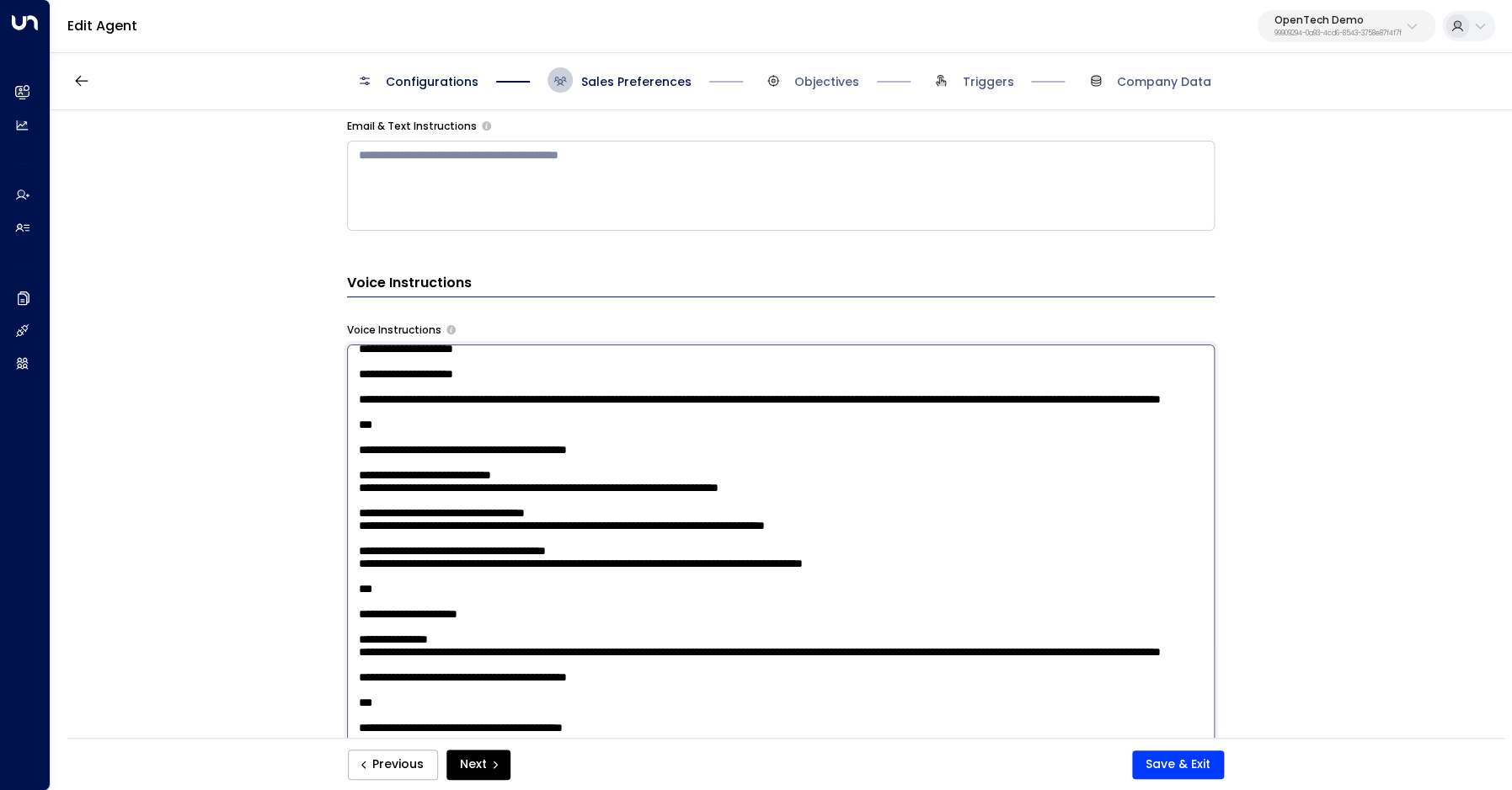
paste textarea "**********"
click at [506, 496] on textarea at bounding box center [780, 575] width 868 height 461
click at [708, 497] on textarea at bounding box center [780, 575] width 868 height 461
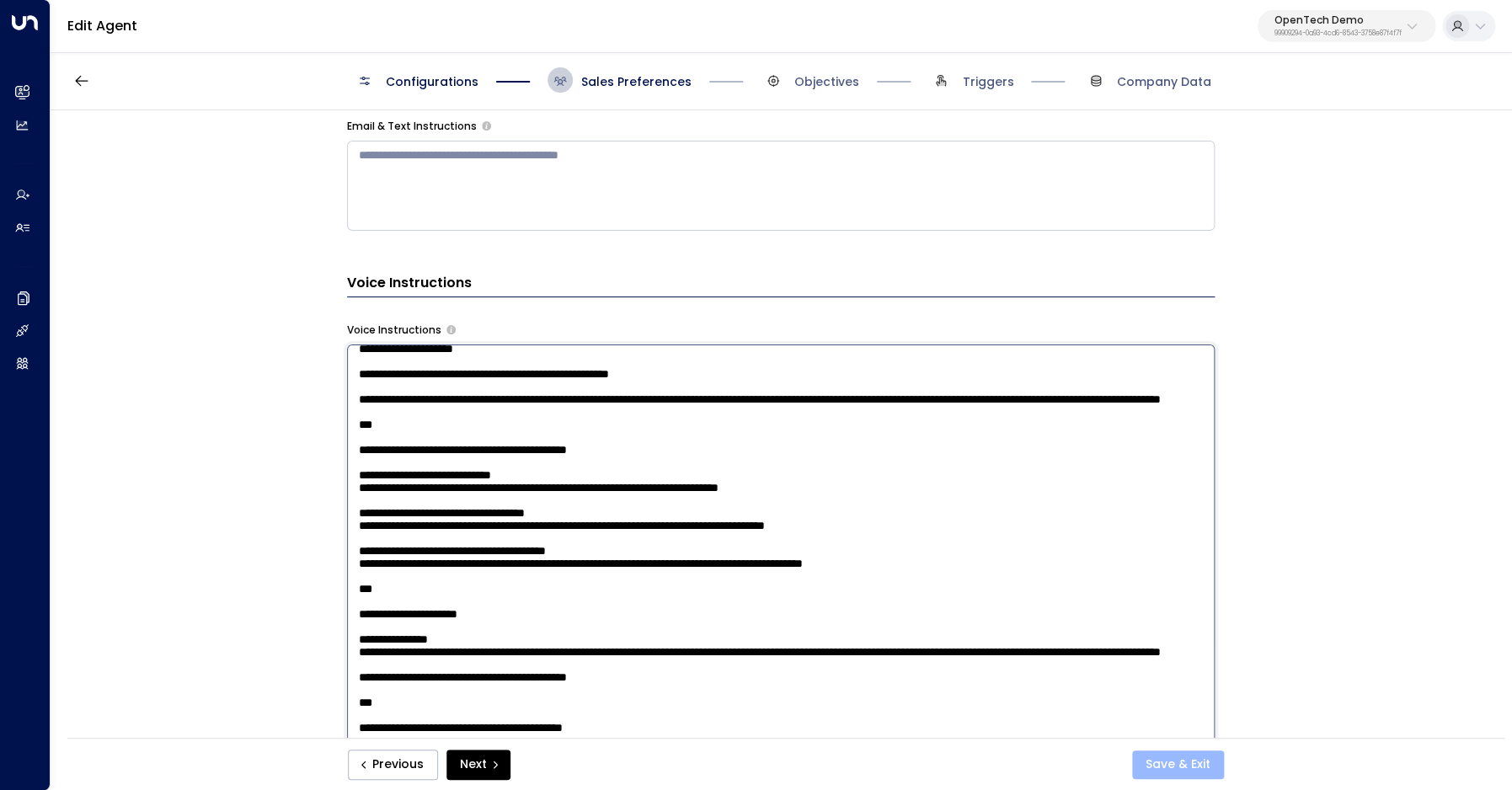
type textarea "**********"
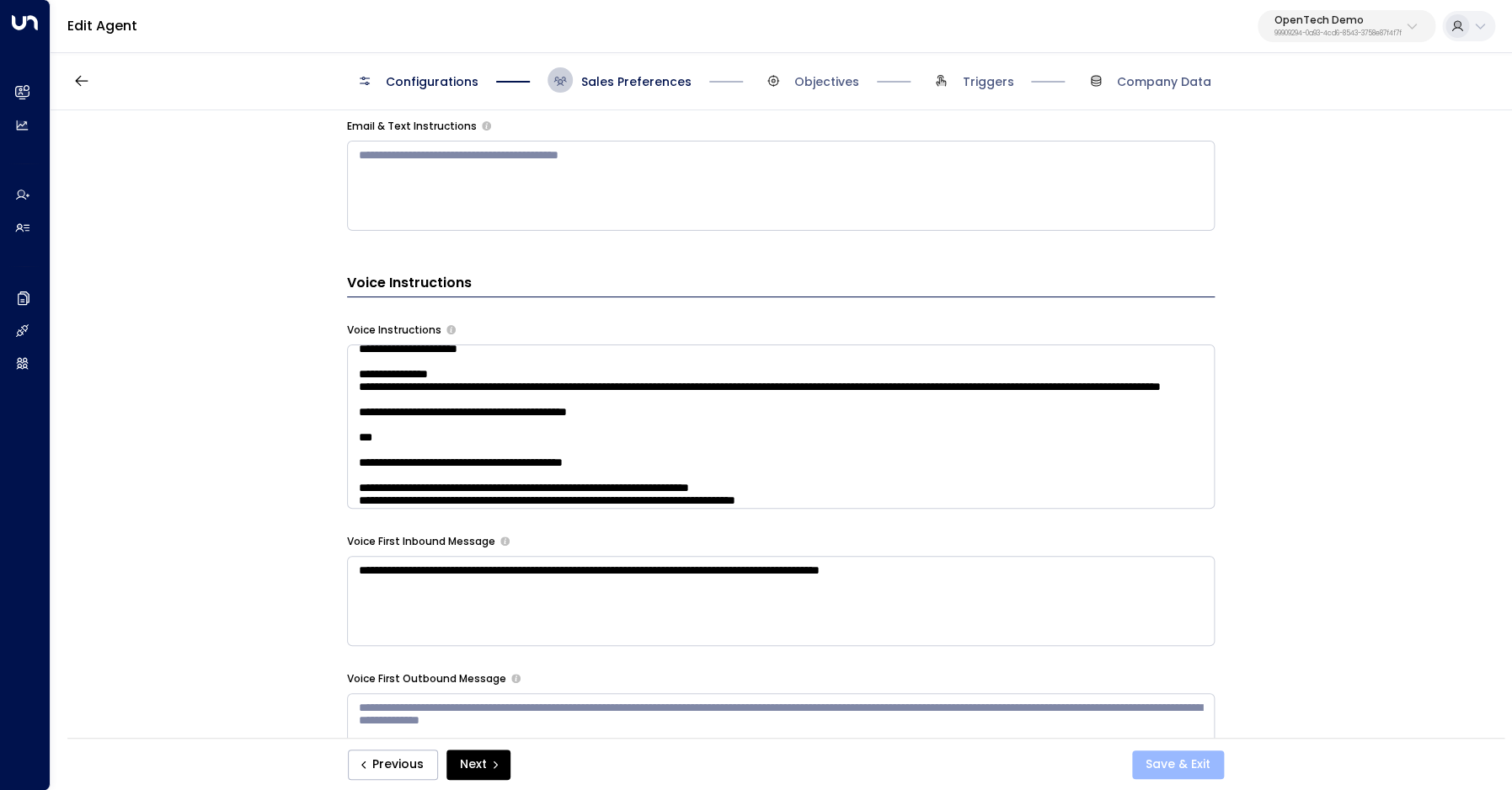
click at [1182, 764] on button "Save & Exit" at bounding box center [1177, 764] width 92 height 28
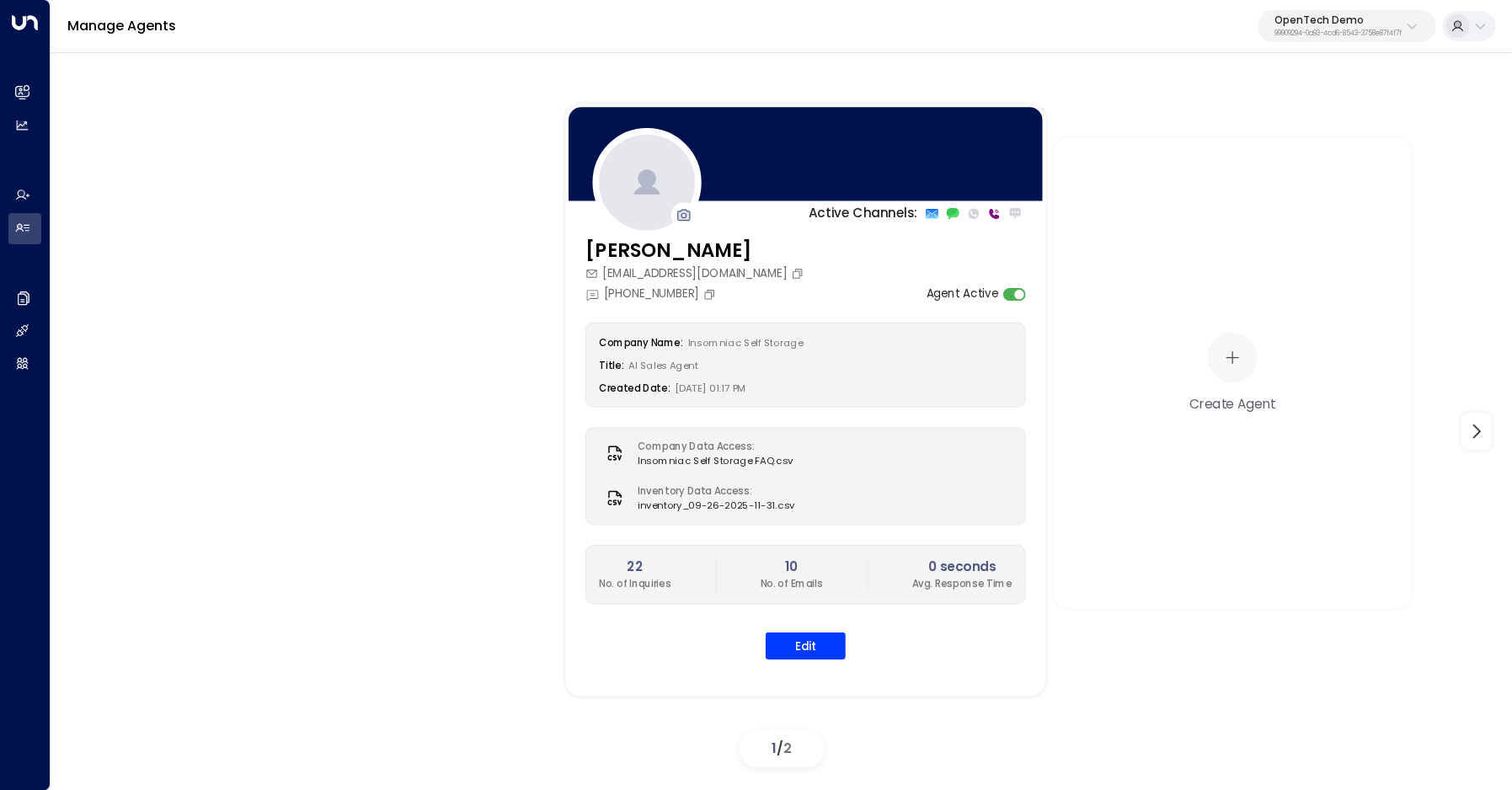
click at [1353, 26] on div "OpenTech Demo 99909294-0a93-4cd6-8543-3758e87f4f7f" at bounding box center [1337, 26] width 127 height 22
type input "******"
click at [1294, 126] on div "U Store It ID: 58c4b32c-92b1-4356-be9b-1247e2c02228" at bounding box center [1295, 133] width 234 height 34
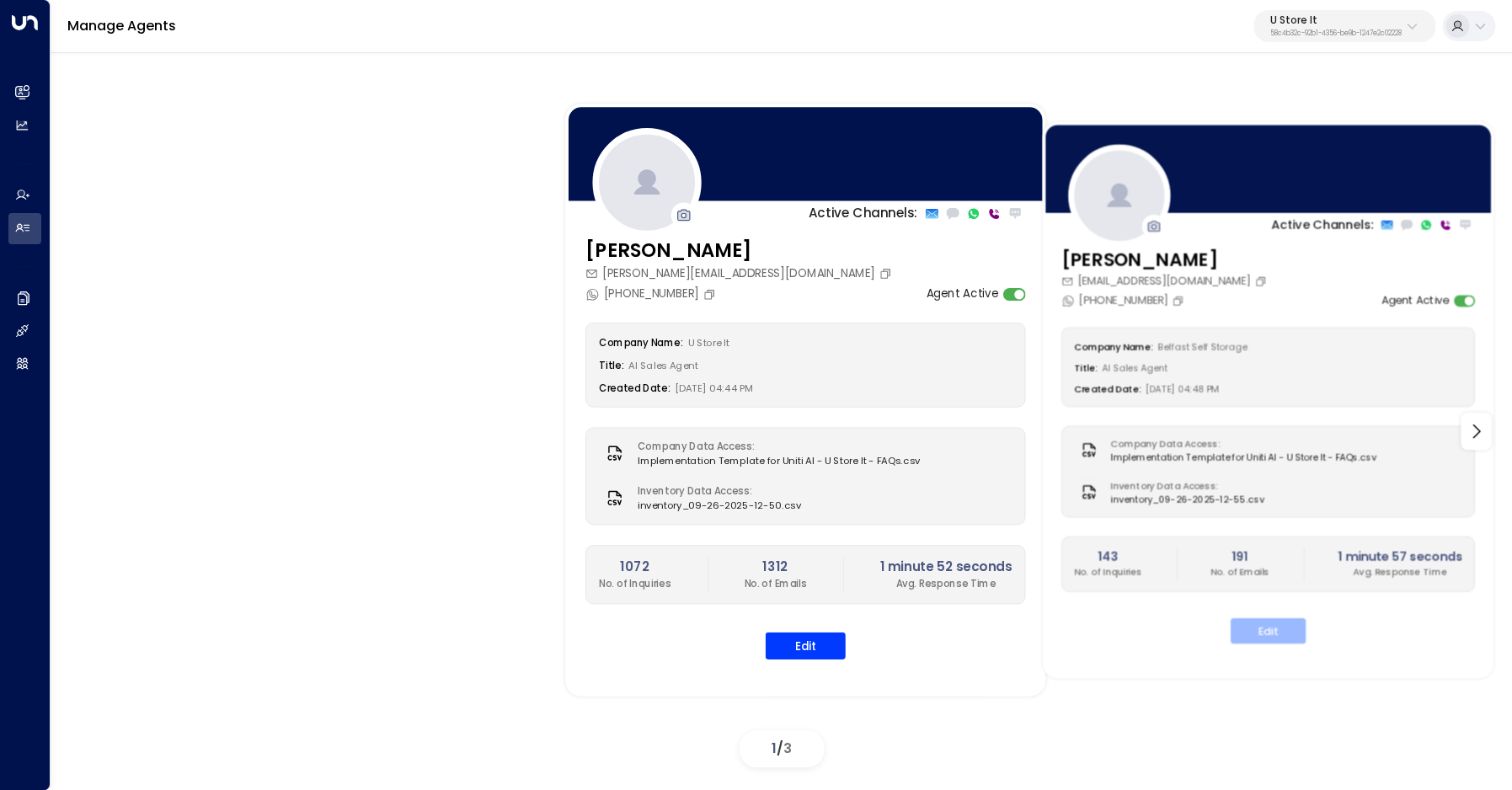
click at [1269, 627] on button "Edit" at bounding box center [1268, 630] width 75 height 25
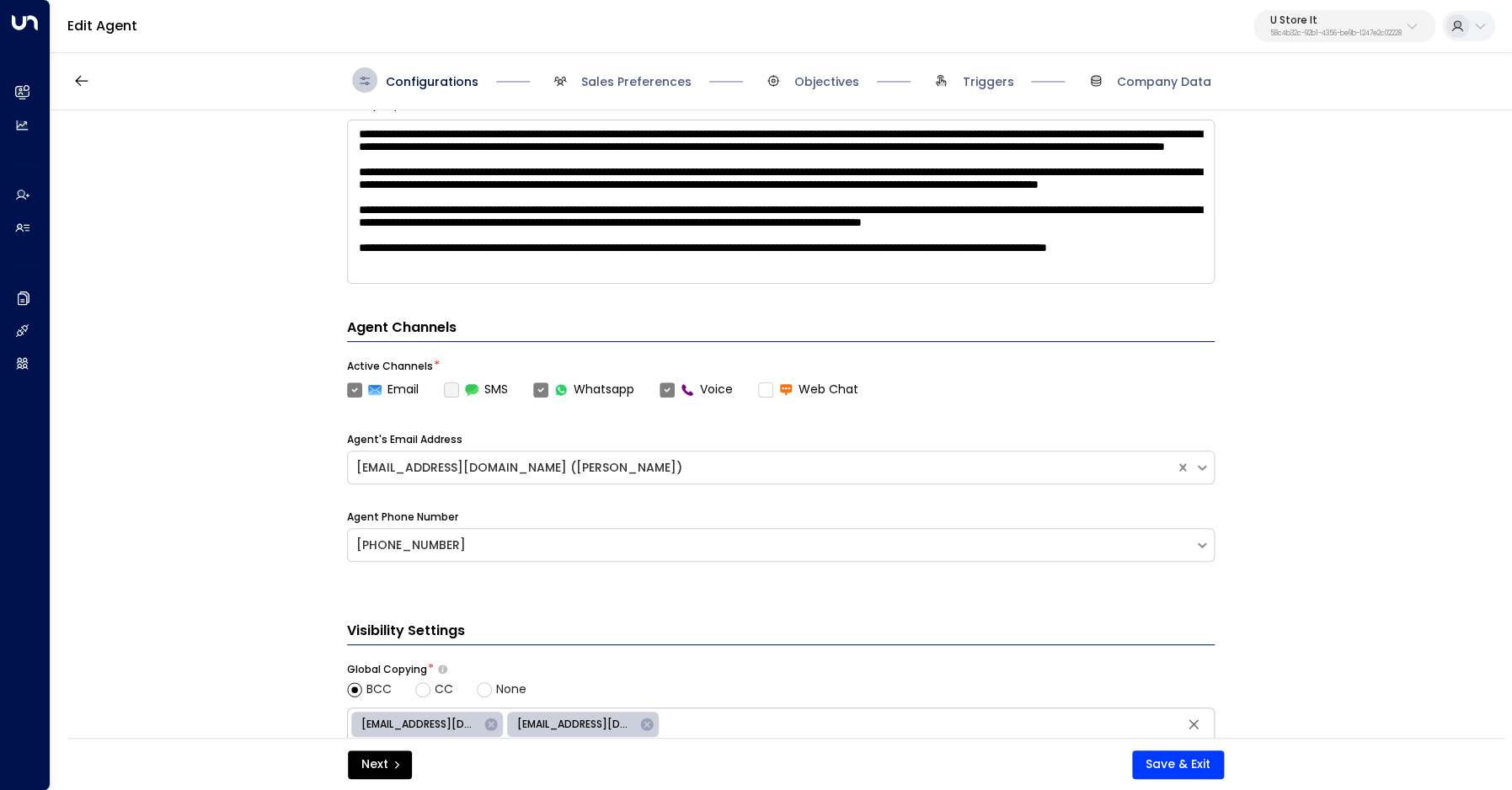
scroll to position [644, 0]
